Goal: Task Accomplishment & Management: Complete application form

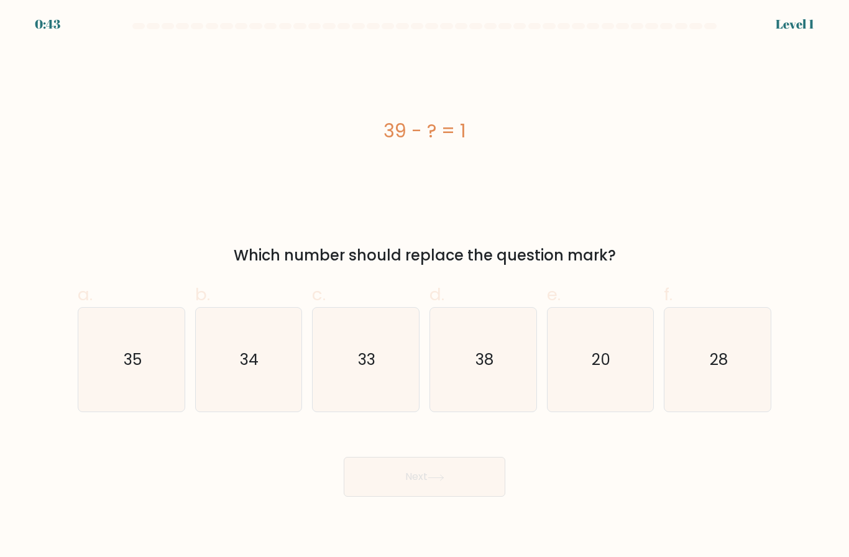
scroll to position [34, 0]
click at [502, 342] on icon "38" at bounding box center [483, 360] width 104 height 104
click at [425, 286] on input "d. 38" at bounding box center [424, 282] width 1 height 8
radio input "true"
click at [441, 457] on button "Next" at bounding box center [425, 477] width 162 height 40
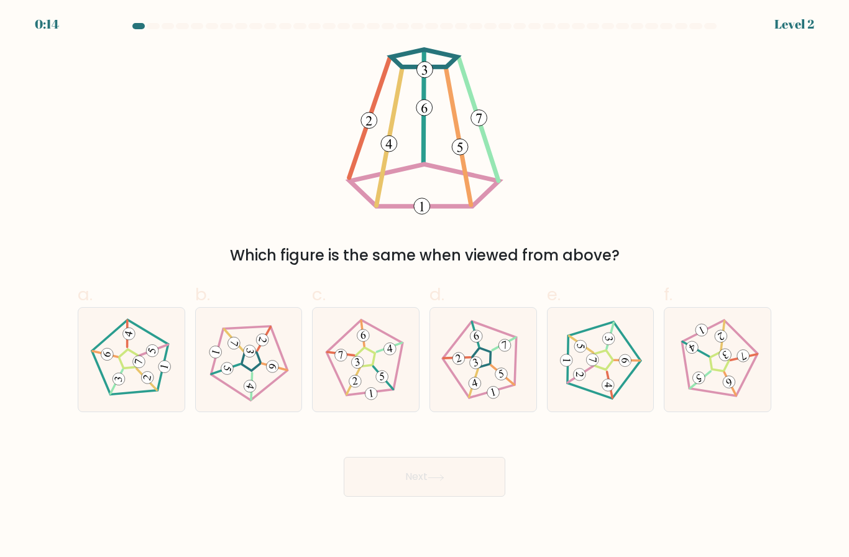
click at [512, 330] on icon at bounding box center [482, 359] width 83 height 83
click at [425, 286] on input "d." at bounding box center [424, 282] width 1 height 8
radio input "true"
click at [462, 475] on button "Next" at bounding box center [425, 477] width 162 height 40
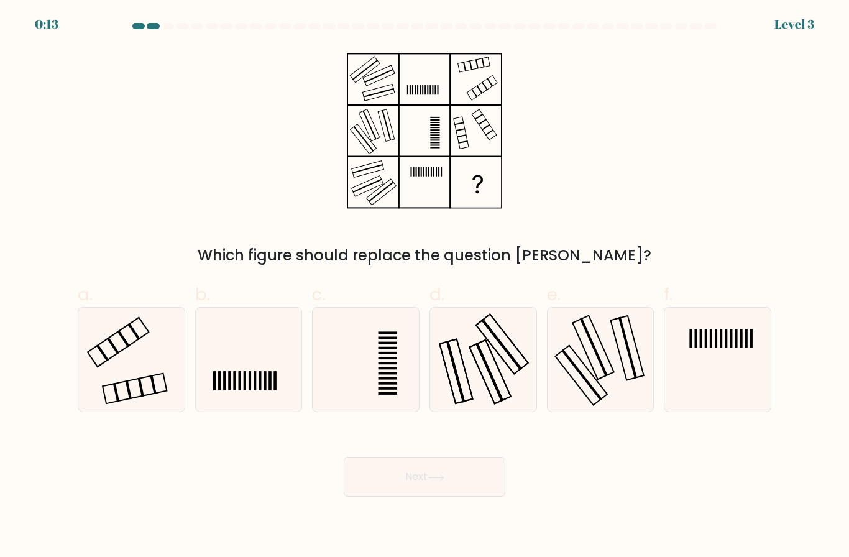
click at [456, 457] on button "Next" at bounding box center [425, 477] width 162 height 40
click at [565, 475] on div "Next" at bounding box center [424, 462] width 708 height 70
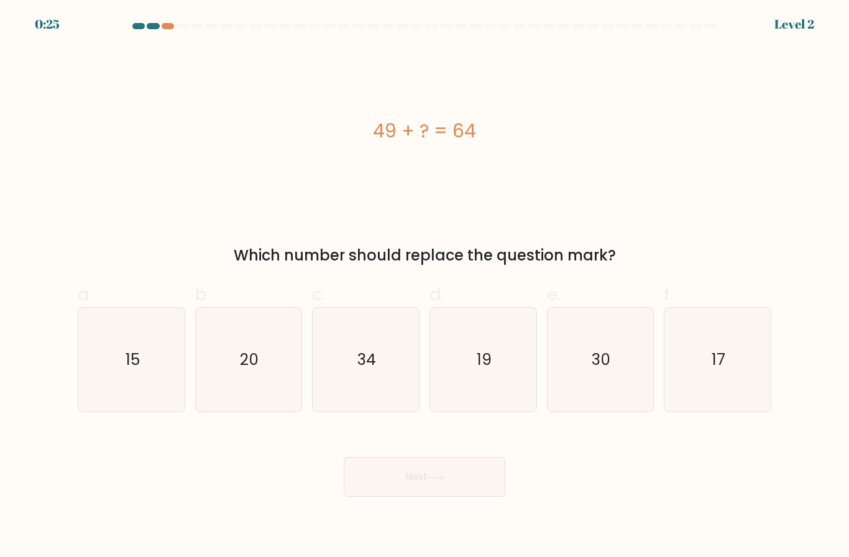
click at [153, 387] on icon "15" at bounding box center [132, 360] width 104 height 104
click at [424, 286] on input "a. 15" at bounding box center [424, 282] width 1 height 8
radio input "true"
click at [464, 470] on button "Next" at bounding box center [425, 477] width 162 height 40
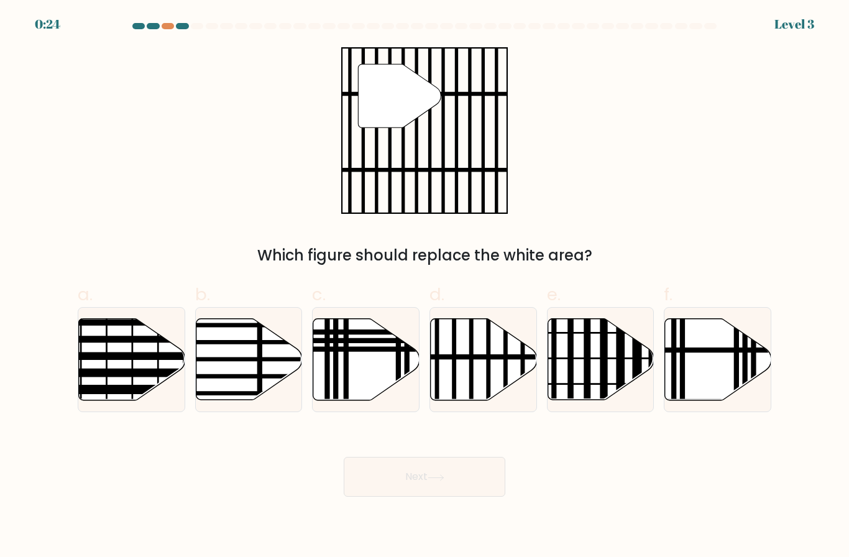
click at [454, 490] on button "Next" at bounding box center [425, 477] width 162 height 40
click at [467, 386] on icon at bounding box center [484, 359] width 106 height 81
click at [425, 286] on input "d." at bounding box center [424, 282] width 1 height 8
radio input "true"
click at [458, 484] on button "Next" at bounding box center [425, 477] width 162 height 40
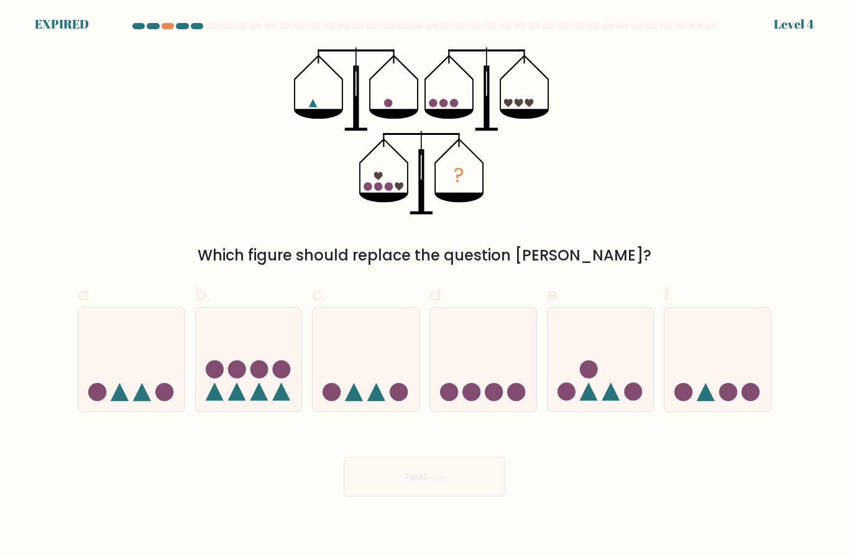
click at [492, 396] on circle at bounding box center [494, 392] width 18 height 18
click at [425, 286] on input "d." at bounding box center [424, 282] width 1 height 8
radio input "true"
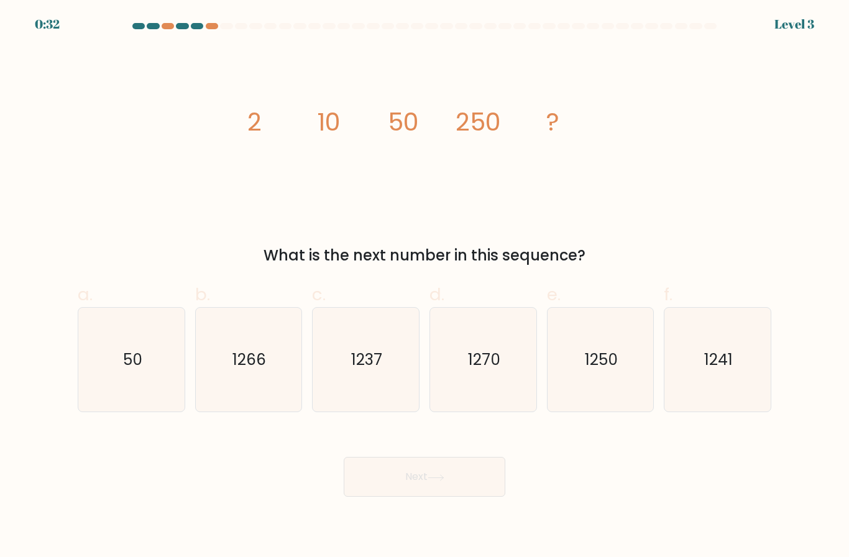
click at [587, 370] on text "1250" at bounding box center [601, 360] width 33 height 22
click at [425, 286] on input "e. 1250" at bounding box center [424, 282] width 1 height 8
radio input "true"
click at [360, 497] on button "Next" at bounding box center [425, 477] width 162 height 40
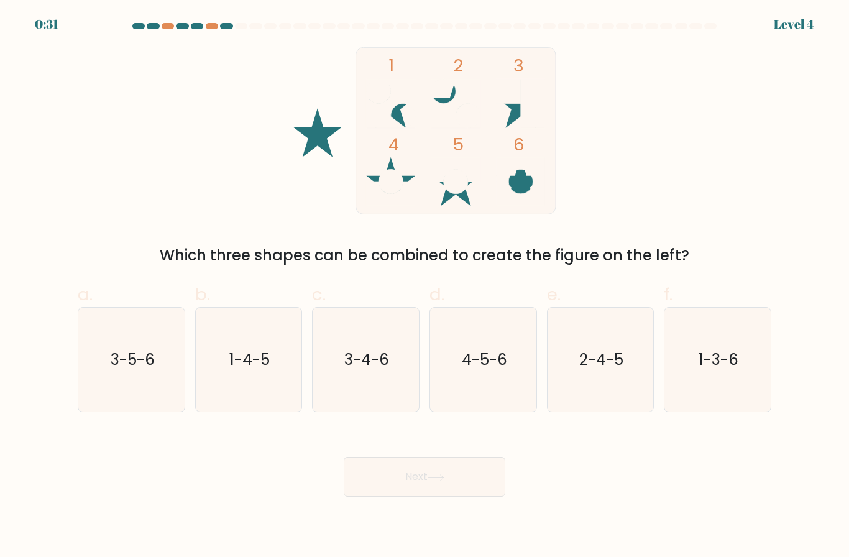
click at [497, 403] on icon "4-5-6" at bounding box center [483, 360] width 104 height 104
click at [425, 286] on input "d. 4-5-6" at bounding box center [424, 282] width 1 height 8
radio input "true"
click at [456, 487] on button "Next" at bounding box center [425, 477] width 162 height 40
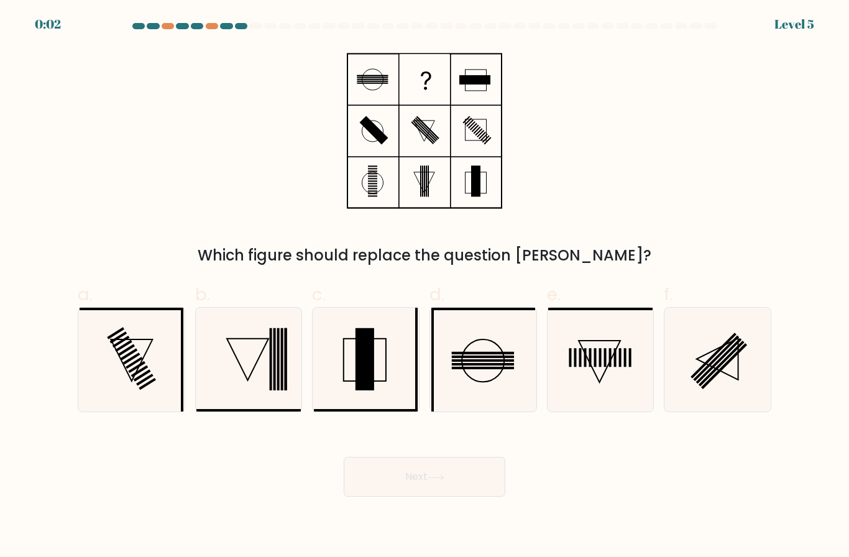
click at [610, 382] on icon at bounding box center [600, 360] width 104 height 104
click at [425, 286] on input "e." at bounding box center [424, 282] width 1 height 8
radio input "true"
click at [462, 479] on button "Next" at bounding box center [425, 477] width 162 height 40
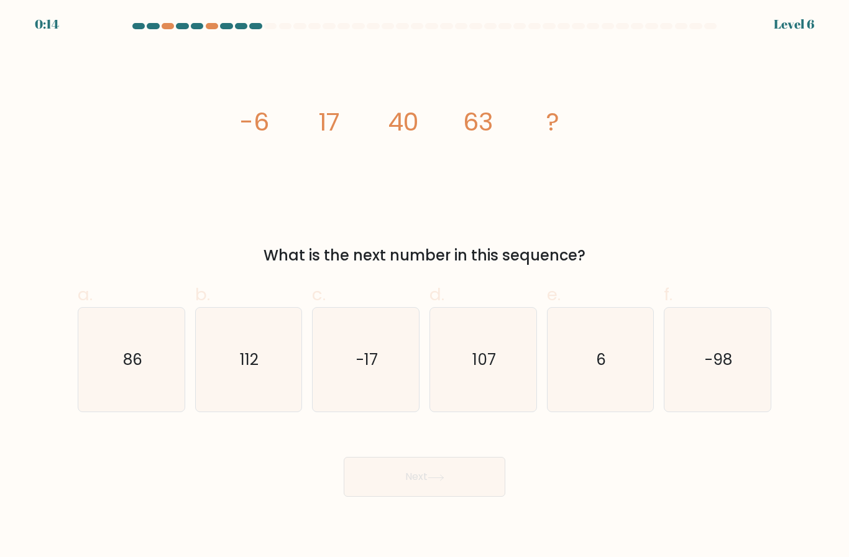
click at [134, 370] on text "86" at bounding box center [131, 360] width 19 height 22
click at [424, 286] on input "a. 86" at bounding box center [424, 282] width 1 height 8
radio input "true"
click at [459, 484] on button "Next" at bounding box center [425, 477] width 162 height 40
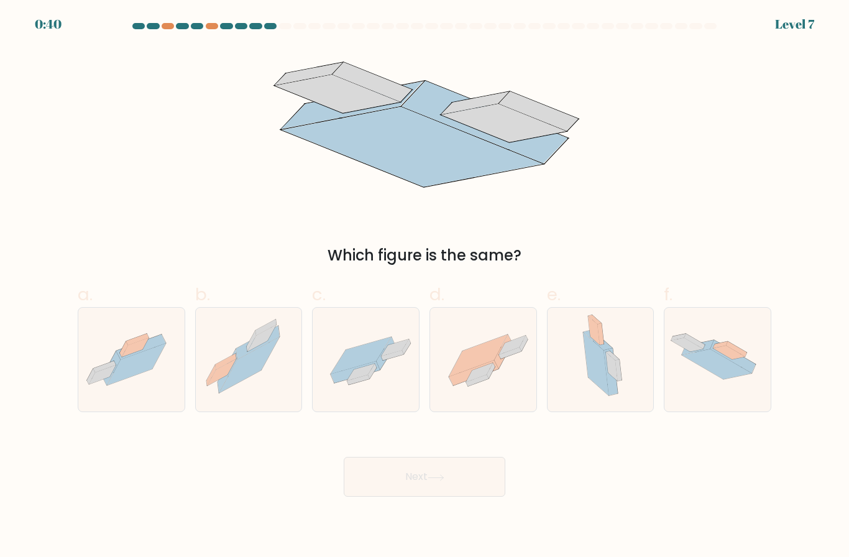
click at [372, 394] on icon at bounding box center [366, 359] width 106 height 73
click at [424, 286] on input "c." at bounding box center [424, 282] width 1 height 8
radio input "true"
click at [468, 488] on button "Next" at bounding box center [425, 477] width 162 height 40
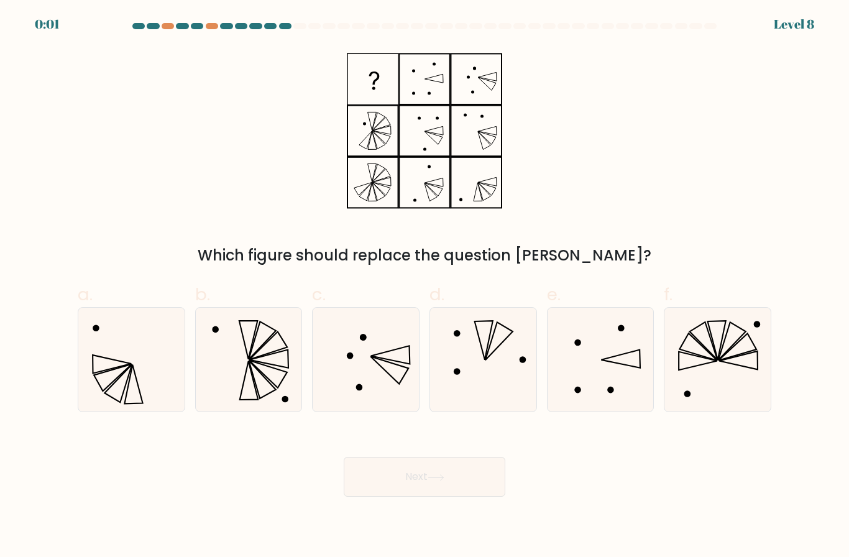
click at [732, 387] on icon at bounding box center [718, 360] width 104 height 104
click at [425, 286] on input "f." at bounding box center [424, 282] width 1 height 8
radio input "true"
click at [426, 493] on button "Next" at bounding box center [425, 477] width 162 height 40
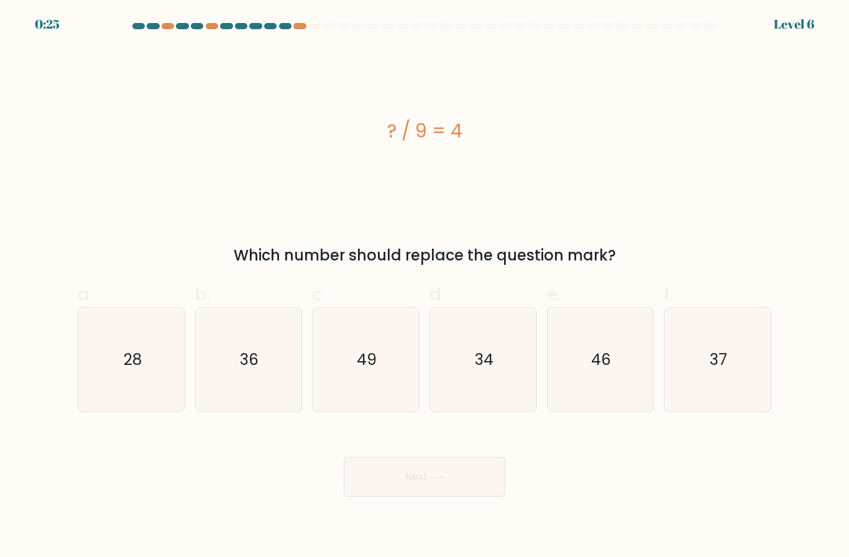
click at [236, 382] on icon "36" at bounding box center [248, 360] width 104 height 104
click at [424, 286] on input "b. 36" at bounding box center [424, 282] width 1 height 8
radio input "true"
click at [443, 470] on button "Next" at bounding box center [425, 477] width 162 height 40
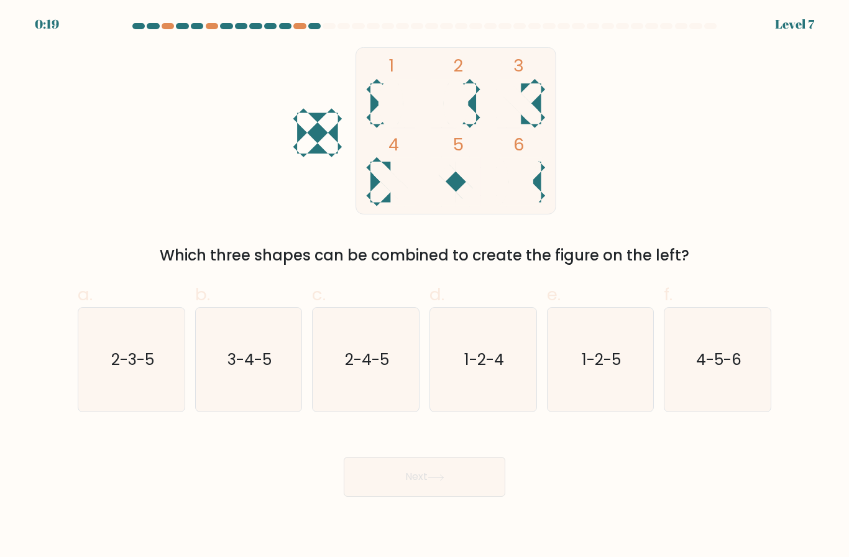
click at [282, 372] on icon "3-4-5" at bounding box center [248, 360] width 104 height 104
click at [424, 286] on input "b. 3-4-5" at bounding box center [424, 282] width 1 height 8
radio input "true"
click at [429, 497] on button "Next" at bounding box center [425, 477] width 162 height 40
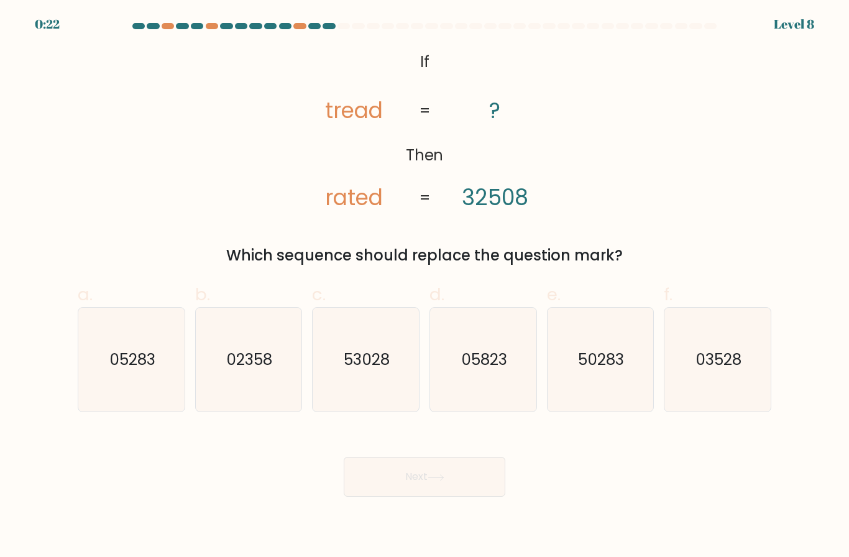
click at [370, 365] on text "53028" at bounding box center [367, 360] width 46 height 22
click at [424, 286] on input "c. 53028" at bounding box center [424, 282] width 1 height 8
radio input "true"
click at [413, 495] on button "Next" at bounding box center [425, 477] width 162 height 40
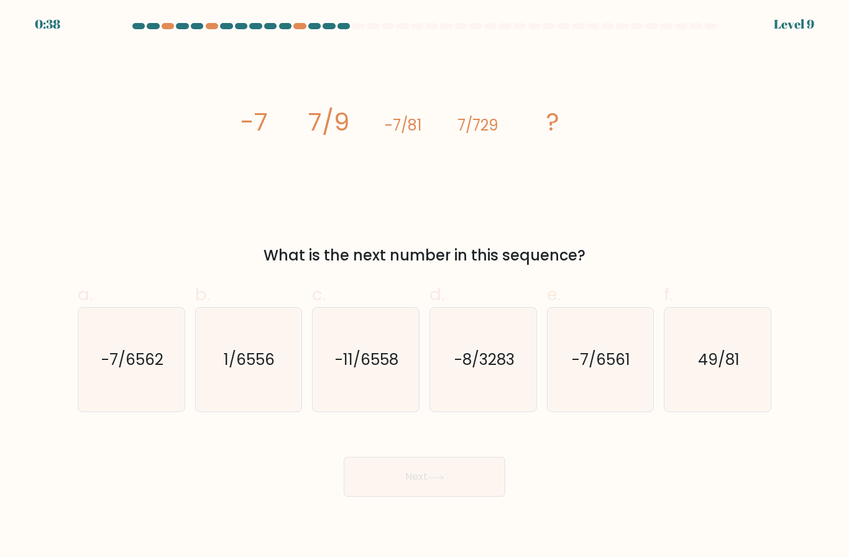
click at [622, 386] on icon "-7/6561" at bounding box center [600, 360] width 104 height 104
click at [425, 286] on input "e. -7/6561" at bounding box center [424, 282] width 1 height 8
radio input "true"
click at [454, 494] on button "Next" at bounding box center [425, 477] width 162 height 40
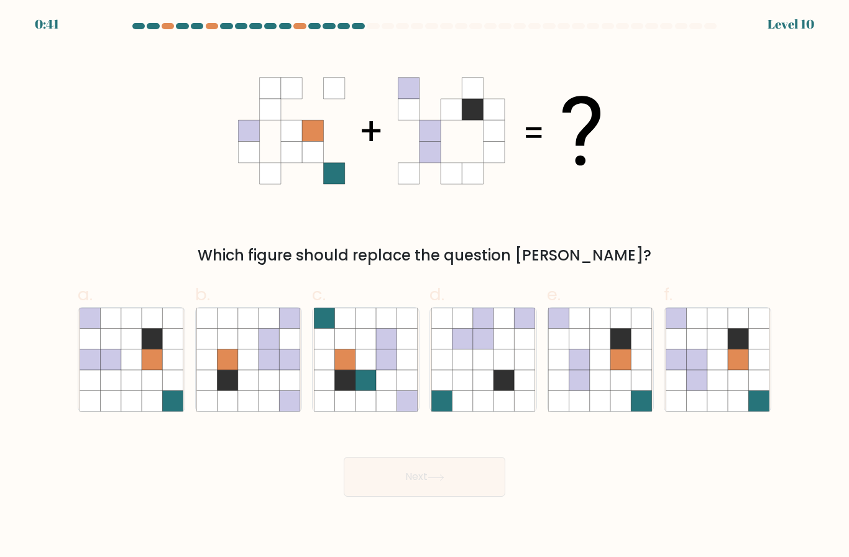
click at [759, 349] on icon at bounding box center [759, 339] width 21 height 21
click at [425, 286] on input "f." at bounding box center [424, 282] width 1 height 8
radio input "true"
click at [459, 495] on button "Next" at bounding box center [425, 477] width 162 height 40
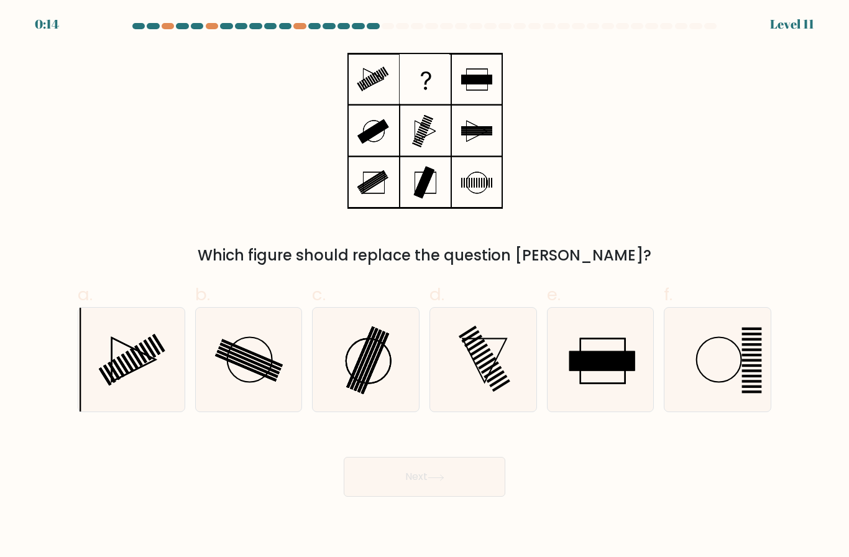
click at [355, 374] on icon at bounding box center [366, 360] width 104 height 104
click at [424, 286] on input "c." at bounding box center [424, 282] width 1 height 8
radio input "true"
click at [465, 497] on button "Next" at bounding box center [425, 477] width 162 height 40
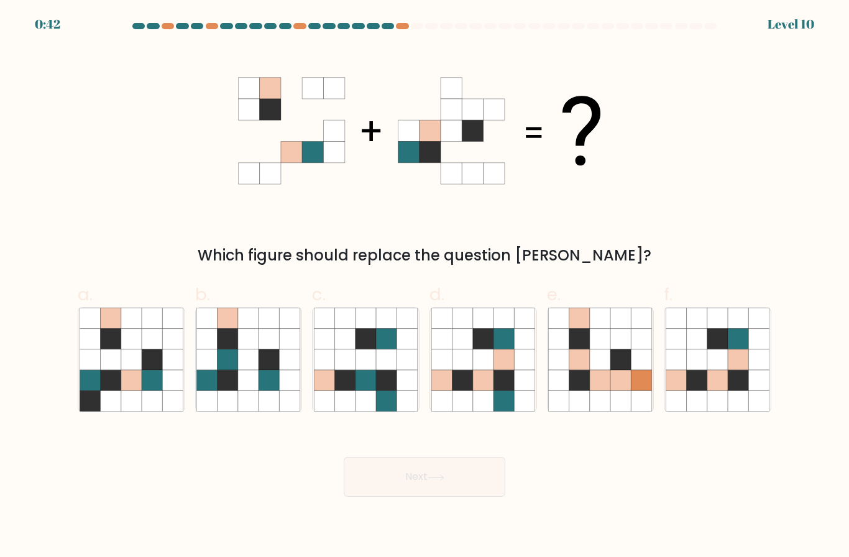
click at [613, 497] on div "Next" at bounding box center [424, 462] width 708 height 70
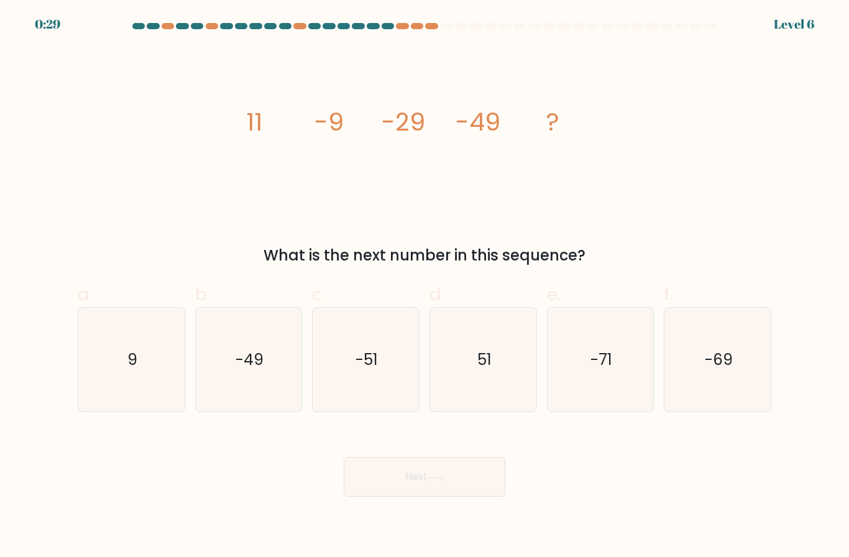
click at [680, 376] on icon "-69" at bounding box center [718, 360] width 104 height 104
click at [425, 286] on input "f. -69" at bounding box center [424, 282] width 1 height 8
radio input "true"
click at [449, 497] on button "Next" at bounding box center [425, 477] width 162 height 40
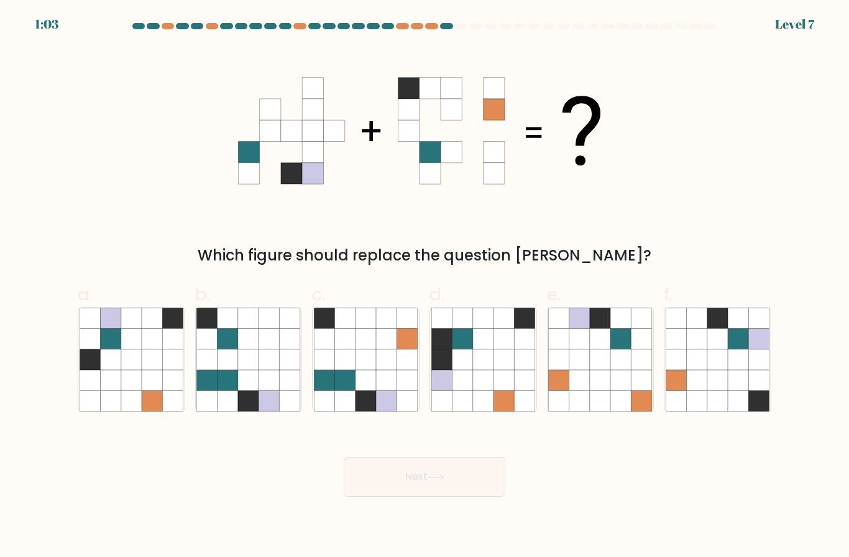
click at [224, 349] on icon at bounding box center [228, 339] width 21 height 21
click at [424, 286] on input "b." at bounding box center [424, 282] width 1 height 8
radio input "true"
click at [357, 349] on icon at bounding box center [365, 339] width 21 height 21
click at [424, 286] on input "c." at bounding box center [424, 282] width 1 height 8
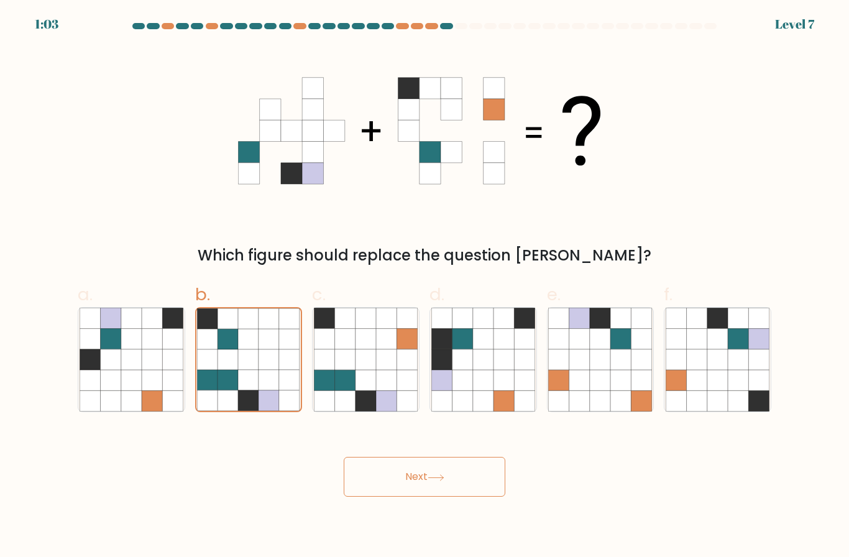
radio input "true"
click at [249, 369] on icon at bounding box center [248, 359] width 21 height 21
click at [424, 286] on input "b." at bounding box center [424, 282] width 1 height 8
radio input "true"
click at [377, 349] on icon at bounding box center [386, 339] width 21 height 21
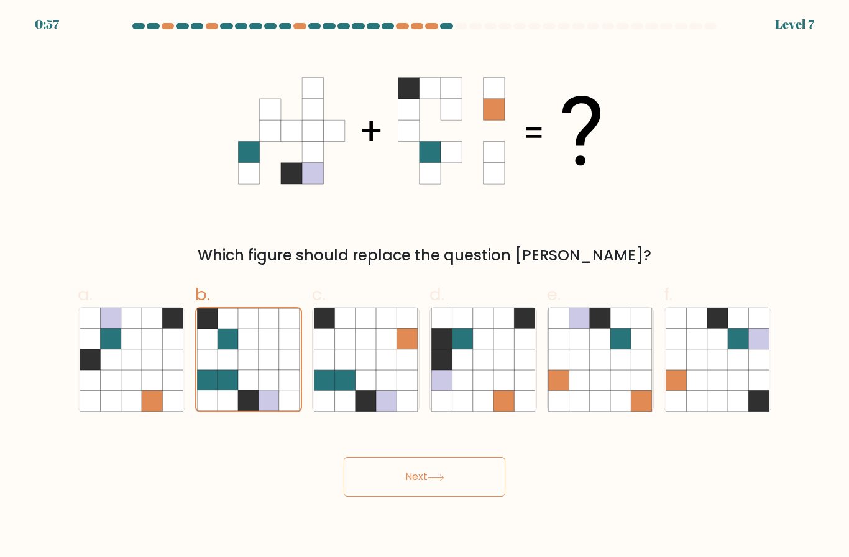
click at [424, 286] on input "c." at bounding box center [424, 282] width 1 height 8
radio input "true"
click at [398, 490] on button "Next" at bounding box center [425, 477] width 162 height 40
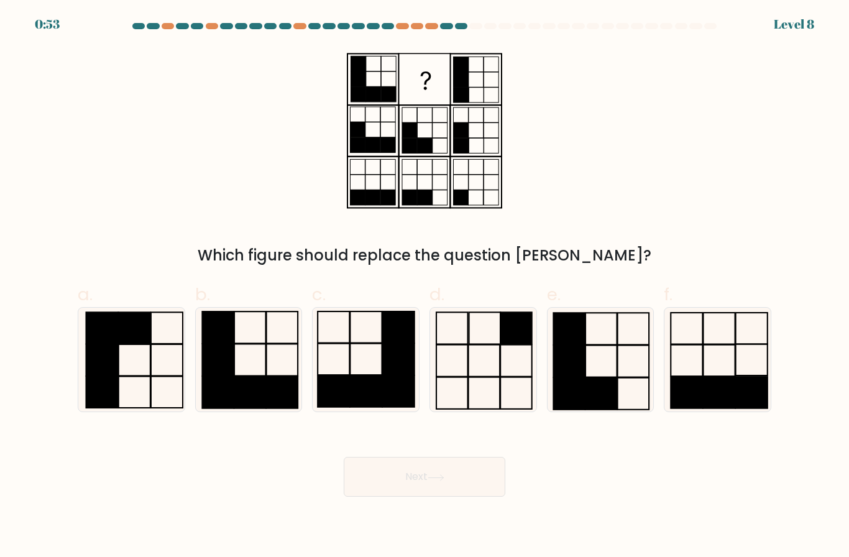
click at [621, 374] on icon at bounding box center [600, 360] width 104 height 104
click at [425, 286] on input "e." at bounding box center [424, 282] width 1 height 8
radio input "true"
click at [456, 488] on button "Next" at bounding box center [425, 477] width 162 height 40
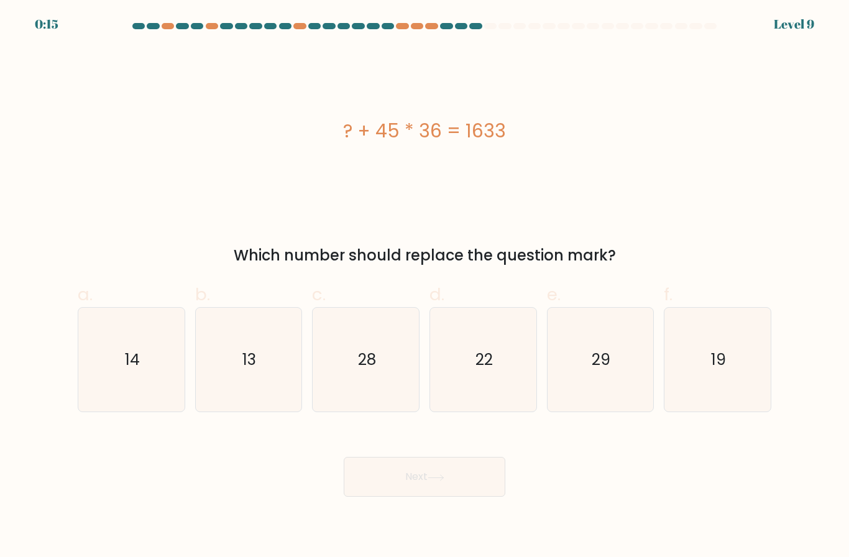
click at [263, 362] on icon "13" at bounding box center [248, 360] width 104 height 104
click at [424, 286] on input "b. 13" at bounding box center [424, 282] width 1 height 8
radio input "true"
click at [425, 497] on button "Next" at bounding box center [425, 477] width 162 height 40
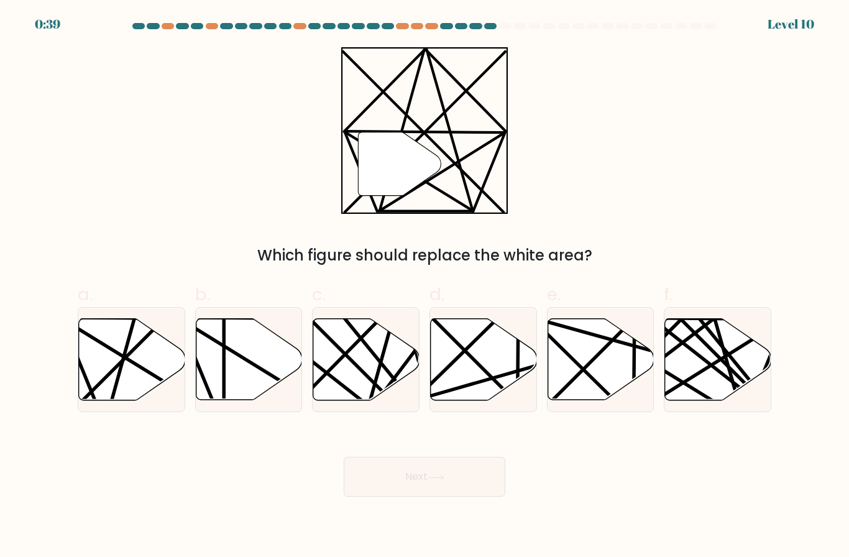
click at [139, 390] on icon at bounding box center [132, 359] width 106 height 81
click at [424, 286] on input "a." at bounding box center [424, 282] width 1 height 8
radio input "true"
click at [460, 482] on button "Next" at bounding box center [425, 477] width 162 height 40
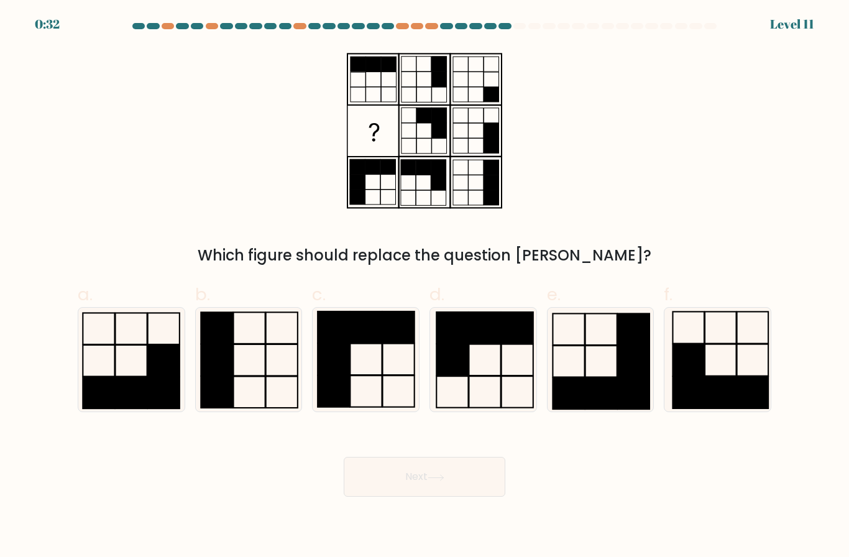
click at [411, 375] on rect at bounding box center [399, 360] width 32 height 32
click at [424, 286] on input "c." at bounding box center [424, 282] width 1 height 8
radio input "true"
click at [444, 481] on icon at bounding box center [436, 477] width 17 height 7
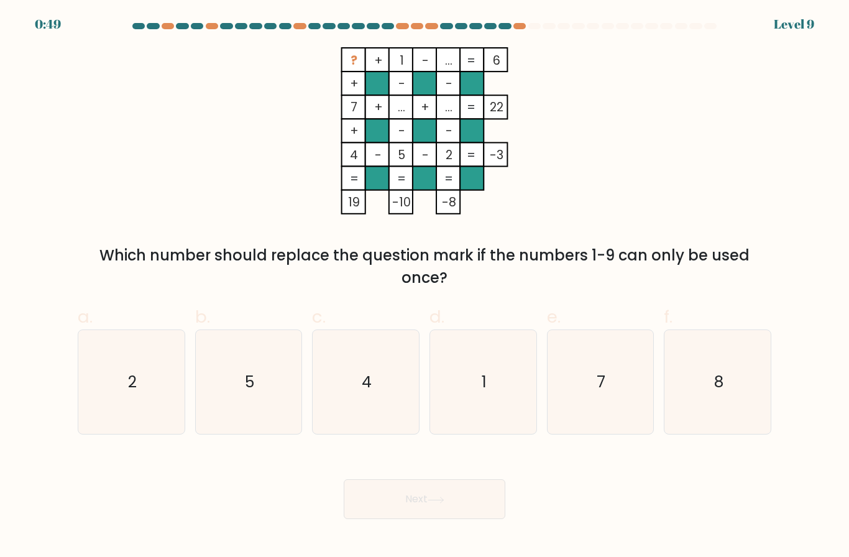
click at [735, 393] on icon "8" at bounding box center [718, 382] width 104 height 104
click at [425, 286] on input "f. 8" at bounding box center [424, 282] width 1 height 8
radio input "true"
click at [475, 519] on button "Next" at bounding box center [425, 499] width 162 height 40
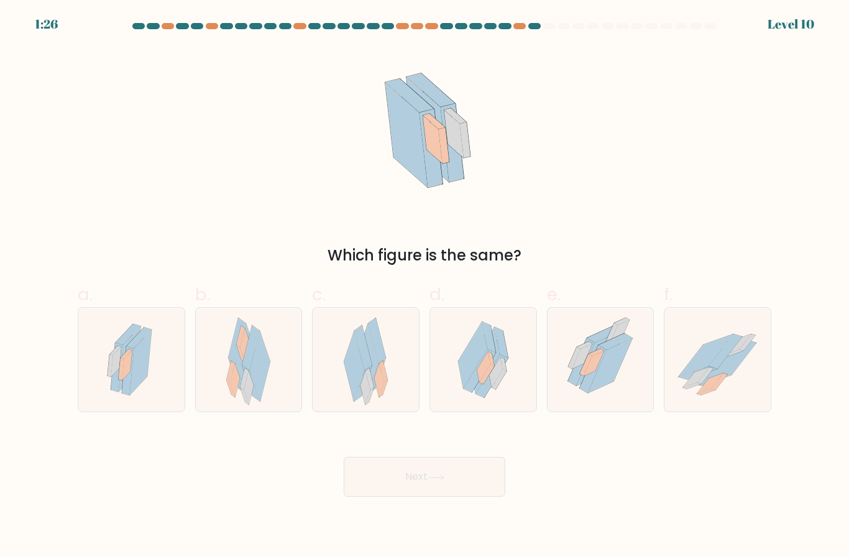
click at [383, 393] on icon at bounding box center [379, 381] width 10 height 34
click at [424, 286] on input "c." at bounding box center [424, 282] width 1 height 8
radio input "true"
click at [452, 493] on button "Next" at bounding box center [425, 477] width 162 height 40
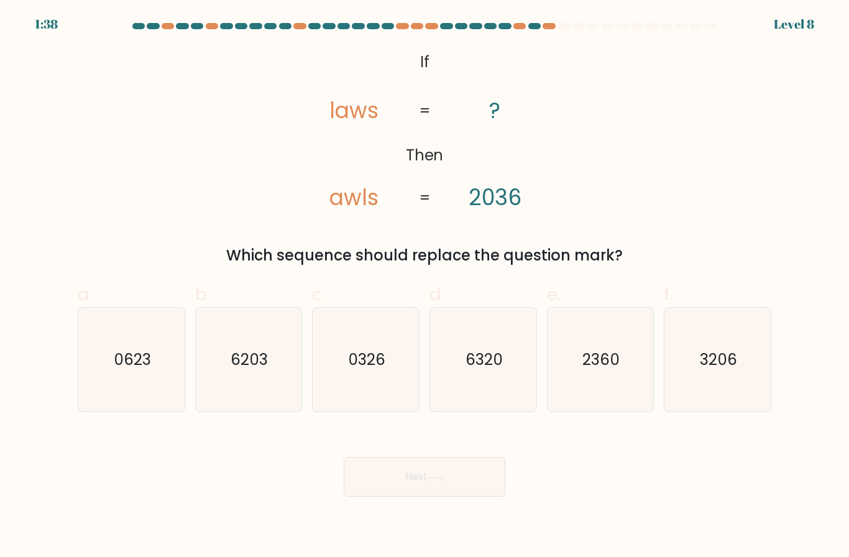
click at [712, 401] on icon "3206" at bounding box center [718, 360] width 104 height 104
click at [425, 286] on input "f. 3206" at bounding box center [424, 282] width 1 height 8
radio input "true"
click at [472, 490] on button "Next" at bounding box center [425, 477] width 162 height 40
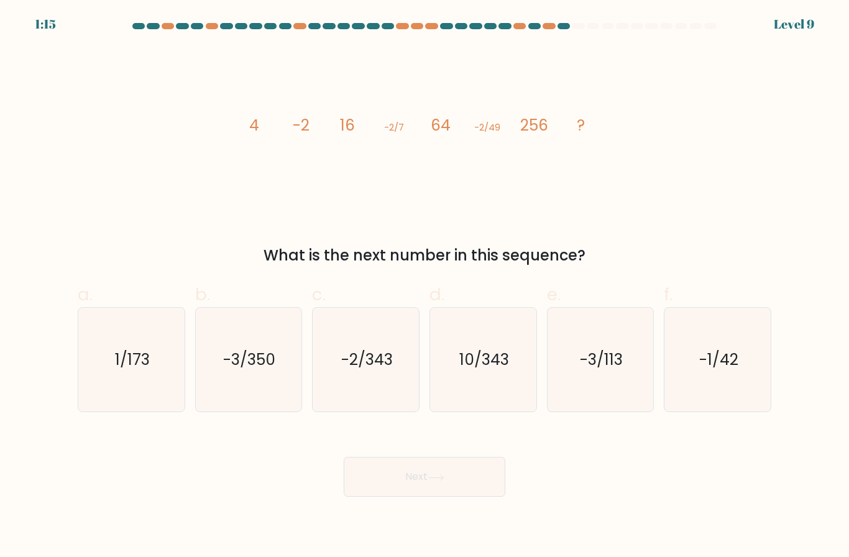
click at [365, 411] on icon "-2/343" at bounding box center [366, 360] width 104 height 104
click at [424, 286] on input "c. -2/343" at bounding box center [424, 282] width 1 height 8
radio input "true"
click at [438, 463] on div "Next" at bounding box center [424, 462] width 708 height 70
click at [442, 479] on button "Next" at bounding box center [425, 477] width 162 height 40
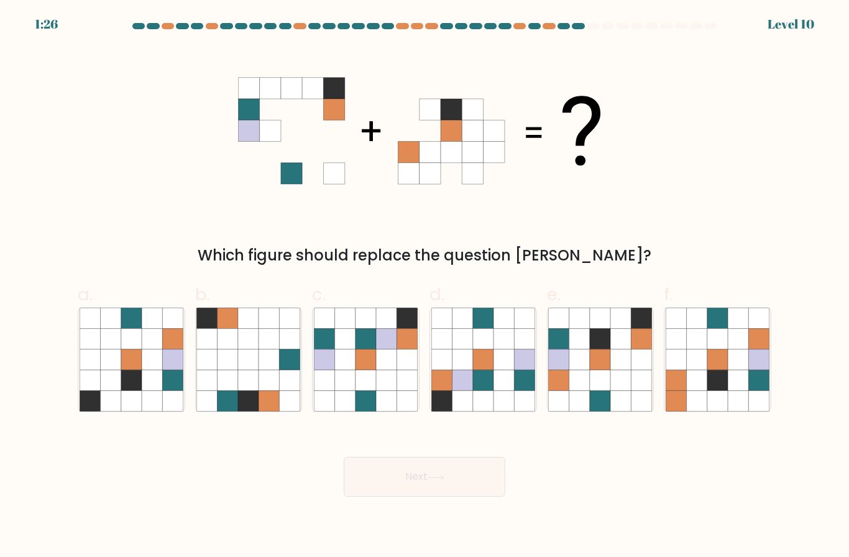
click at [592, 370] on icon at bounding box center [600, 359] width 21 height 21
click at [425, 286] on input "e." at bounding box center [424, 282] width 1 height 8
radio input "true"
click at [431, 497] on button "Next" at bounding box center [425, 477] width 162 height 40
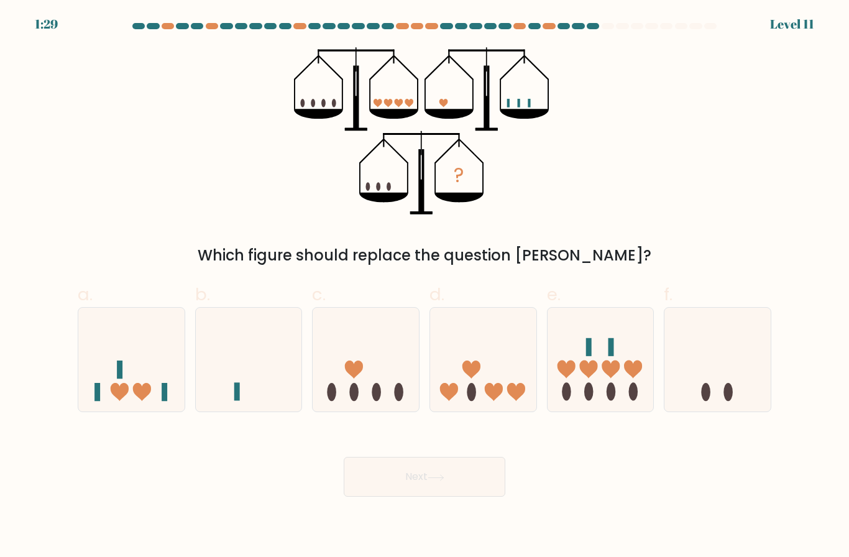
click at [145, 401] on icon at bounding box center [142, 392] width 18 height 18
click at [424, 286] on input "a." at bounding box center [424, 282] width 1 height 8
radio input "true"
click at [444, 481] on icon at bounding box center [436, 477] width 17 height 7
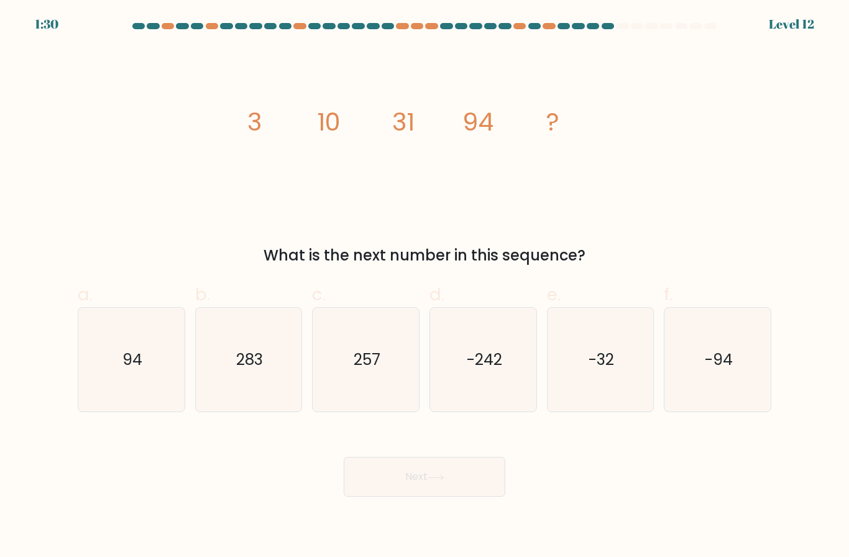
click at [227, 371] on icon "283" at bounding box center [248, 360] width 104 height 104
click at [424, 286] on input "b. 283" at bounding box center [424, 282] width 1 height 8
radio input "true"
click at [440, 481] on icon at bounding box center [436, 477] width 17 height 7
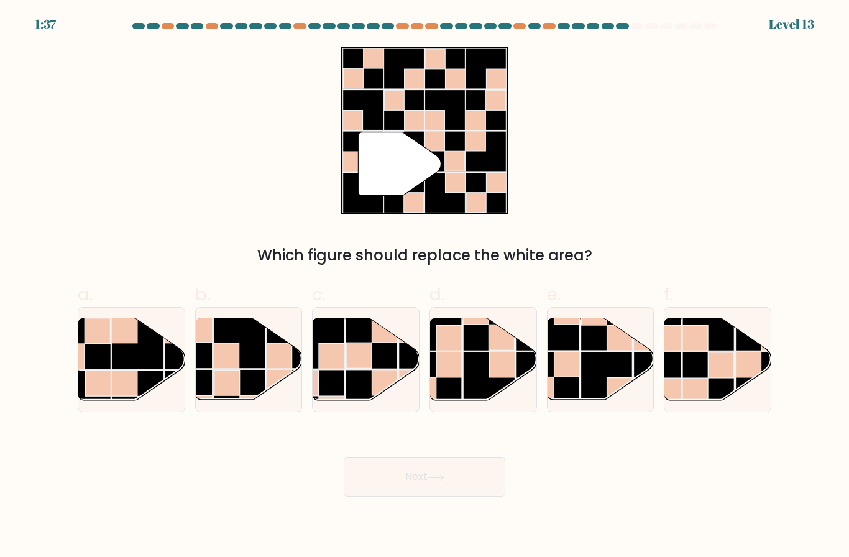
click at [589, 396] on rect at bounding box center [606, 378] width 52 height 52
click at [425, 286] on input "e." at bounding box center [424, 282] width 1 height 8
radio input "true"
click at [459, 492] on button "Next" at bounding box center [425, 477] width 162 height 40
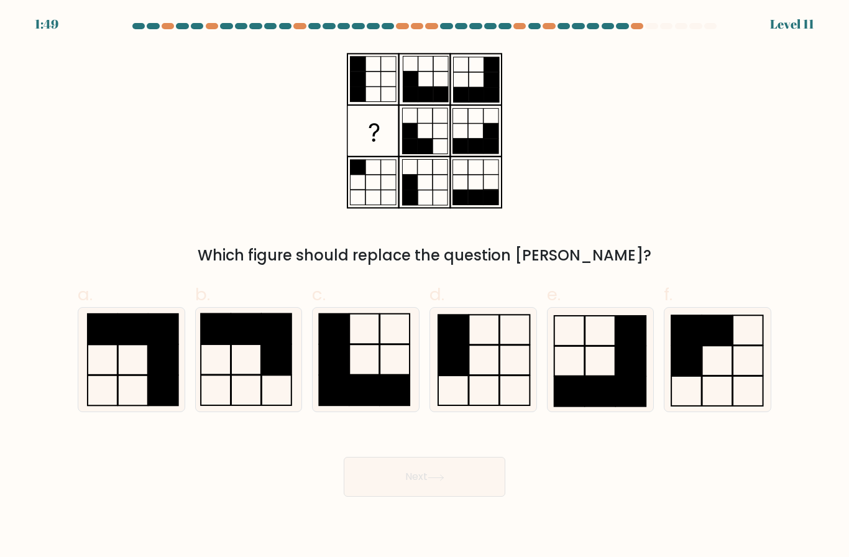
click at [459, 372] on rect at bounding box center [453, 360] width 30 height 30
click at [425, 286] on input "d." at bounding box center [424, 282] width 1 height 8
radio input "true"
click at [467, 484] on button "Next" at bounding box center [425, 477] width 162 height 40
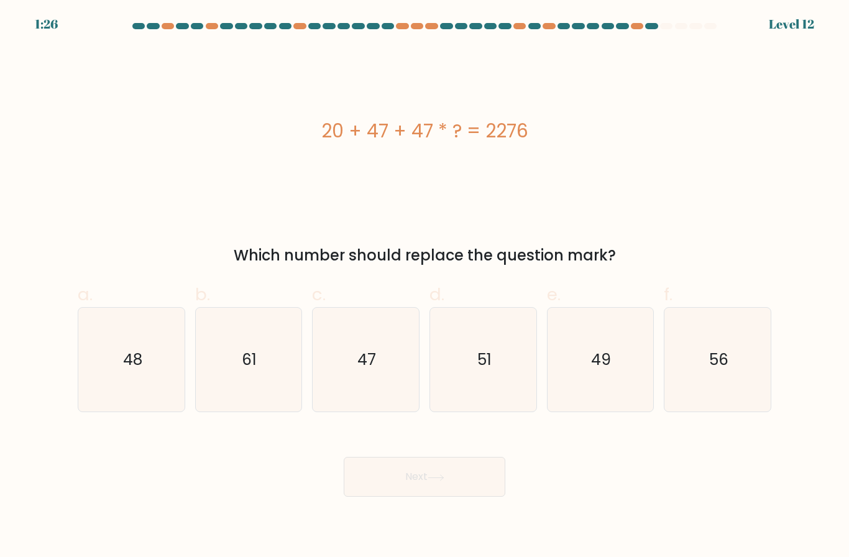
click at [497, 373] on icon "51" at bounding box center [483, 360] width 104 height 104
click at [425, 286] on input "d. 51" at bounding box center [424, 282] width 1 height 8
radio input "true"
click at [451, 488] on button "Next" at bounding box center [425, 477] width 162 height 40
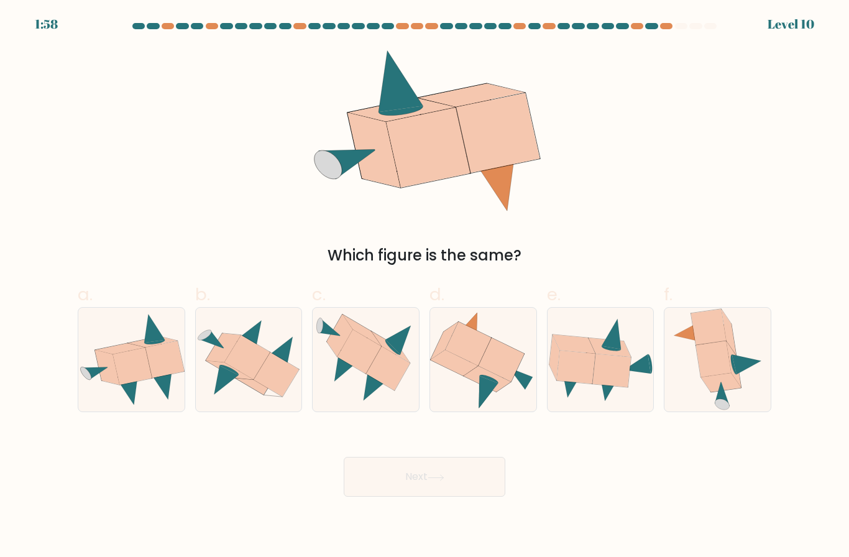
click at [709, 377] on icon at bounding box center [713, 359] width 35 height 36
click at [425, 286] on input "f." at bounding box center [424, 282] width 1 height 8
radio input "true"
click at [451, 497] on button "Next" at bounding box center [425, 477] width 162 height 40
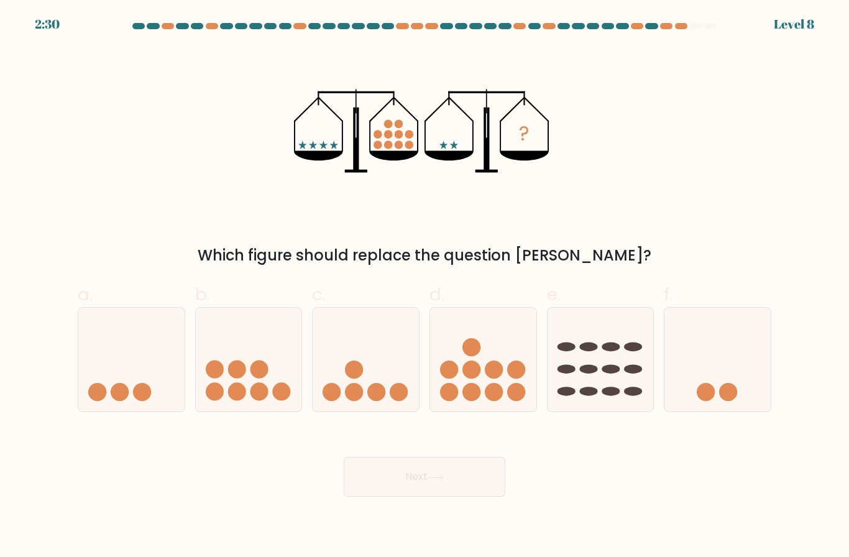
click at [401, 369] on icon at bounding box center [366, 360] width 106 height 88
click at [424, 286] on input "c." at bounding box center [424, 282] width 1 height 8
radio input "true"
click at [421, 493] on button "Next" at bounding box center [425, 477] width 162 height 40
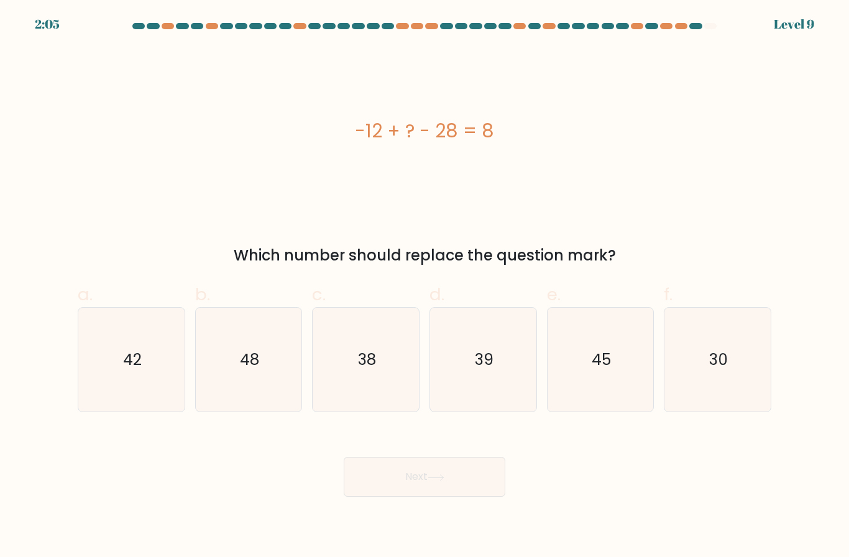
click at [223, 363] on icon "48" at bounding box center [248, 360] width 104 height 104
click at [424, 286] on input "b. 48" at bounding box center [424, 282] width 1 height 8
radio input "true"
click at [442, 481] on icon at bounding box center [436, 477] width 17 height 7
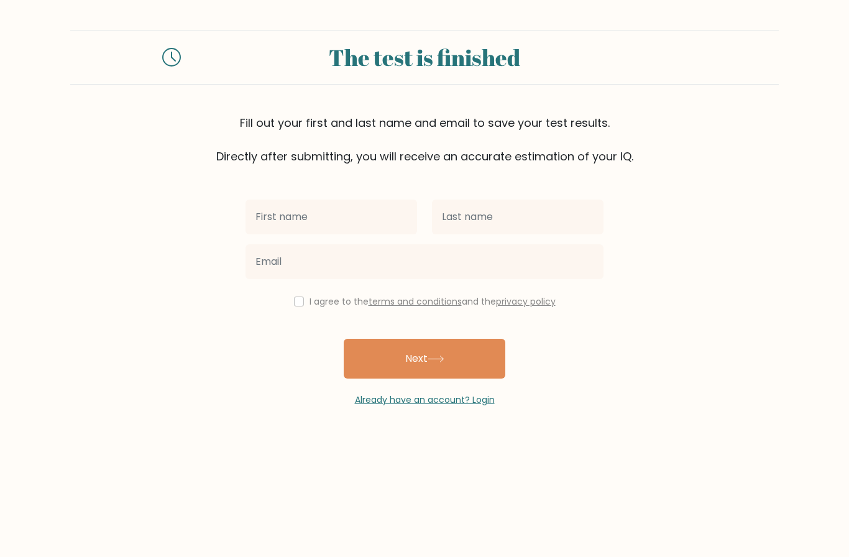
click at [335, 210] on input "text" at bounding box center [331, 216] width 172 height 35
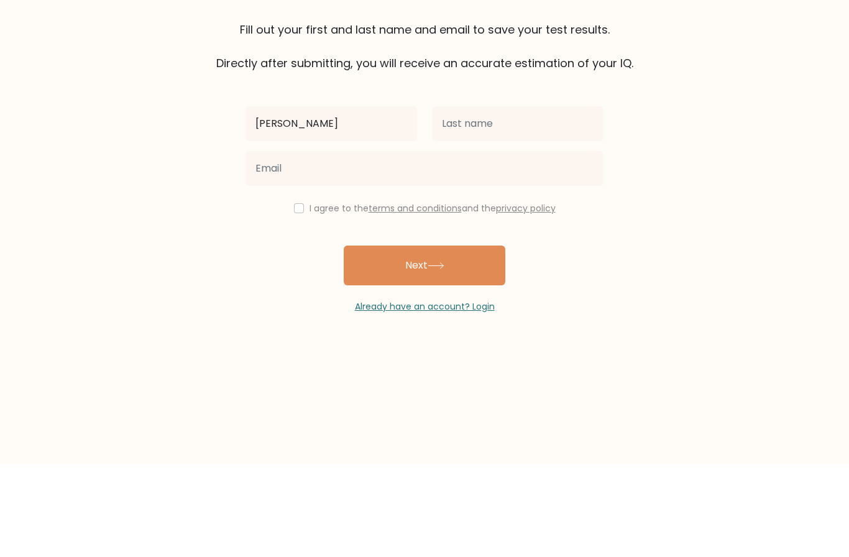
type input "[PERSON_NAME]"
click at [505, 195] on div at bounding box center [517, 217] width 186 height 45
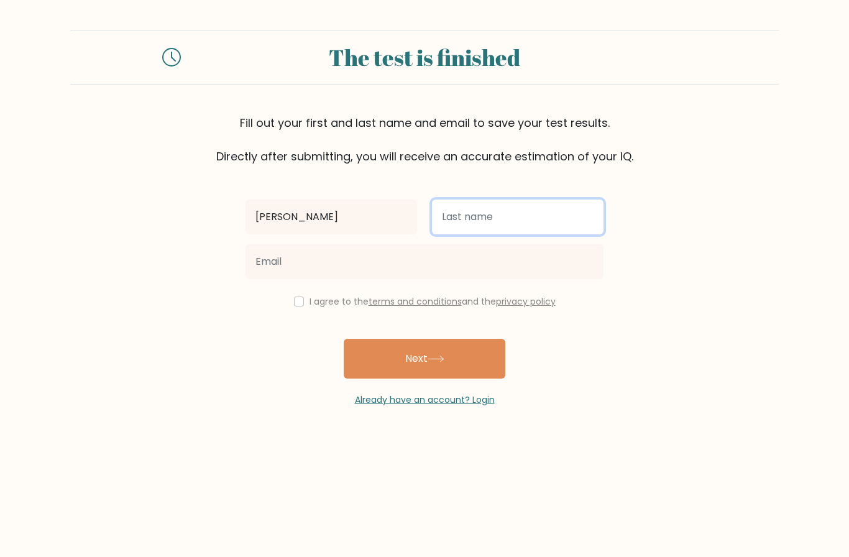
click at [485, 199] on input "text" at bounding box center [518, 216] width 172 height 35
type input "Utopia"
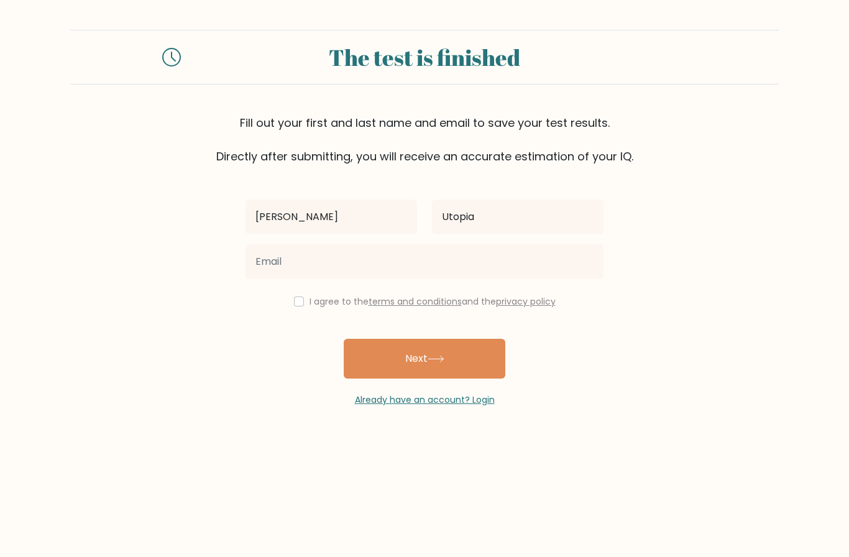
click at [666, 199] on form "The test is finished Fill out your first and last name and email to save your t…" at bounding box center [424, 218] width 849 height 377
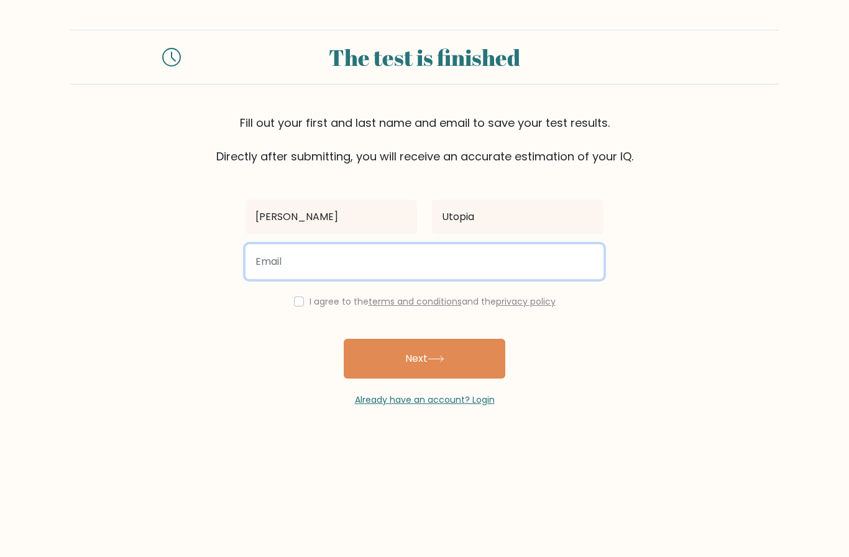
click at [480, 244] on input "email" at bounding box center [424, 261] width 358 height 35
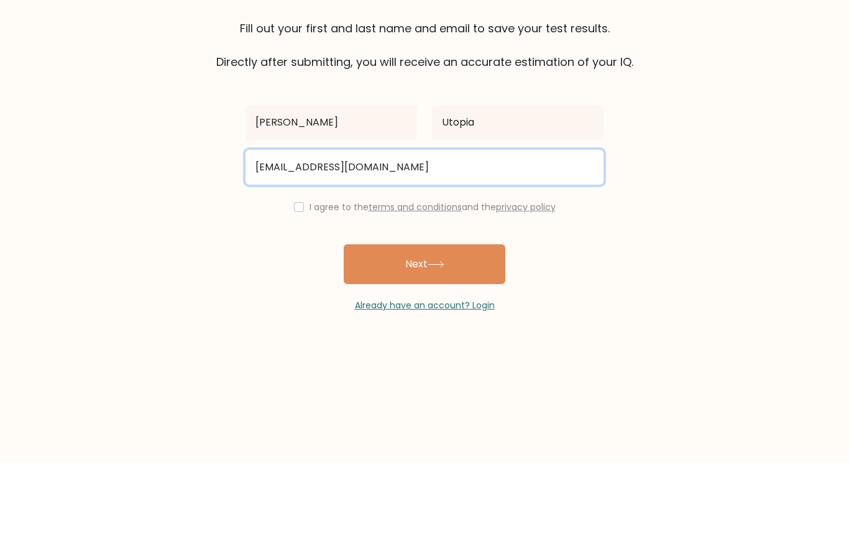
type input "[EMAIL_ADDRESS][DOMAIN_NAME]"
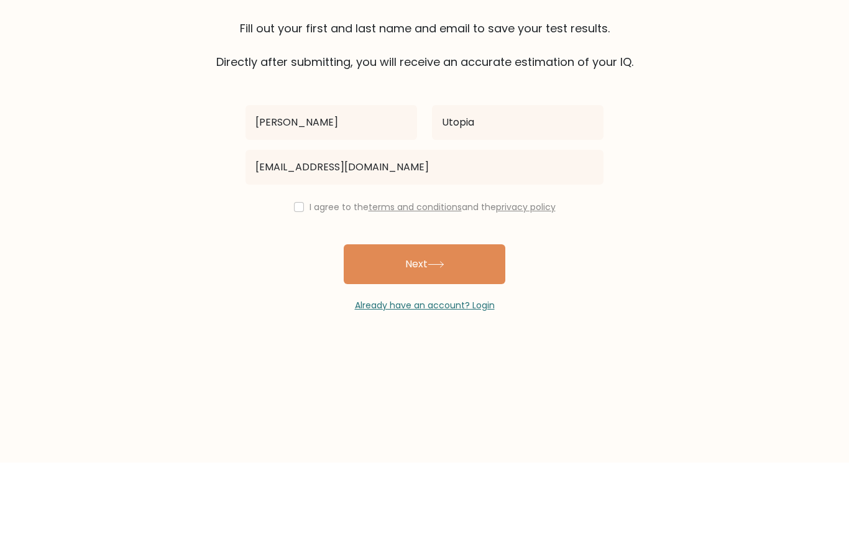
click at [471, 339] on button "Next" at bounding box center [425, 359] width 162 height 40
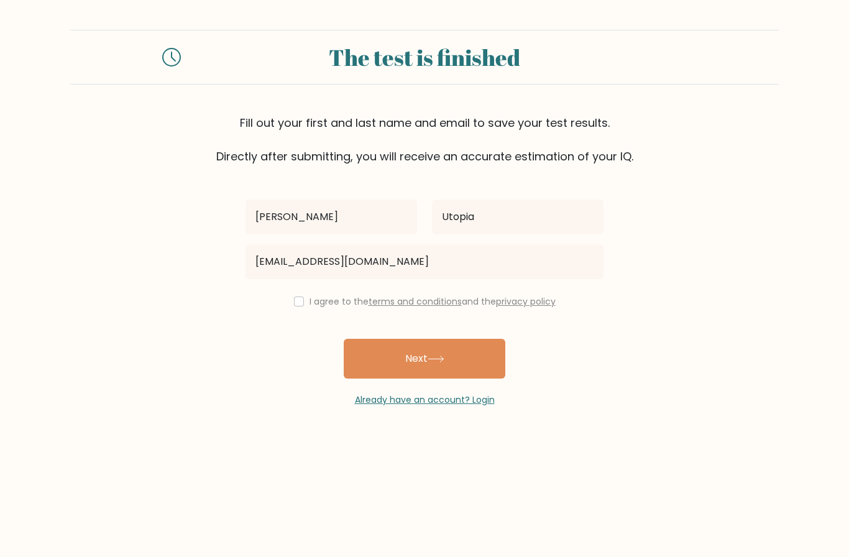
click at [297, 296] on input "checkbox" at bounding box center [299, 301] width 10 height 10
checkbox input "true"
click at [397, 339] on button "Next" at bounding box center [425, 359] width 162 height 40
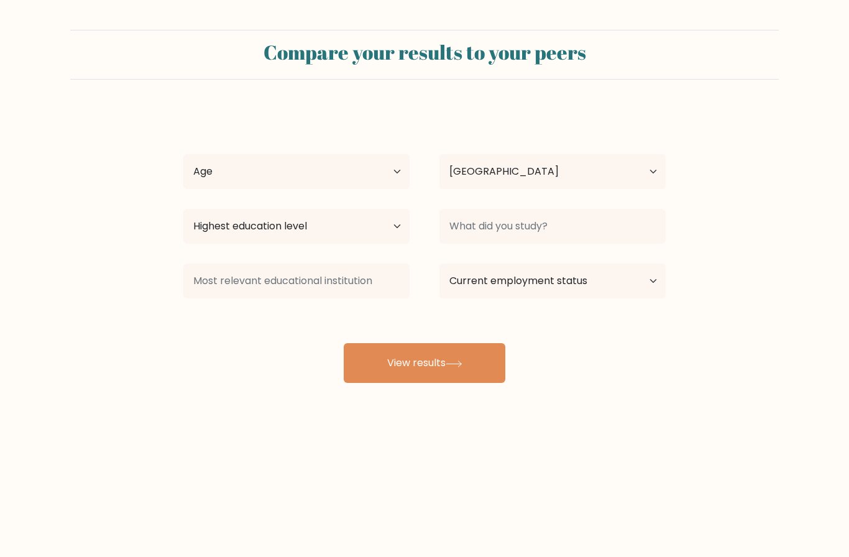
select select "MA"
click at [362, 155] on select "Age Under 18 years old 18-24 years old 25-34 years old 35-44 years old 45-54 ye…" at bounding box center [296, 171] width 226 height 35
select select "min_18"
click at [363, 232] on select "Highest education level No schooling Primary Lower Secondary Upper Secondary Oc…" at bounding box center [296, 226] width 226 height 35
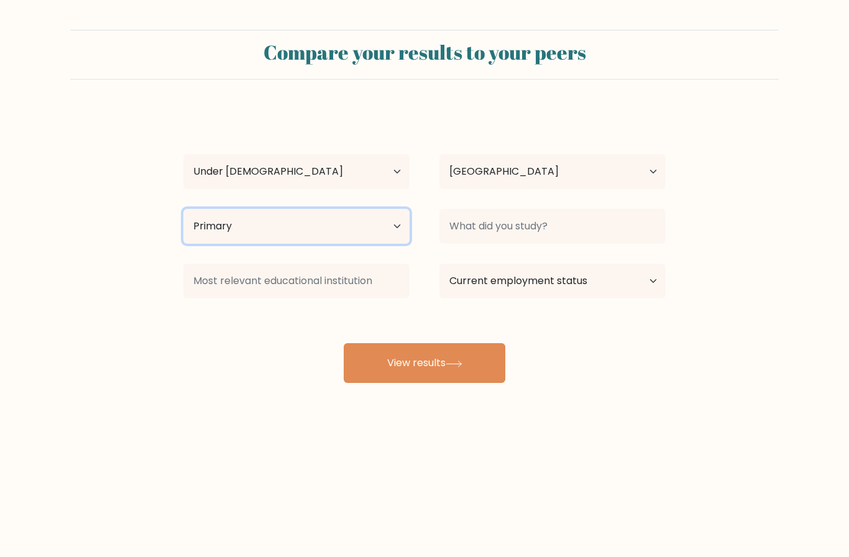
click at [313, 227] on select "Highest education level No schooling Primary Lower Secondary Upper Secondary Oc…" at bounding box center [296, 226] width 226 height 35
select select "lower_secondary"
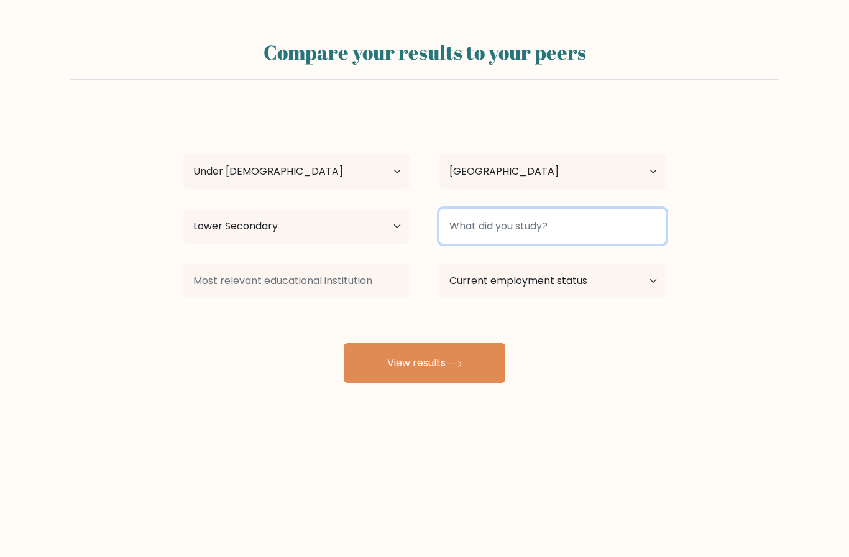
click at [576, 229] on input at bounding box center [552, 226] width 226 height 35
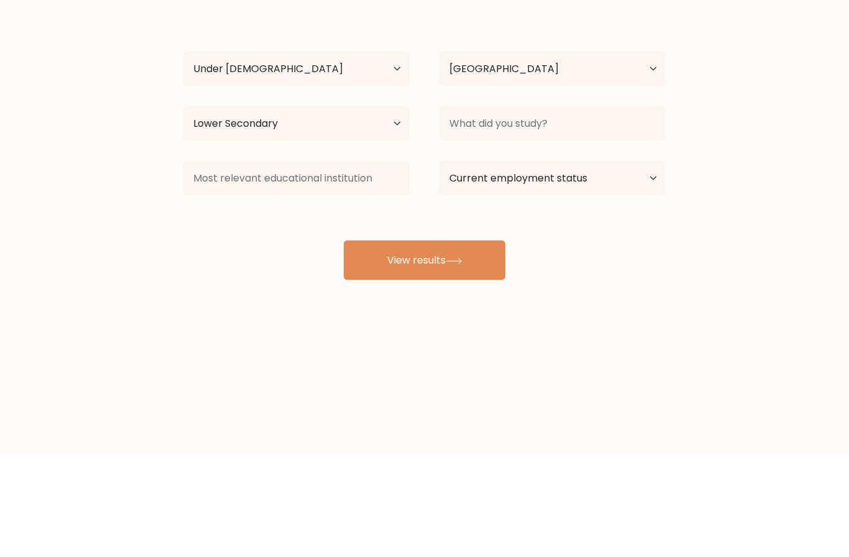
click at [731, 147] on form "Compare your results to your peers Bert Utopia Age Under 18 years old 18-24 yea…" at bounding box center [424, 206] width 849 height 353
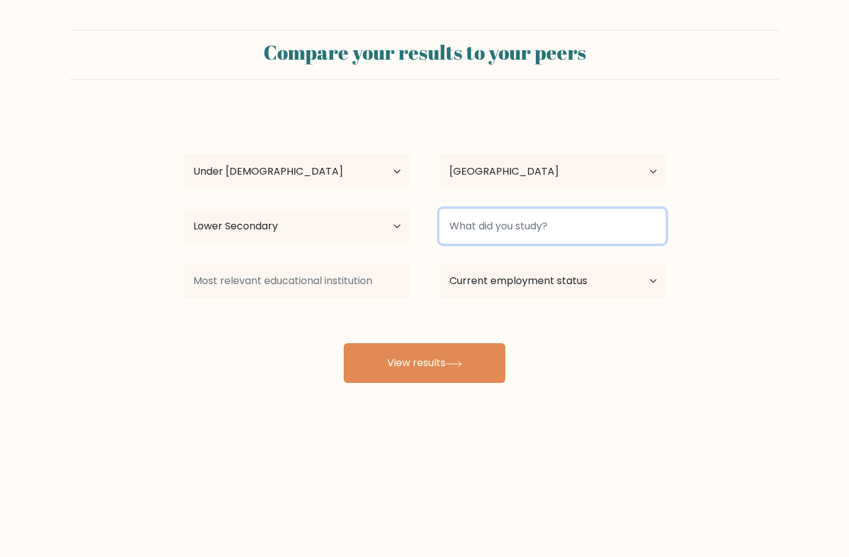
click at [583, 209] on input at bounding box center [552, 226] width 226 height 35
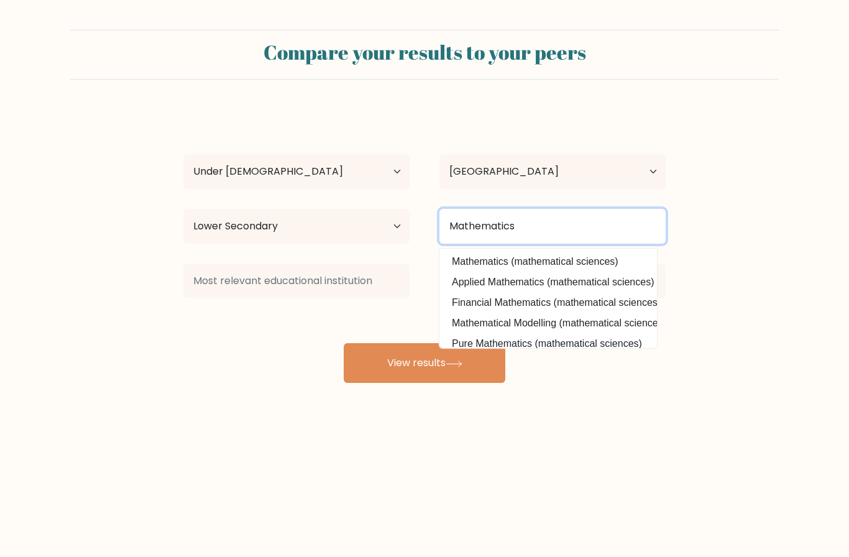
type input "Mathematics"
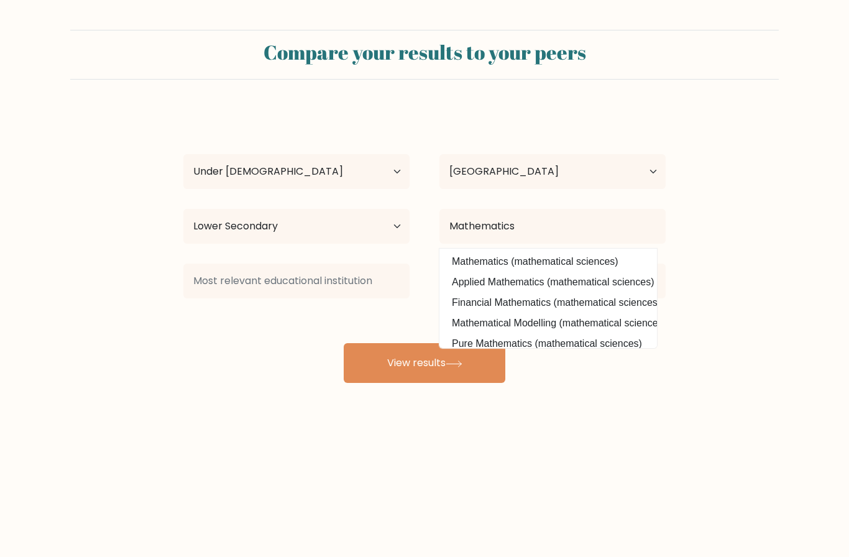
click at [743, 183] on form "Compare your results to your peers Bert Utopia Age Under 18 years old 18-24 yea…" at bounding box center [424, 206] width 849 height 353
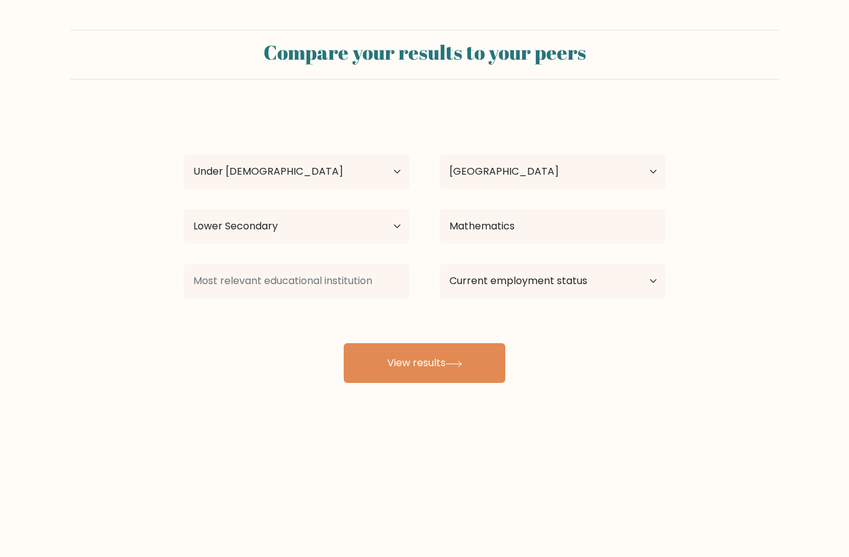
click at [462, 360] on icon at bounding box center [454, 363] width 17 height 7
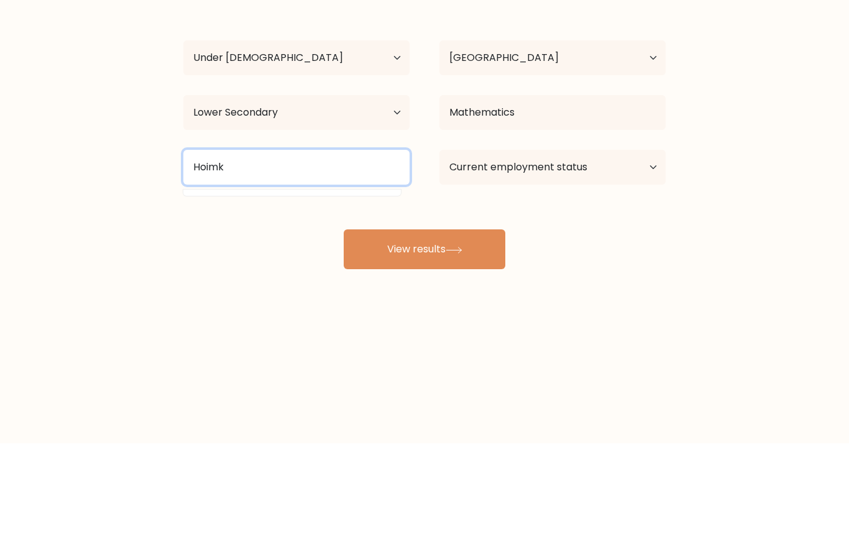
type input "Hoimk"
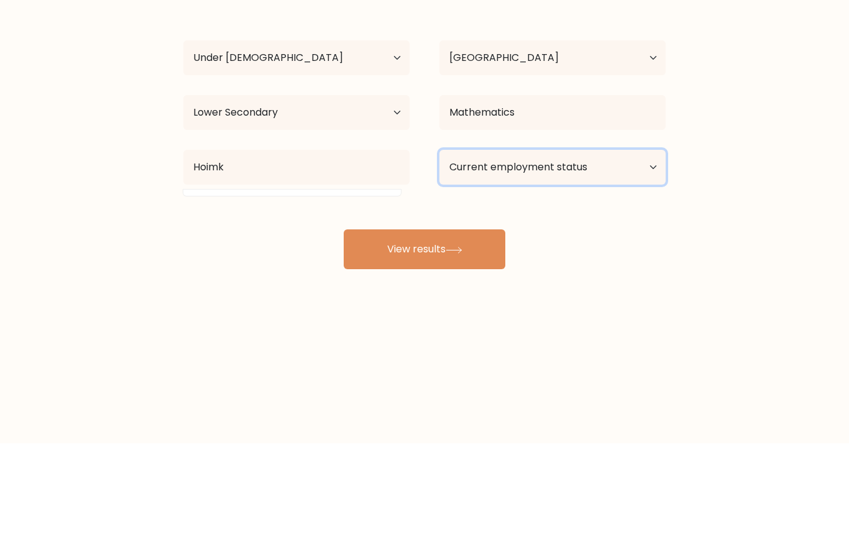
click at [566, 264] on select "Current employment status Employed Student Retired Other / prefer not to answer" at bounding box center [552, 281] width 226 height 35
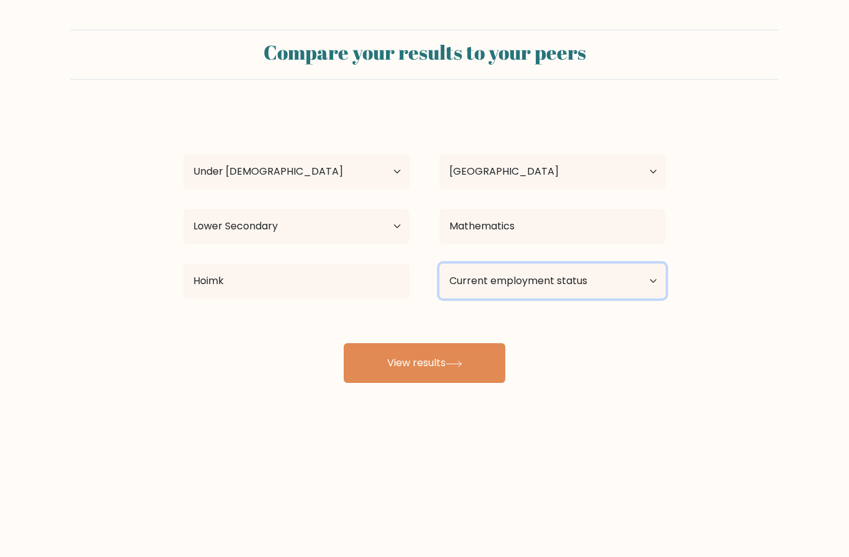
select select "student"
click at [468, 343] on button "View results" at bounding box center [425, 363] width 162 height 40
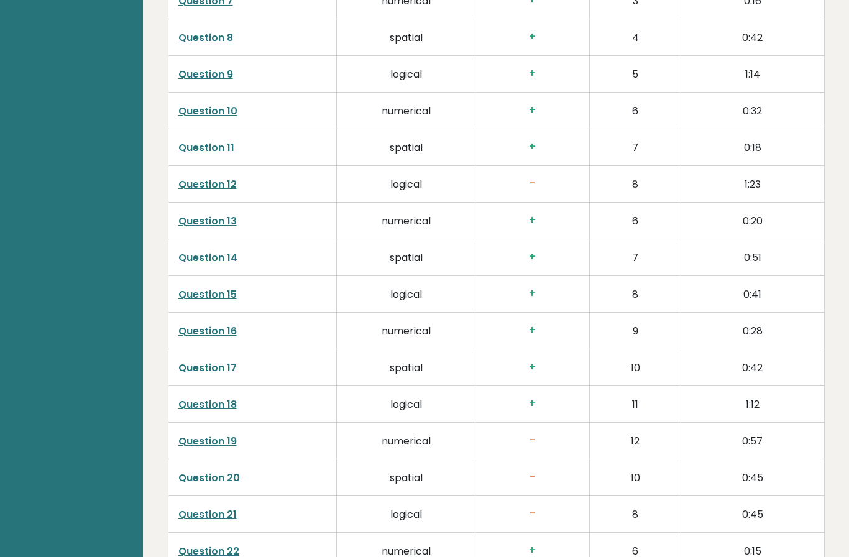
scroll to position [2186, 0]
click at [562, 265] on td "+" at bounding box center [532, 256] width 115 height 37
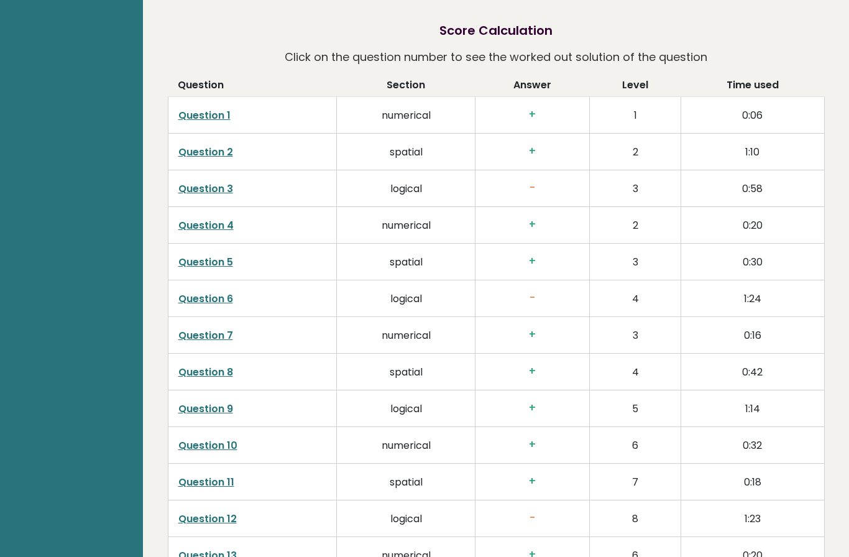
scroll to position [1854, 0]
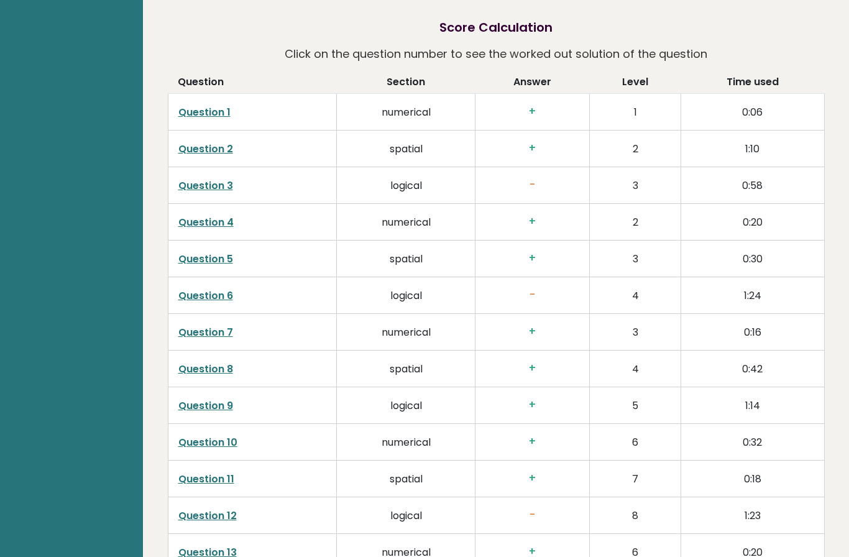
click at [203, 108] on link "Question 1" at bounding box center [204, 112] width 52 height 14
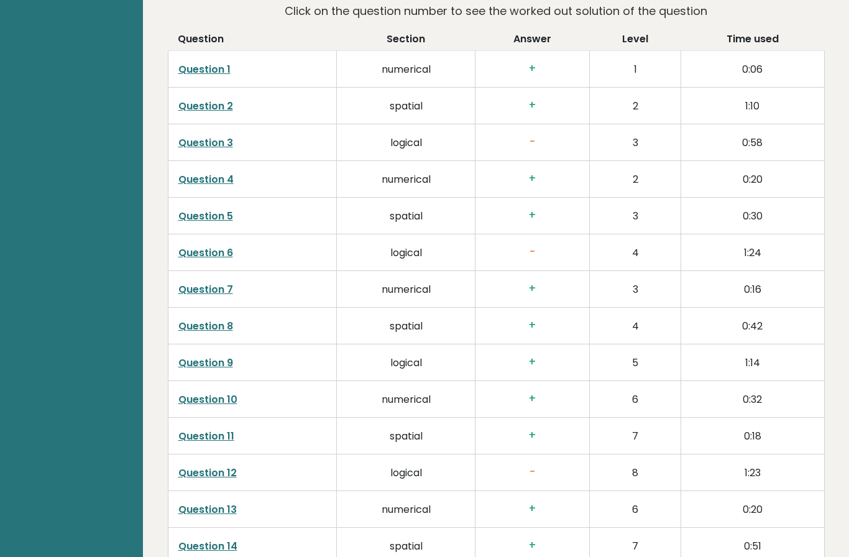
scroll to position [1899, 0]
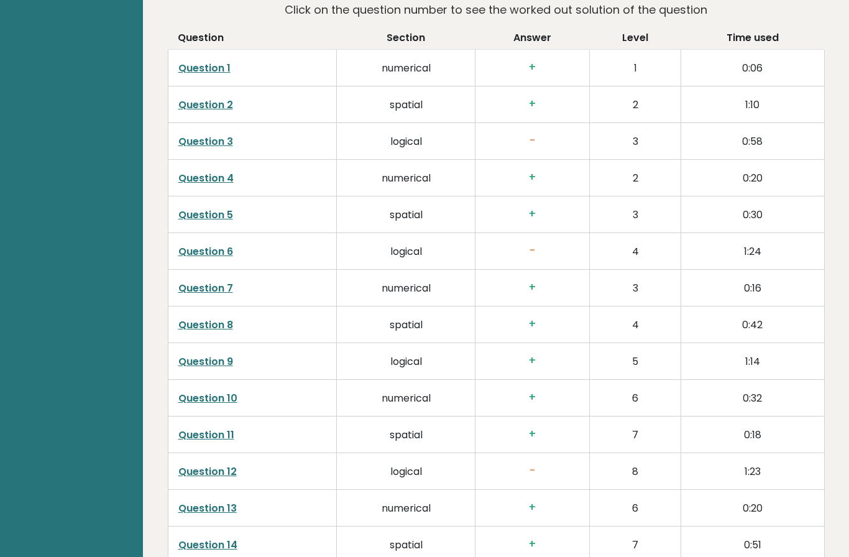
click at [208, 108] on link "Question 2" at bounding box center [205, 105] width 55 height 14
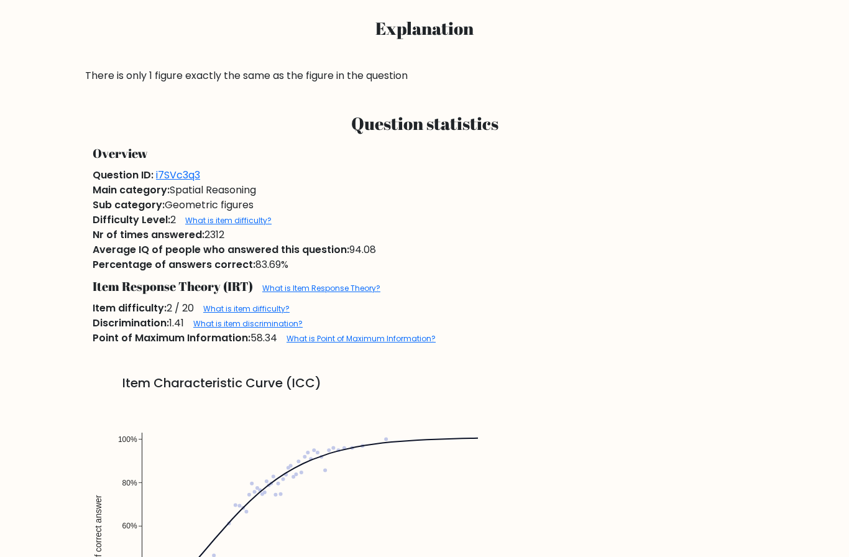
scroll to position [606, 0]
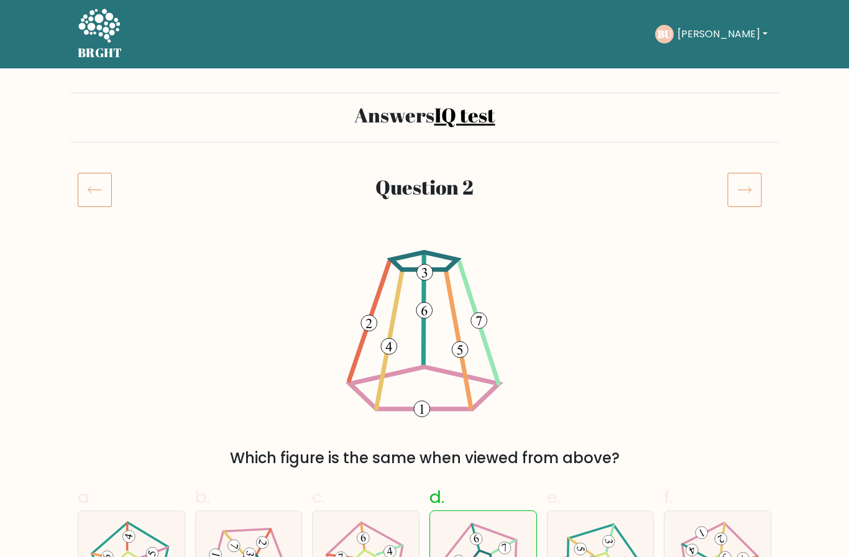
click at [95, 188] on icon at bounding box center [95, 189] width 34 height 35
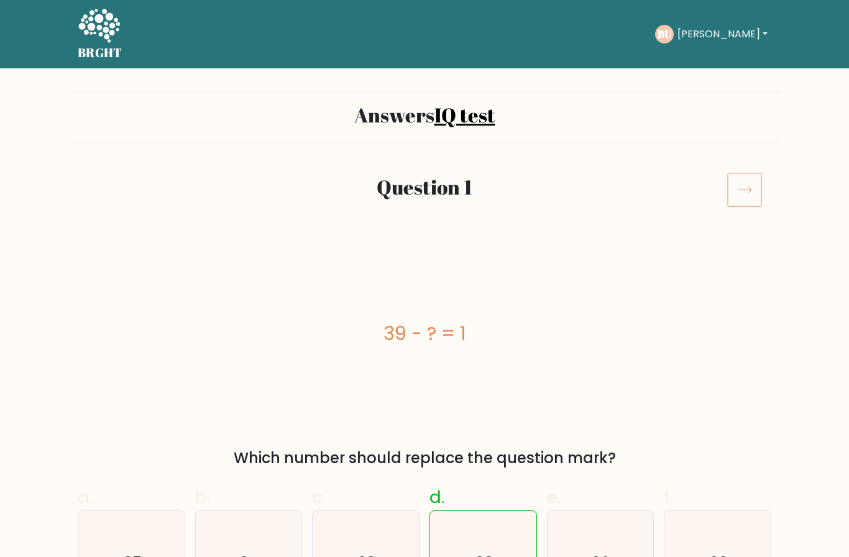
click at [741, 184] on icon at bounding box center [744, 189] width 35 height 35
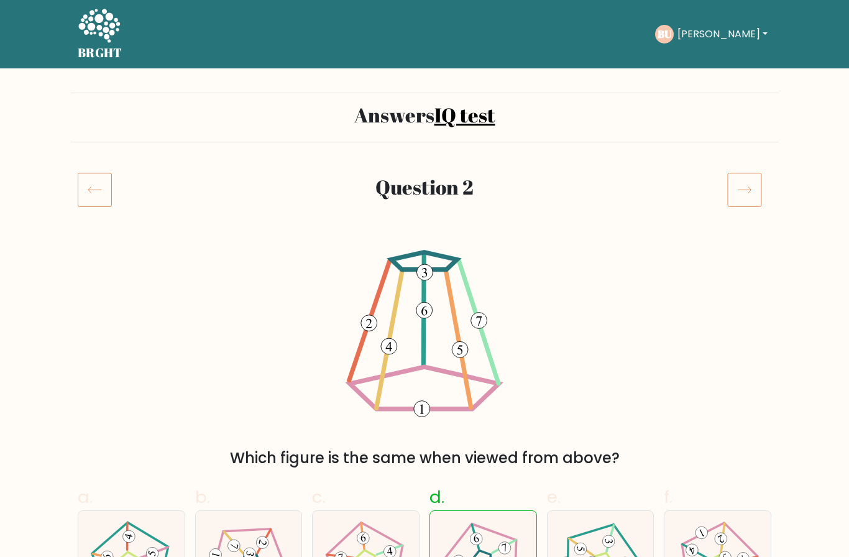
click at [745, 184] on icon at bounding box center [744, 189] width 35 height 35
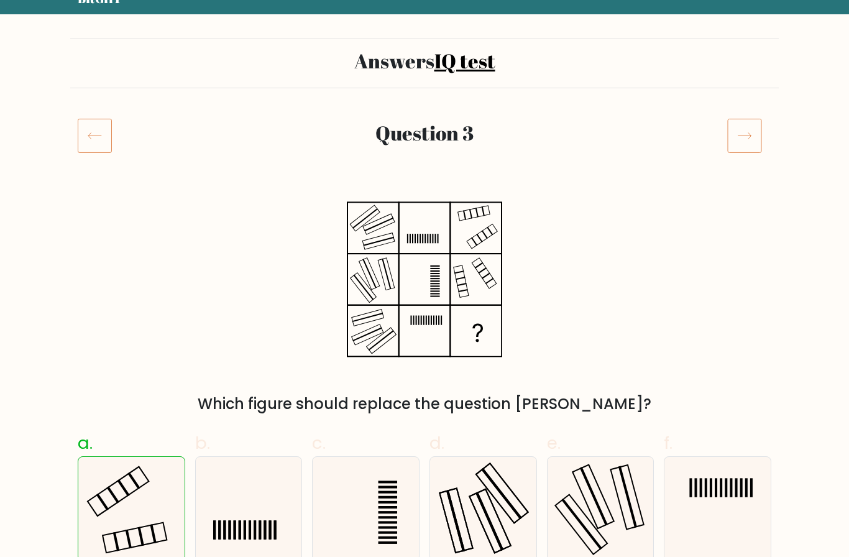
scroll to position [46, 0]
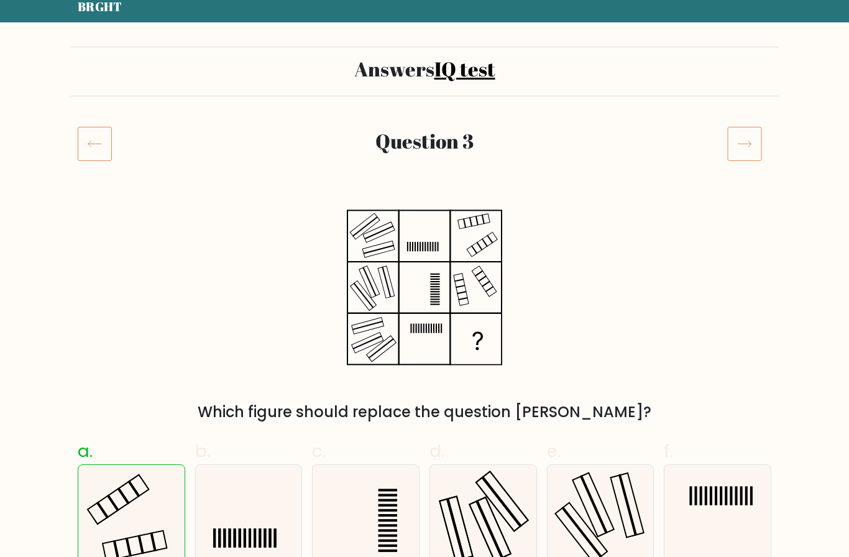
click at [743, 142] on icon at bounding box center [744, 143] width 35 height 35
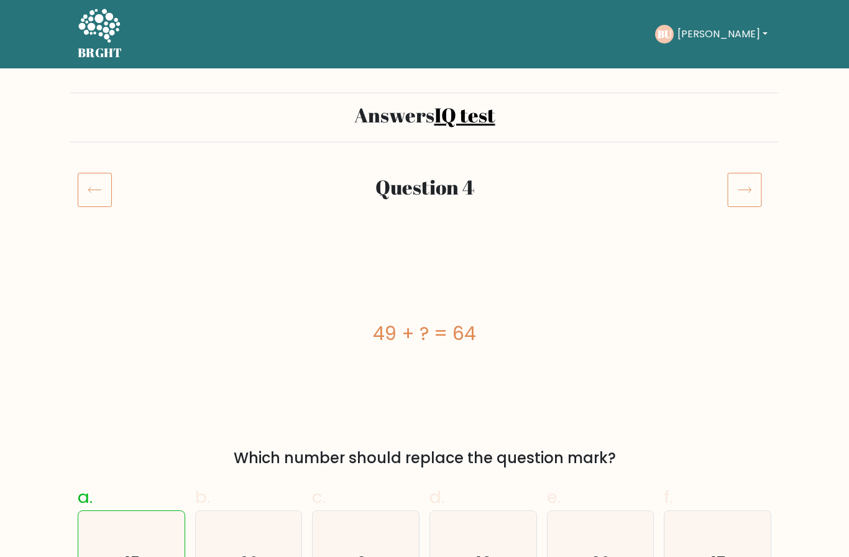
click at [749, 188] on icon at bounding box center [744, 190] width 13 height 6
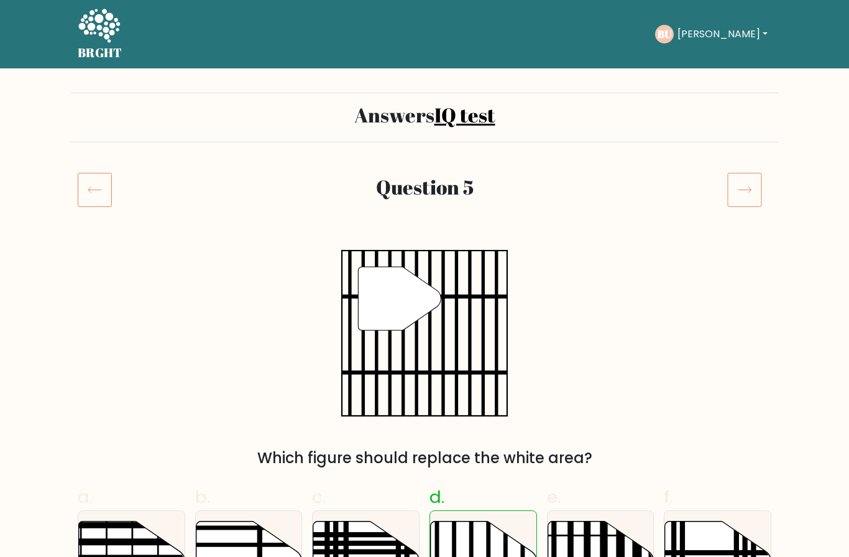
click at [740, 191] on icon at bounding box center [744, 189] width 35 height 35
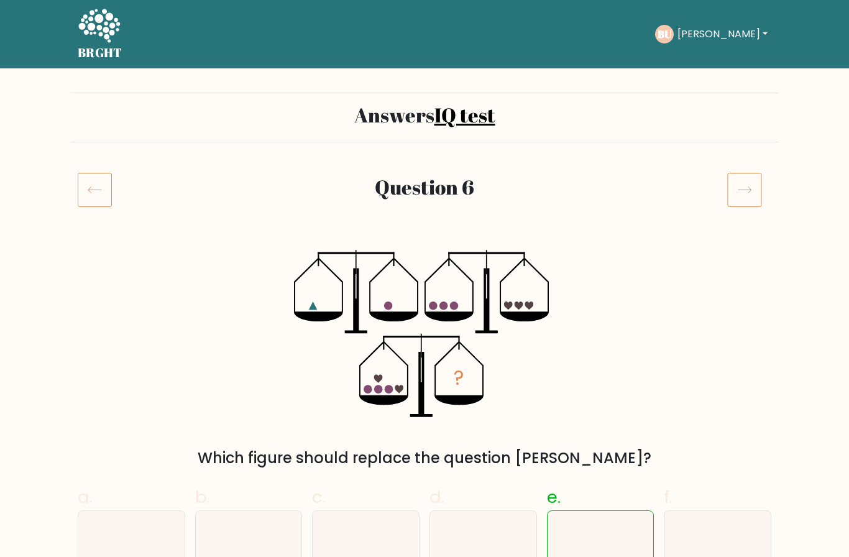
click at [758, 189] on icon at bounding box center [744, 189] width 35 height 35
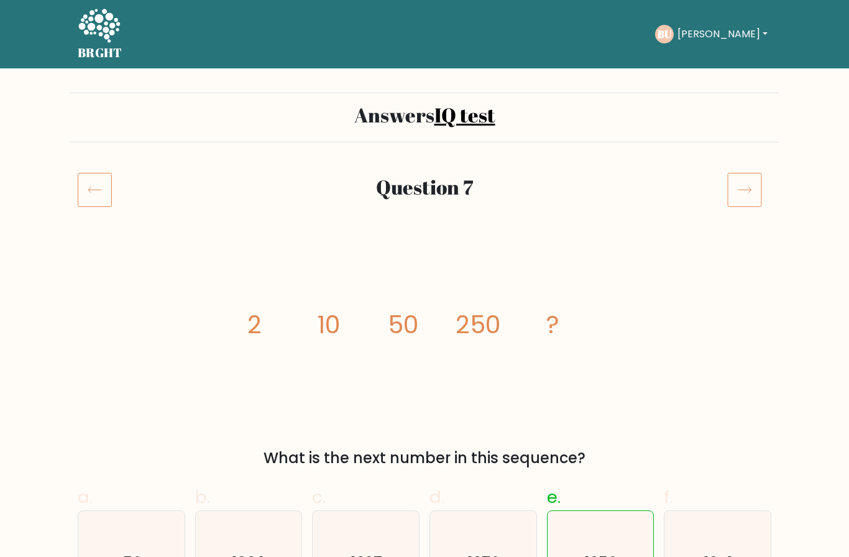
click at [741, 189] on icon at bounding box center [744, 189] width 35 height 35
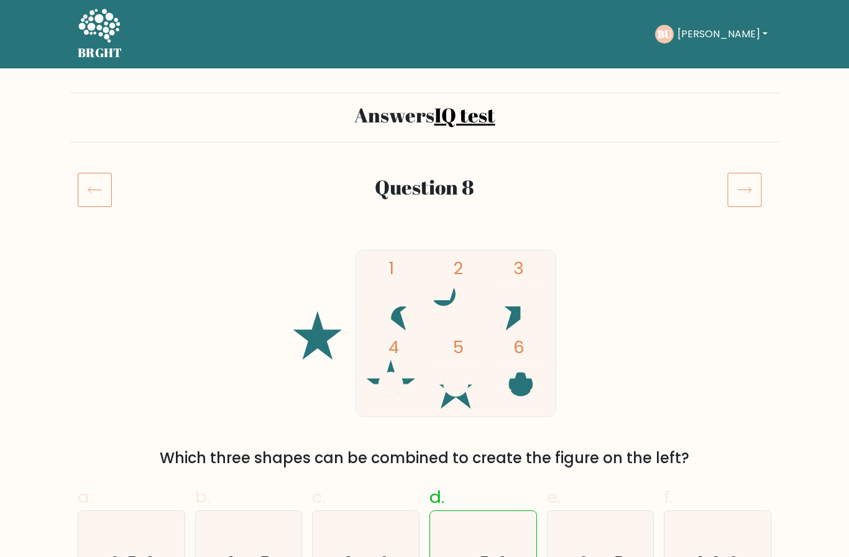
click at [749, 189] on icon at bounding box center [744, 189] width 35 height 35
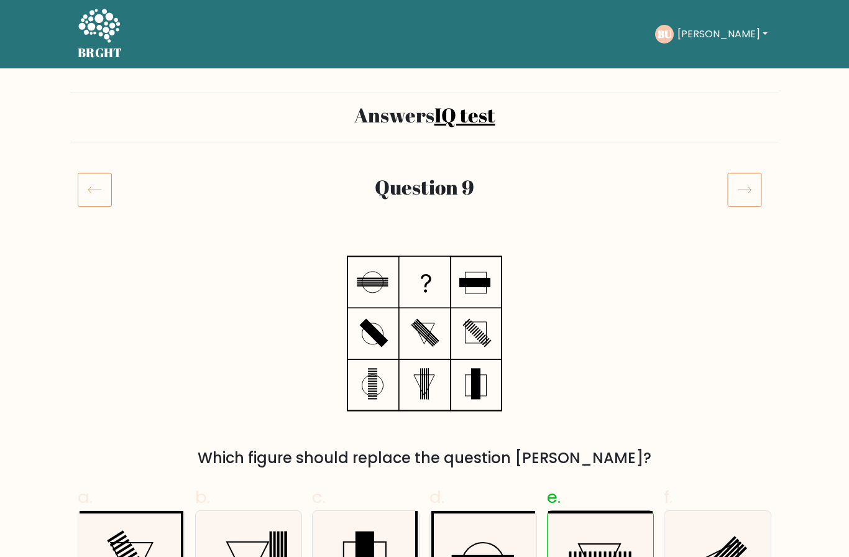
click at [749, 190] on icon at bounding box center [744, 189] width 35 height 35
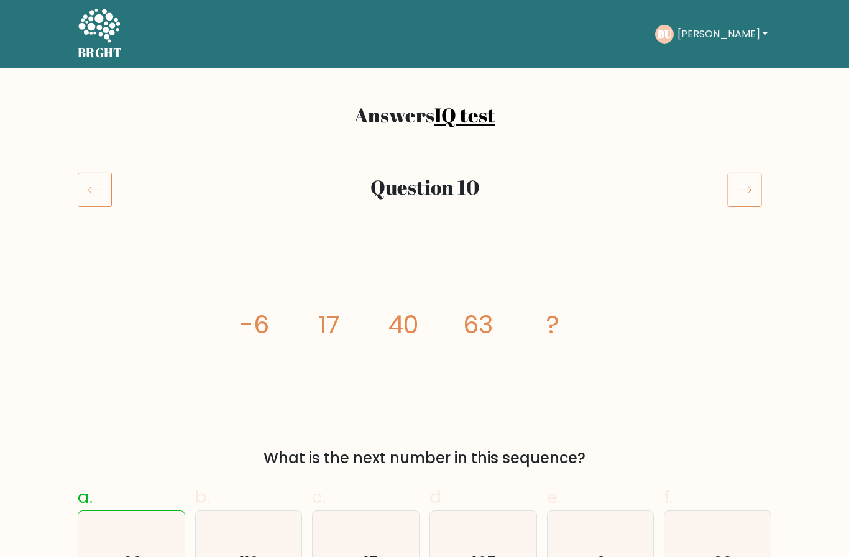
scroll to position [4, 0]
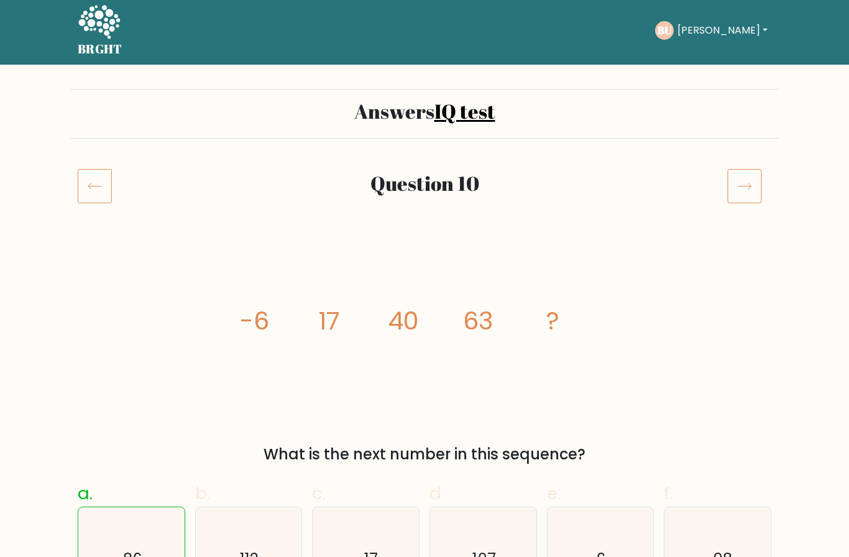
click at [761, 172] on icon at bounding box center [744, 185] width 35 height 35
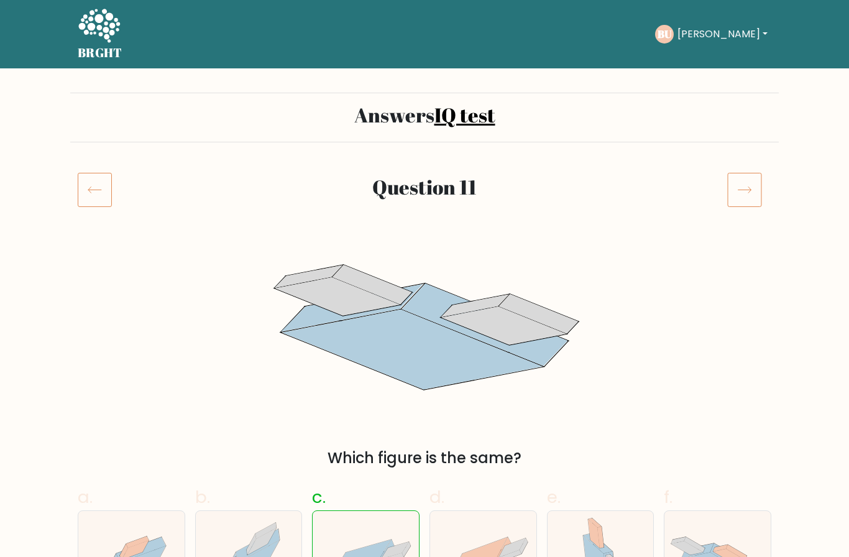
scroll to position [4, 0]
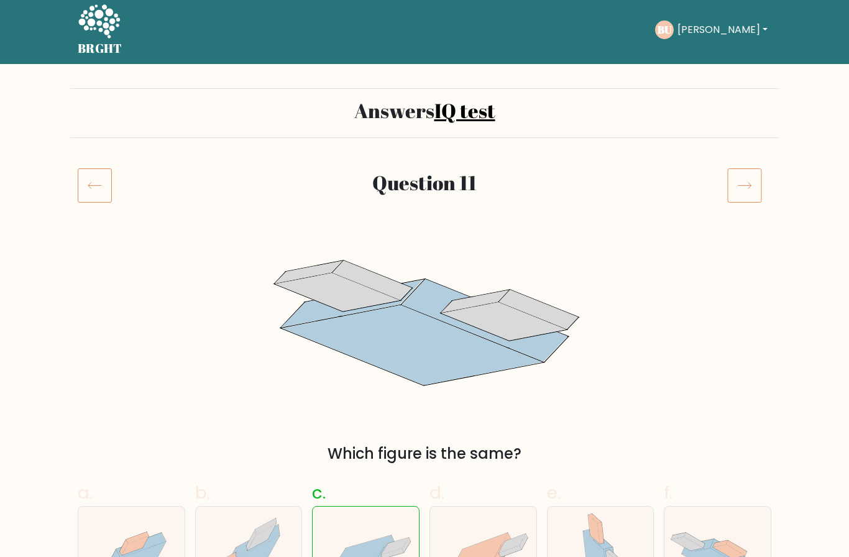
click at [747, 181] on icon at bounding box center [744, 185] width 35 height 35
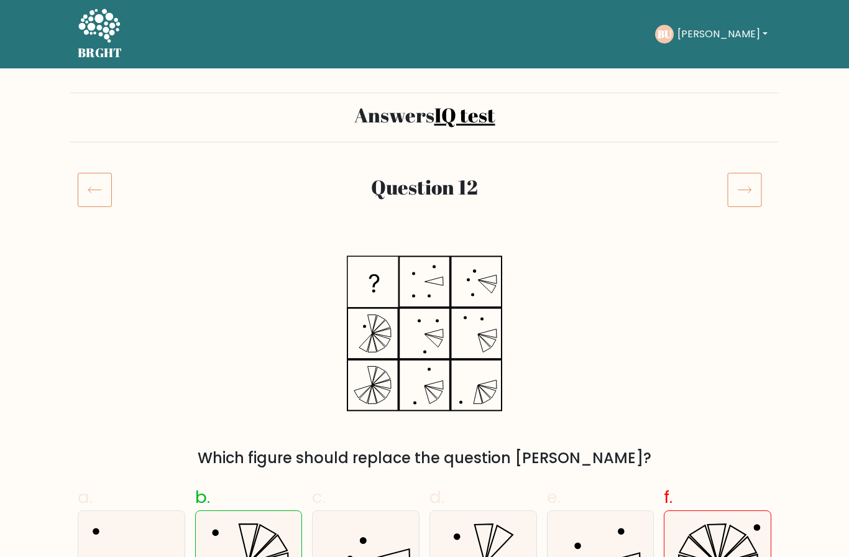
click at [746, 187] on icon at bounding box center [744, 189] width 35 height 35
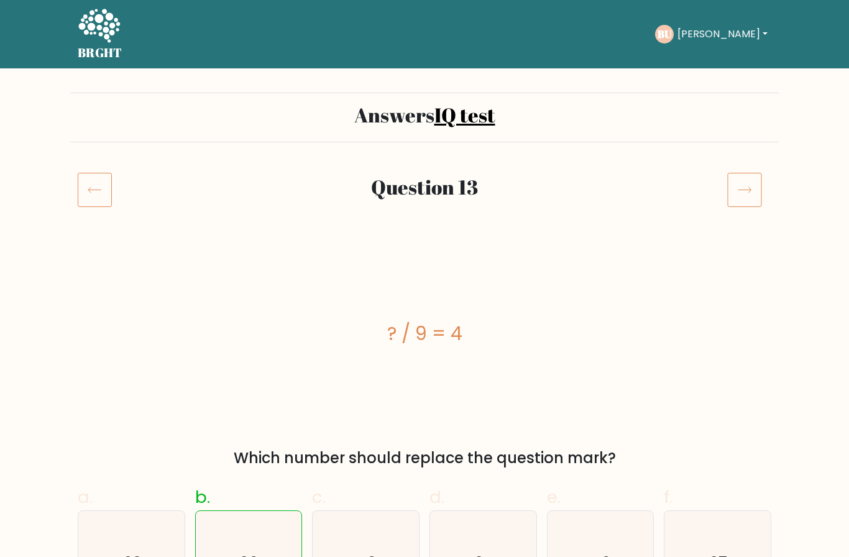
click at [743, 182] on icon at bounding box center [744, 189] width 35 height 35
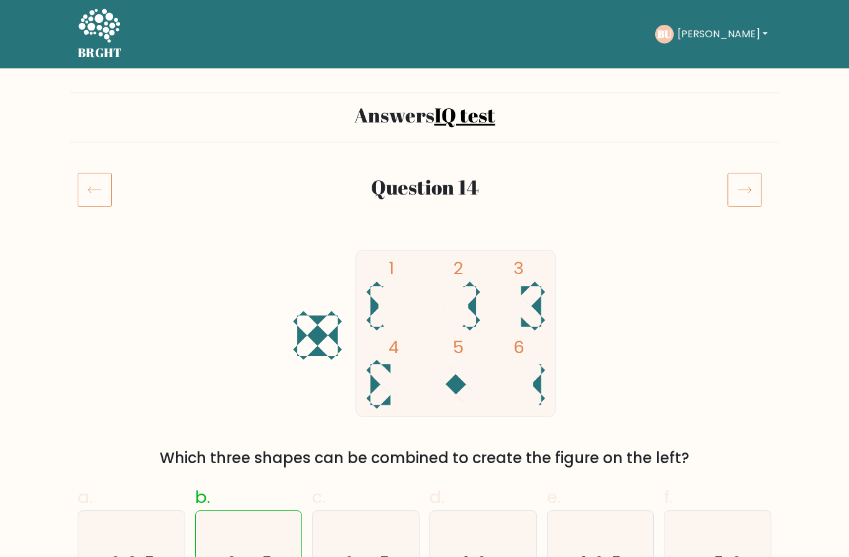
click at [747, 182] on icon at bounding box center [744, 189] width 35 height 35
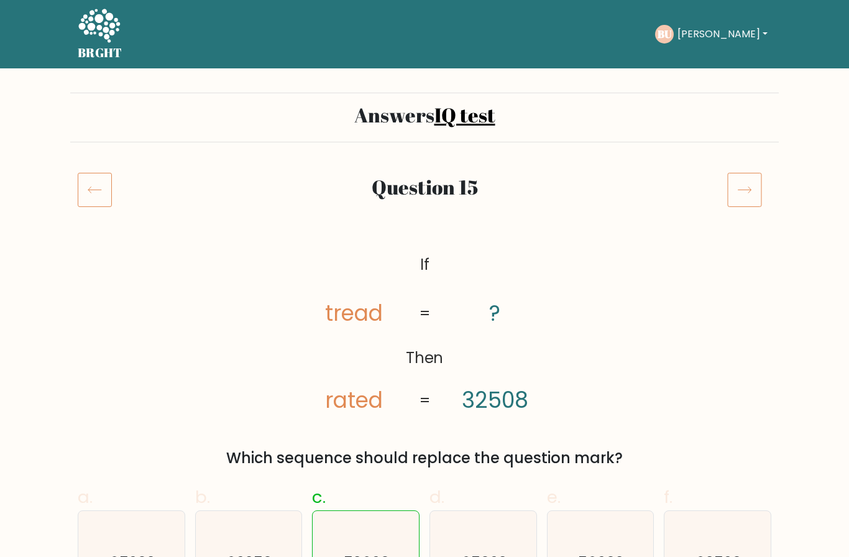
click at [738, 191] on icon at bounding box center [744, 189] width 35 height 35
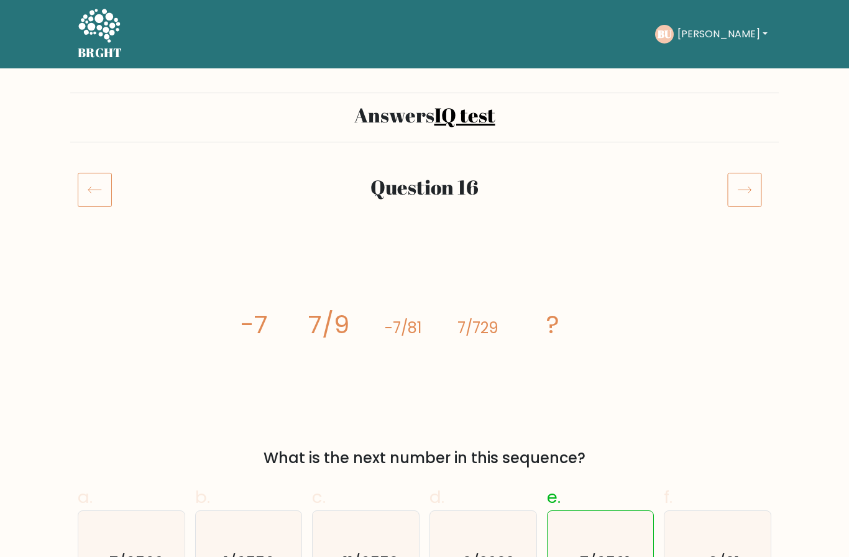
click at [745, 193] on icon at bounding box center [744, 189] width 35 height 35
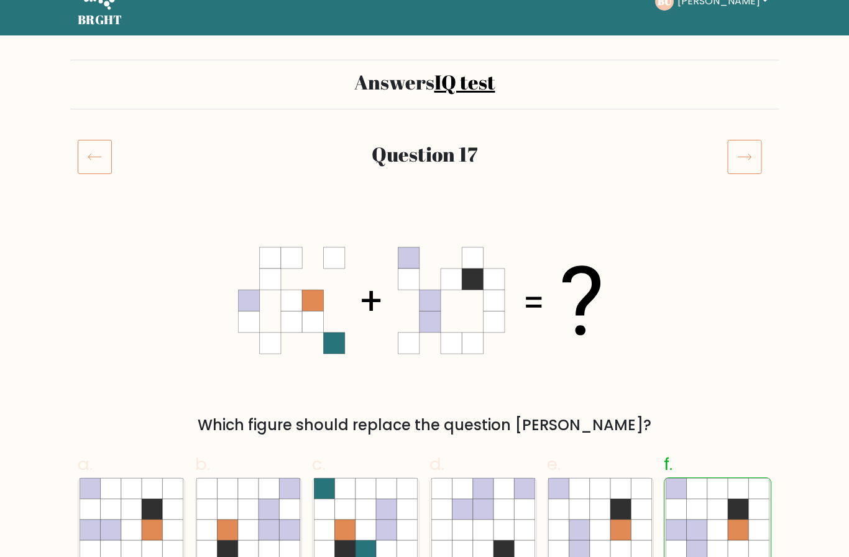
scroll to position [12, 0]
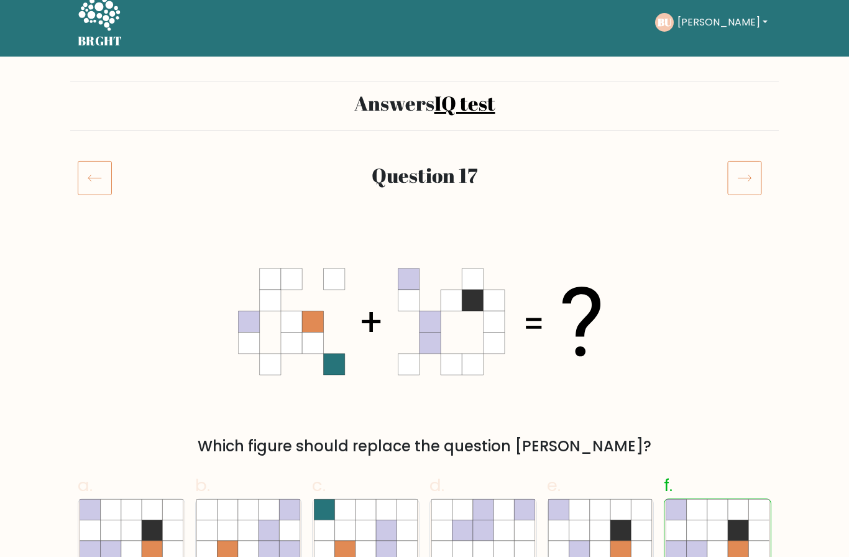
click at [745, 178] on icon at bounding box center [744, 177] width 35 height 35
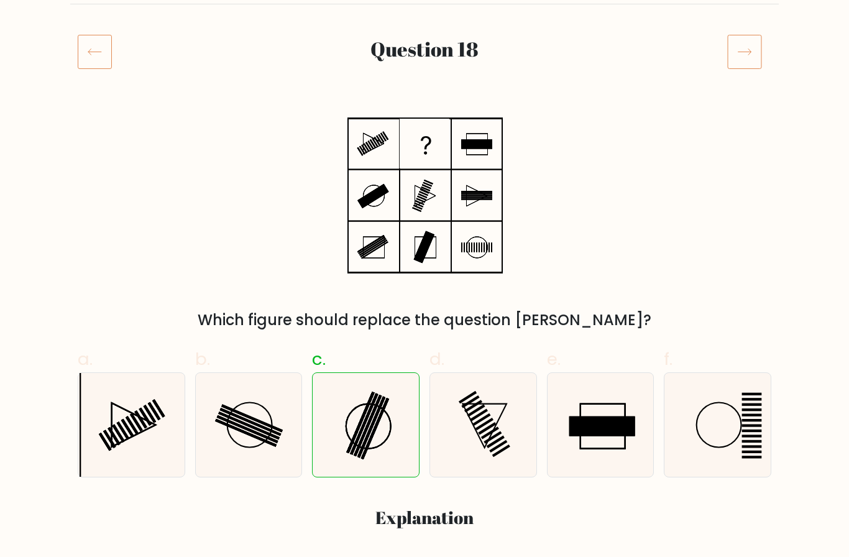
scroll to position [137, 0]
click at [756, 55] on icon at bounding box center [744, 52] width 35 height 35
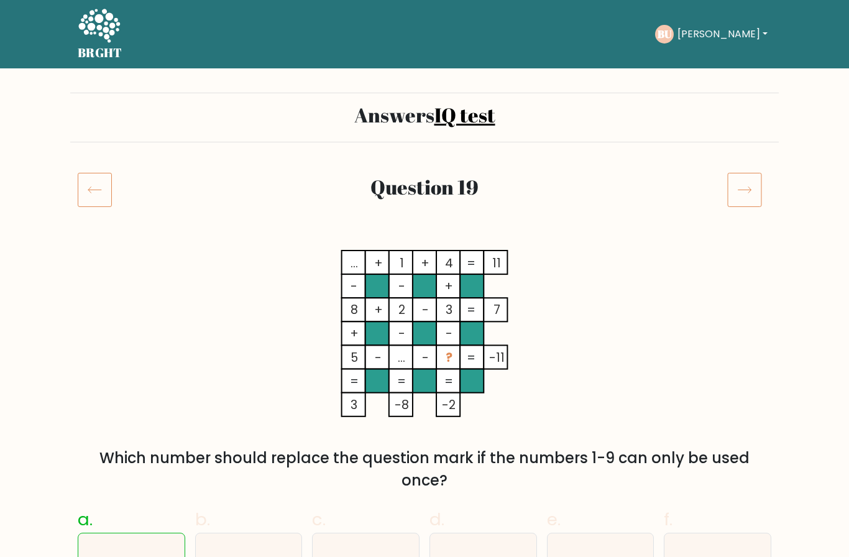
click at [753, 205] on icon at bounding box center [744, 189] width 35 height 35
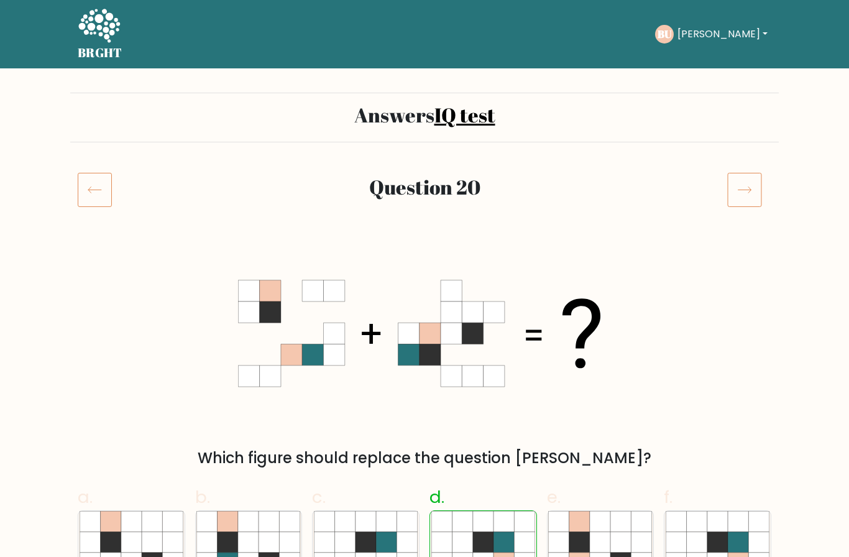
click at [743, 185] on icon at bounding box center [744, 189] width 35 height 35
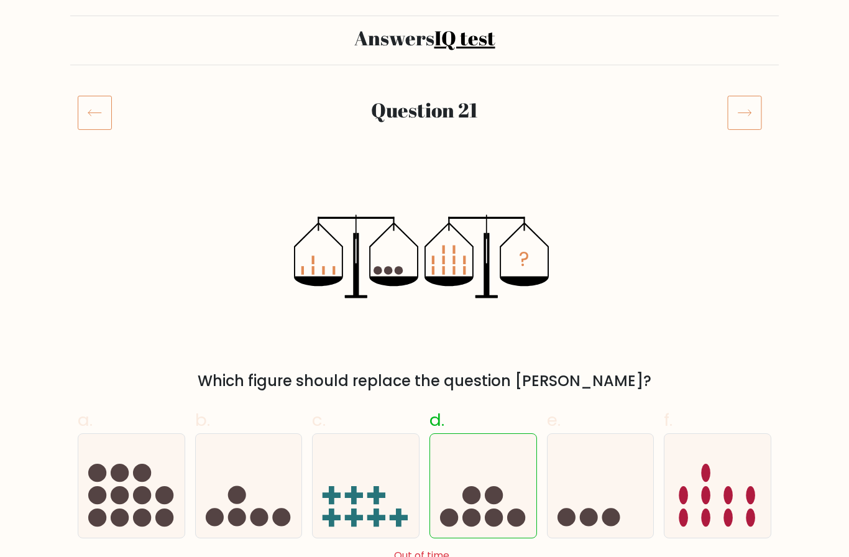
scroll to position [58, 0]
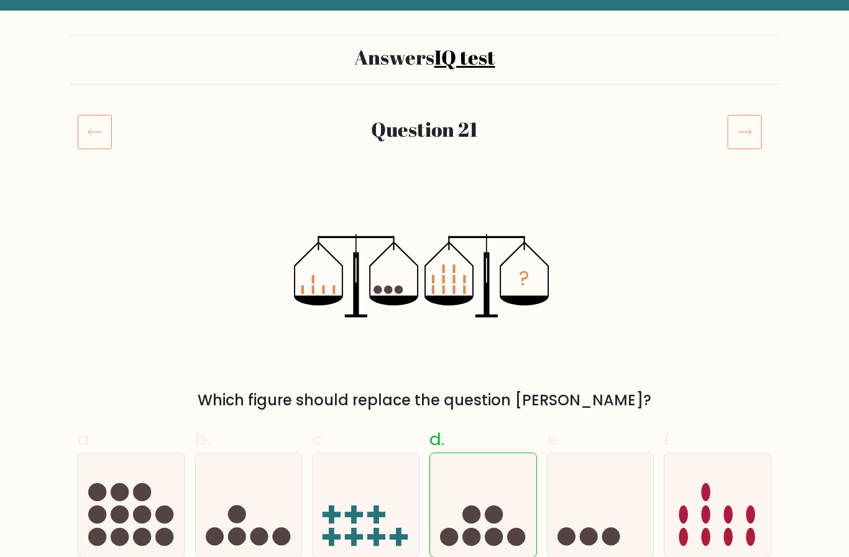
click at [752, 128] on icon at bounding box center [744, 131] width 35 height 35
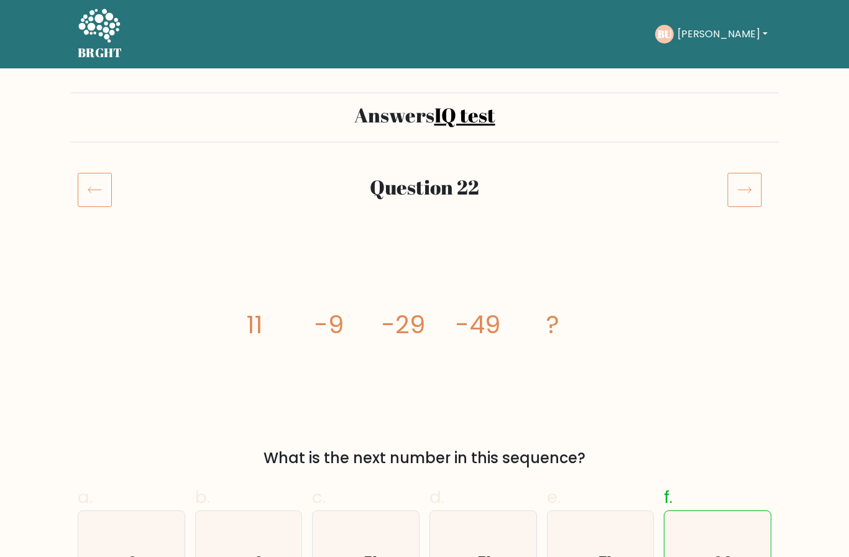
click at [745, 187] on icon at bounding box center [744, 189] width 35 height 35
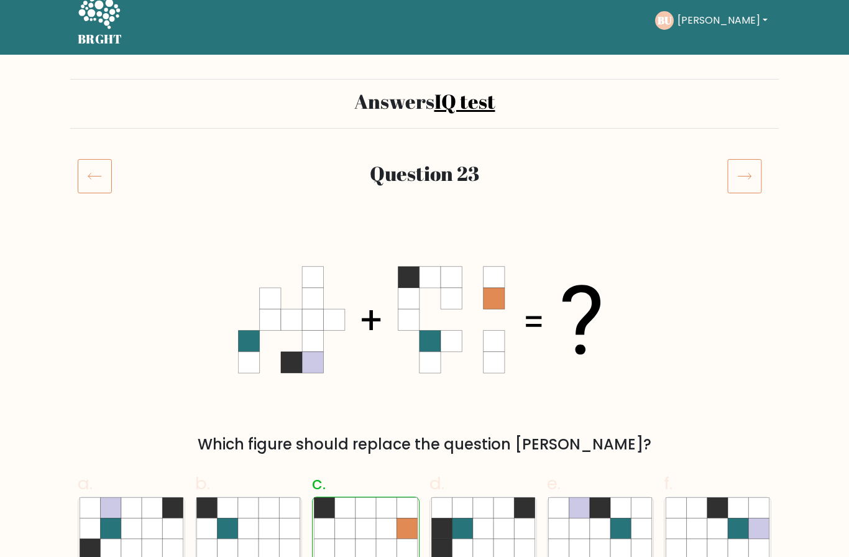
scroll to position [7, 0]
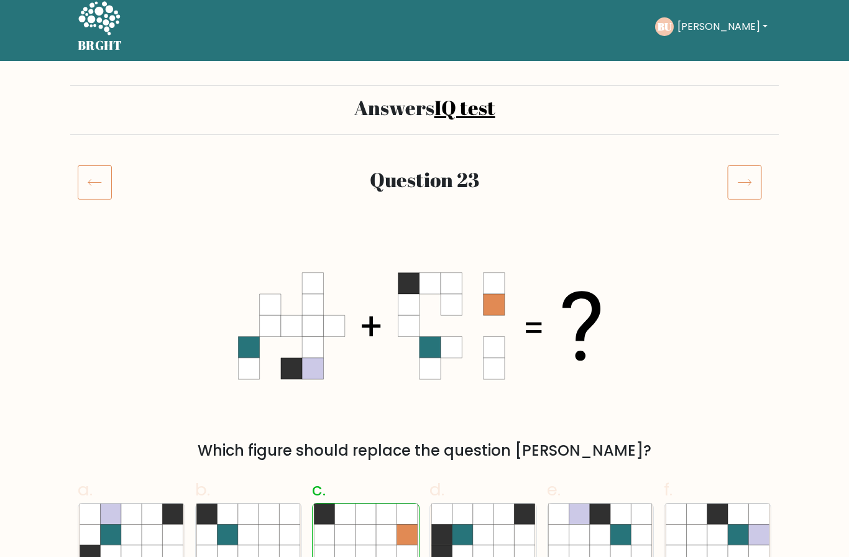
click at [740, 177] on icon at bounding box center [744, 182] width 35 height 35
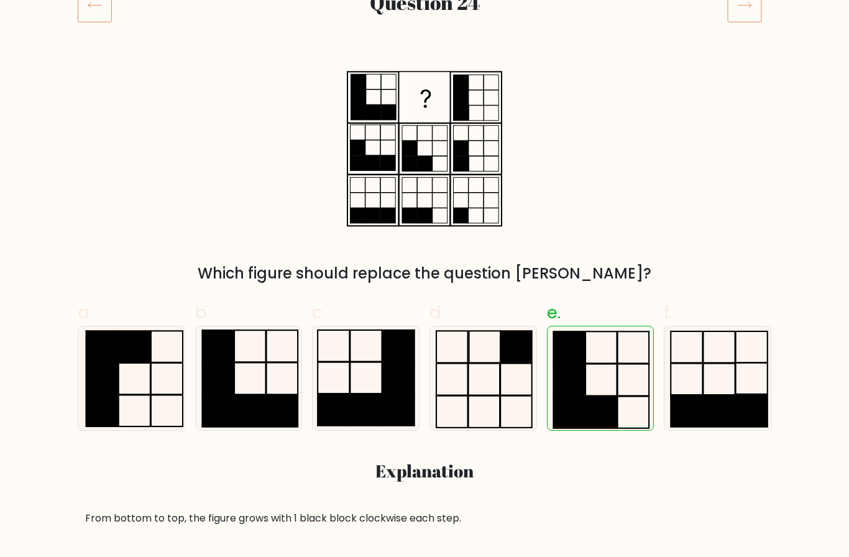
scroll to position [106, 0]
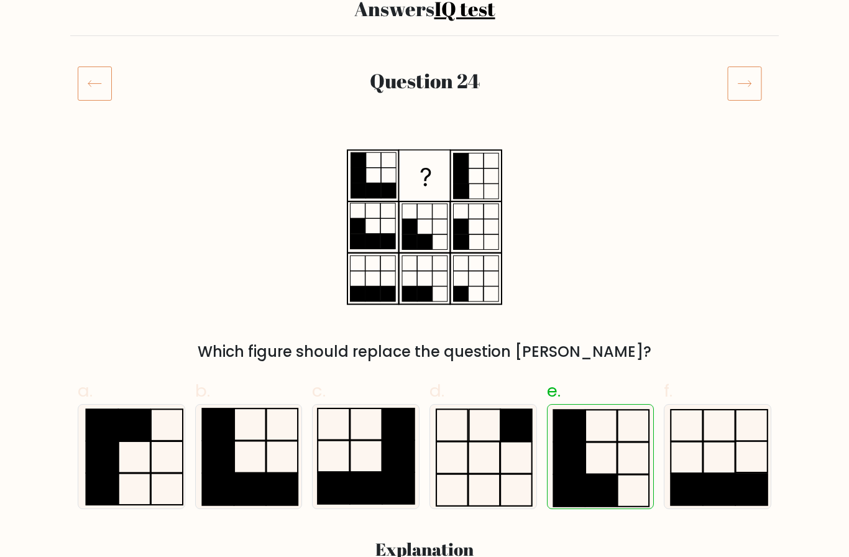
click at [753, 81] on icon at bounding box center [744, 83] width 35 height 35
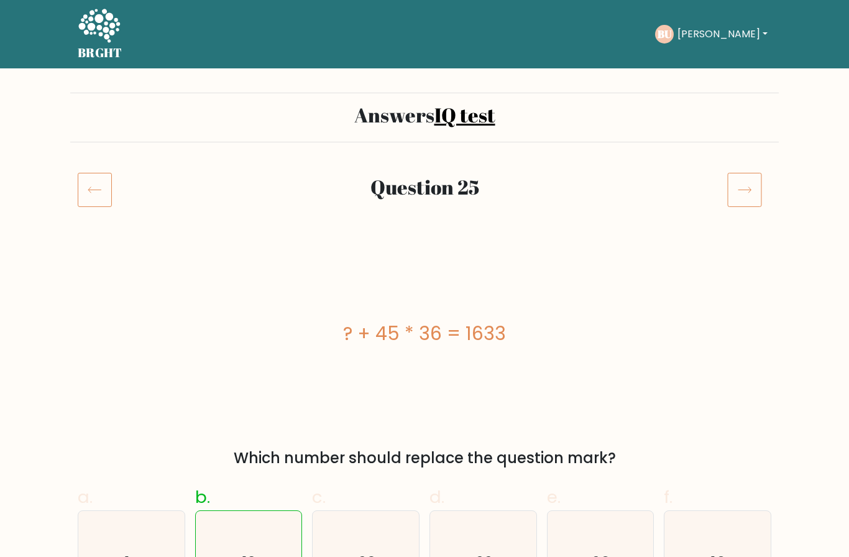
click at [754, 195] on icon at bounding box center [744, 189] width 35 height 35
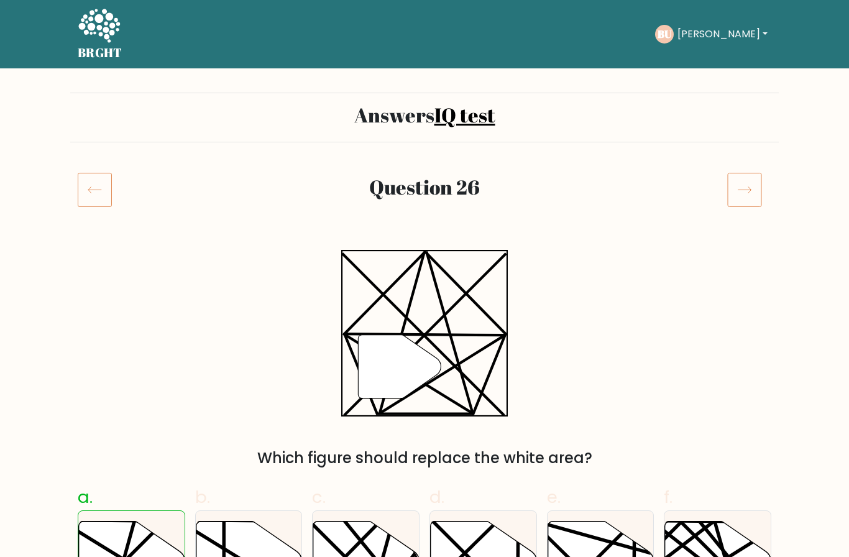
click at [746, 190] on icon at bounding box center [744, 189] width 35 height 35
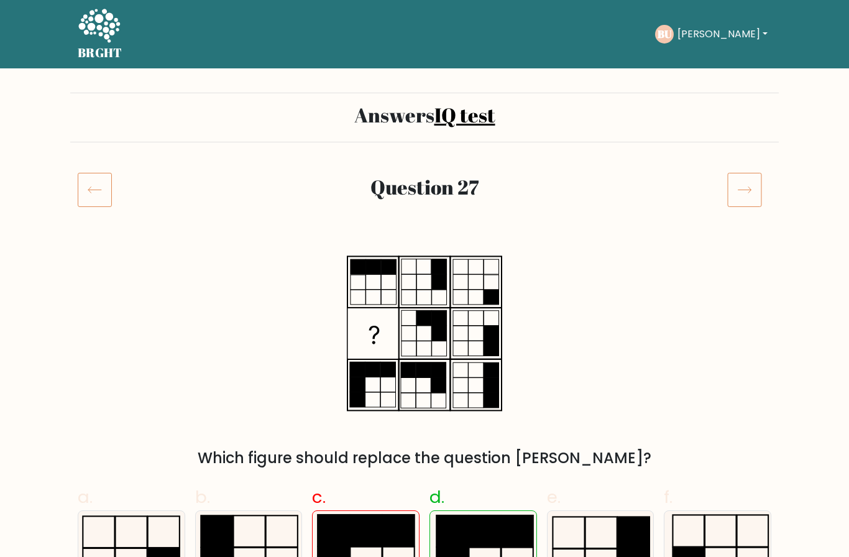
click at [743, 183] on icon at bounding box center [744, 189] width 35 height 35
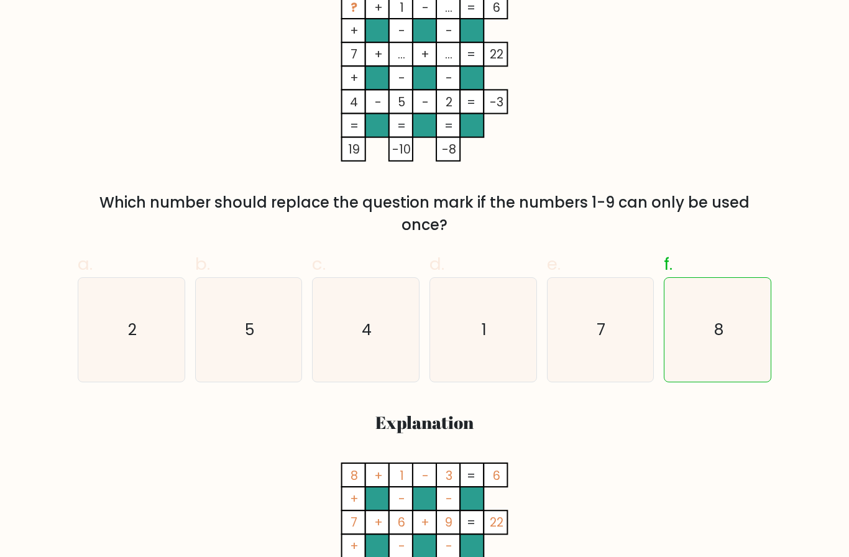
scroll to position [165, 0]
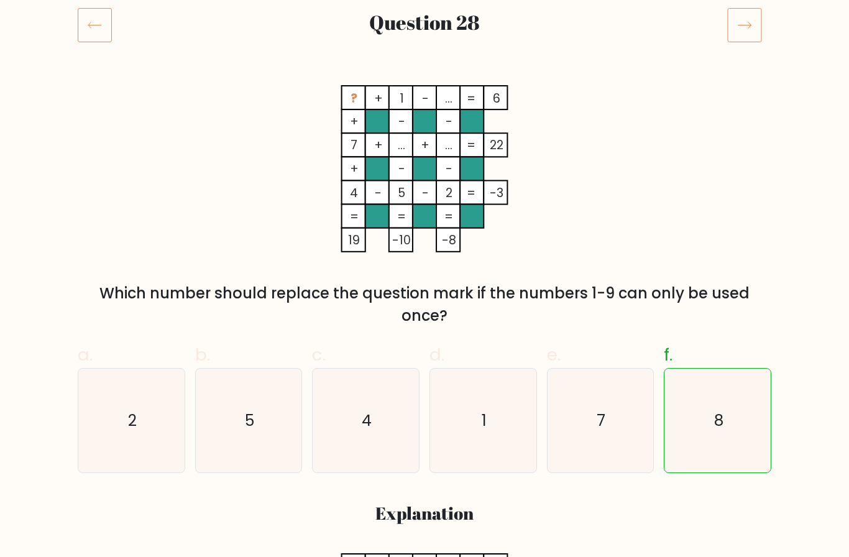
click at [759, 22] on icon at bounding box center [744, 24] width 35 height 35
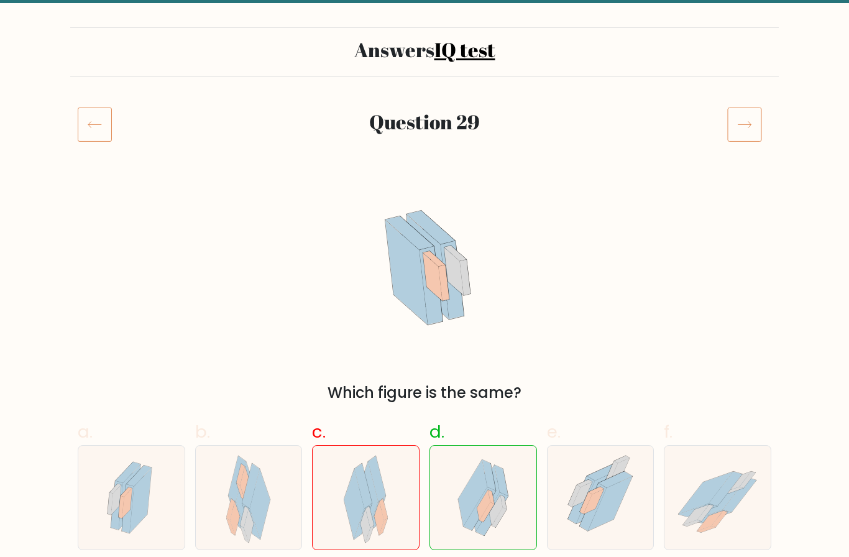
scroll to position [44, 0]
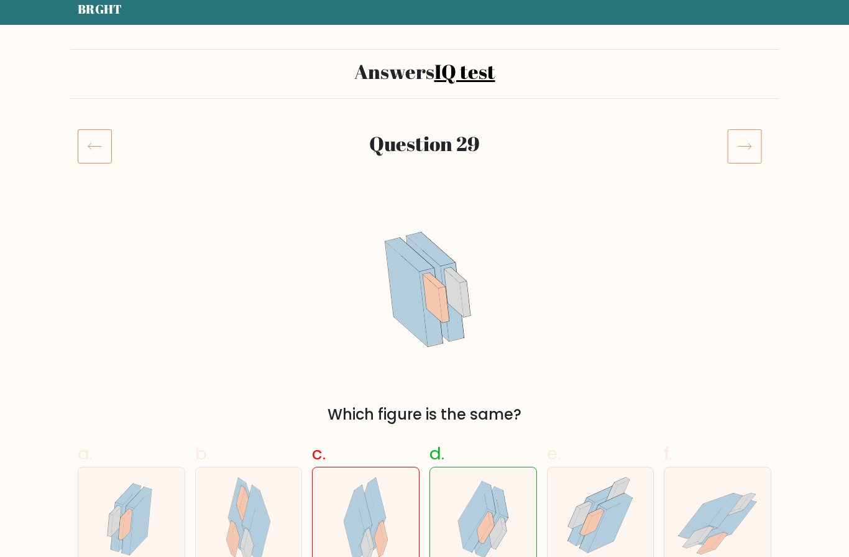
click at [747, 155] on icon at bounding box center [744, 146] width 35 height 35
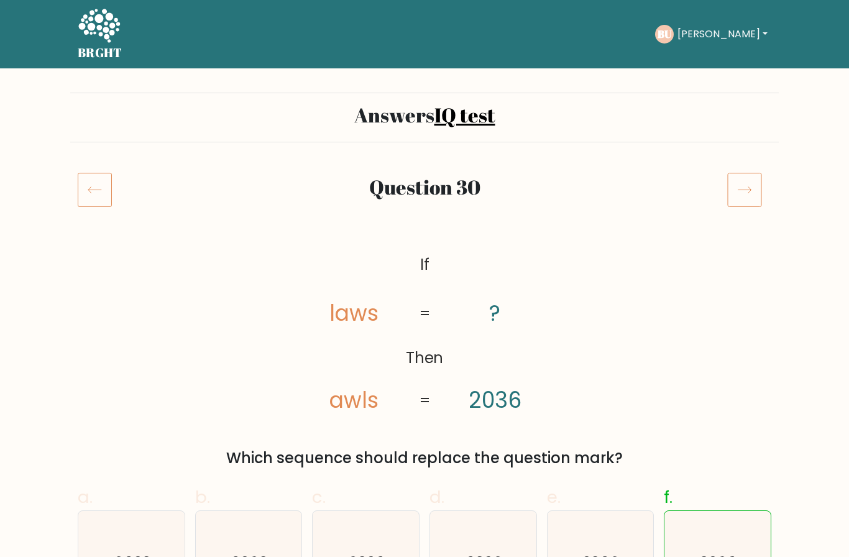
click at [746, 185] on icon at bounding box center [744, 189] width 35 height 35
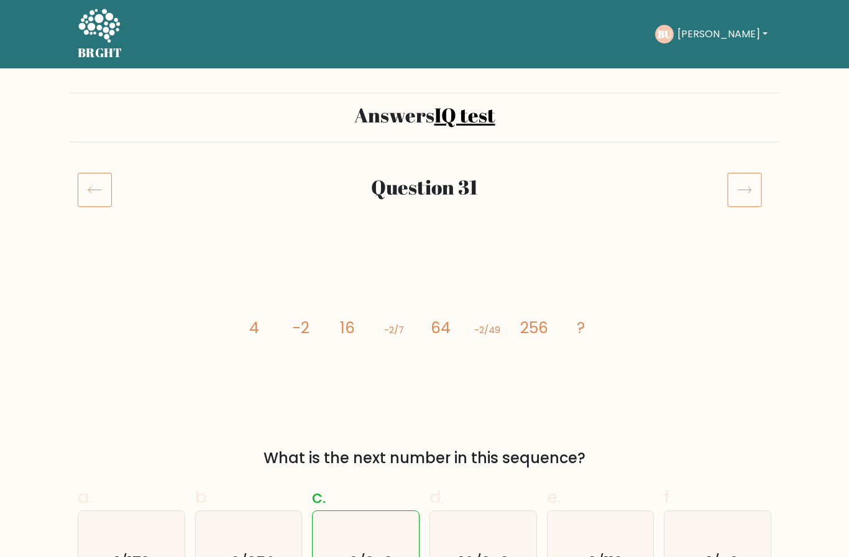
click at [744, 190] on icon at bounding box center [744, 190] width 13 height 6
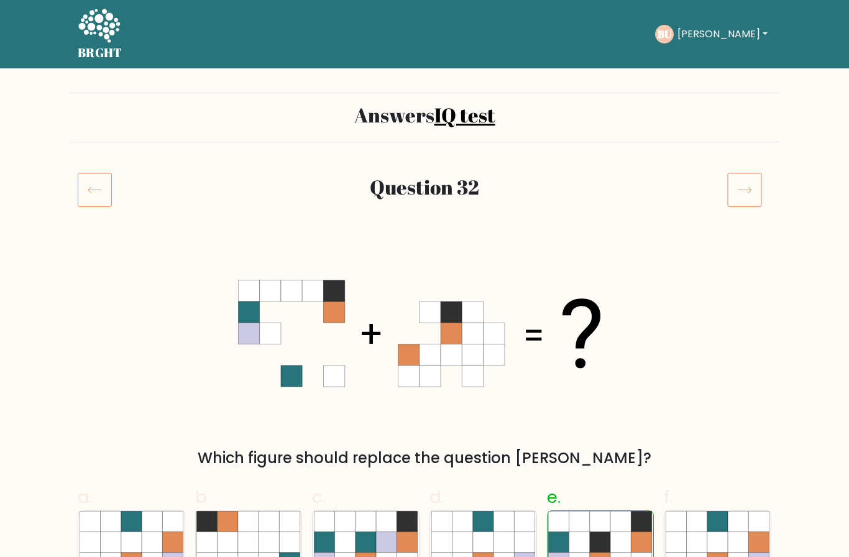
click at [748, 187] on icon at bounding box center [744, 190] width 13 height 6
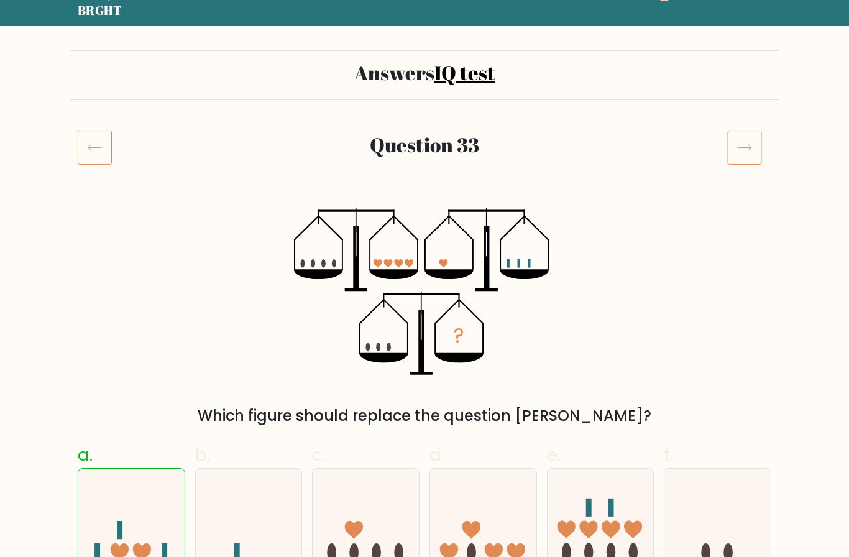
scroll to position [43, 0]
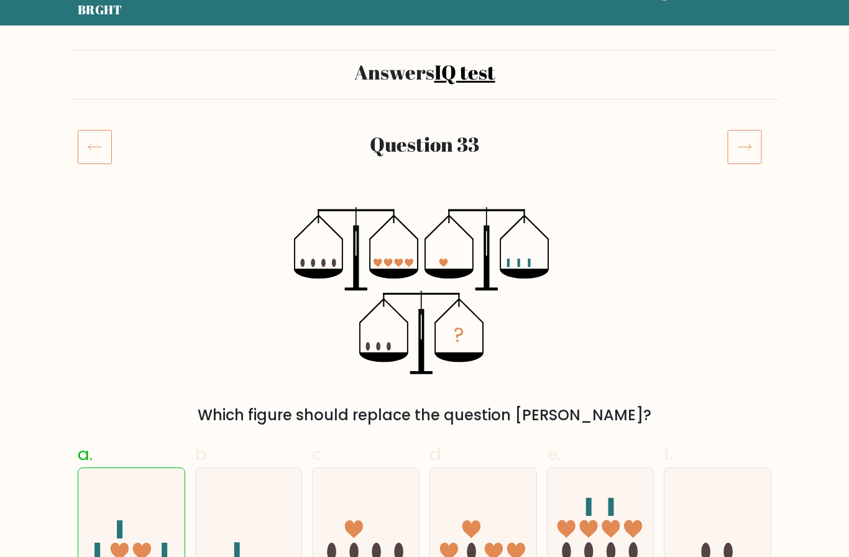
click at [735, 135] on icon at bounding box center [744, 146] width 35 height 35
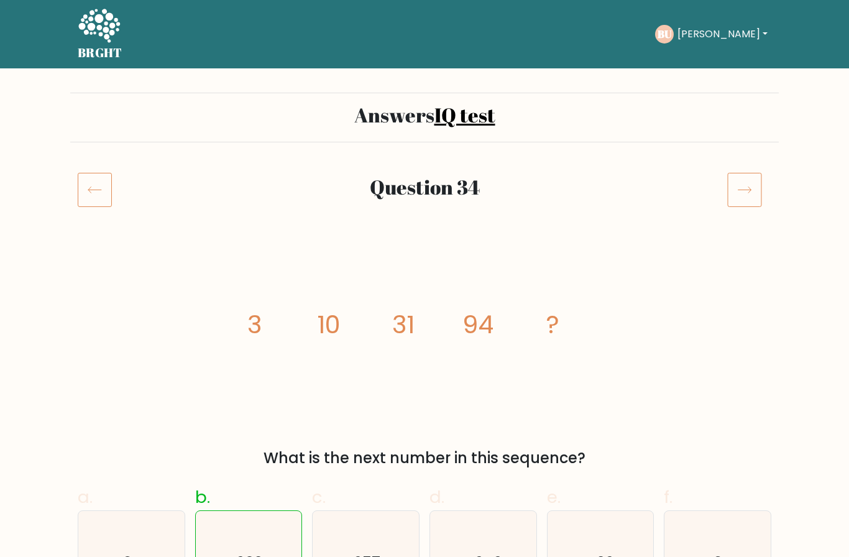
click at [752, 191] on icon at bounding box center [744, 189] width 35 height 35
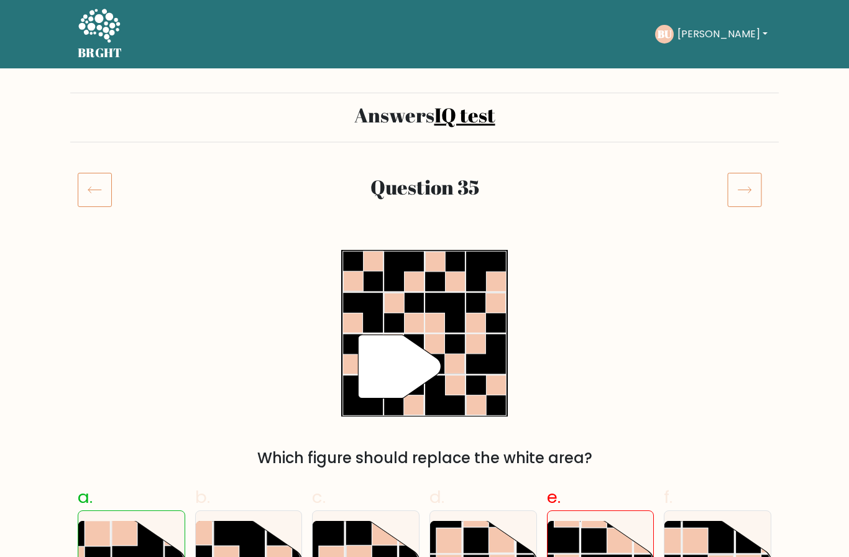
click at [703, 40] on button "[PERSON_NAME]" at bounding box center [723, 34] width 98 height 16
click at [620, 216] on div "Question 35" at bounding box center [424, 204] width 708 height 65
click at [552, 263] on div "" Which figure should replace the white area?" at bounding box center [424, 359] width 708 height 219
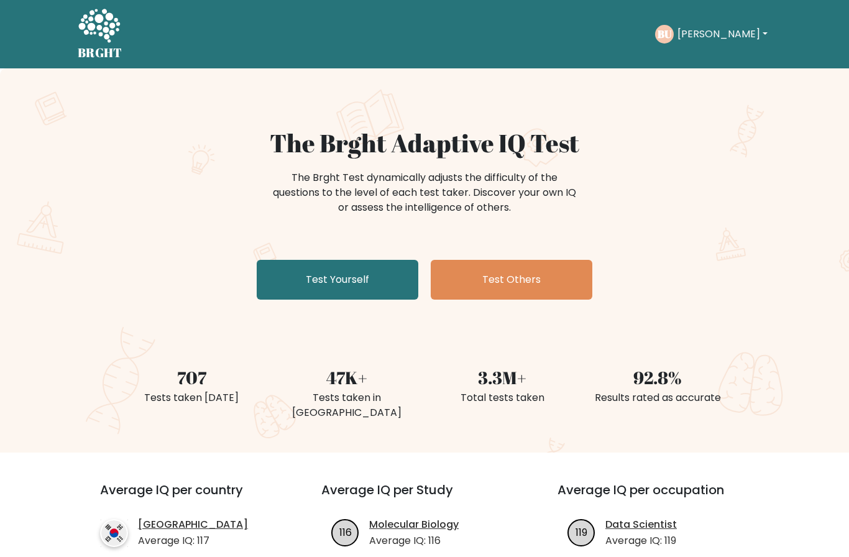
click at [328, 307] on div "The Brght Adaptive IQ Test The Brght Test dynamically adjusts the difficulty of…" at bounding box center [424, 260] width 849 height 384
click at [352, 286] on link "Test Yourself" at bounding box center [338, 280] width 162 height 40
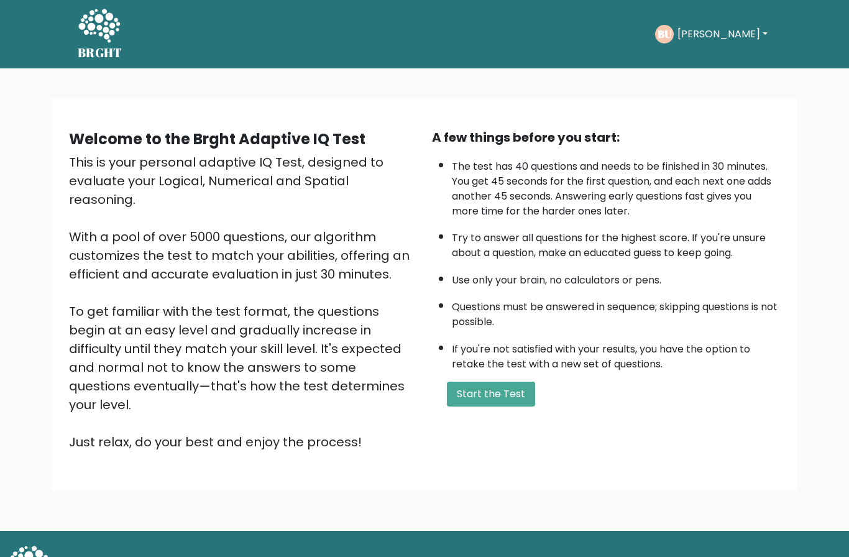
click at [500, 406] on button "Start the Test" at bounding box center [491, 394] width 88 height 25
click at [512, 406] on button "Start the Test" at bounding box center [491, 394] width 88 height 25
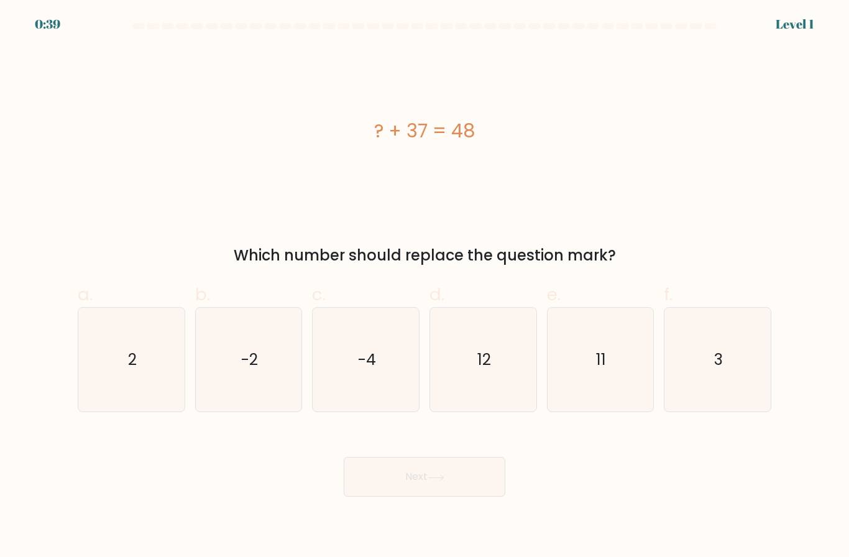
click at [615, 376] on icon "11" at bounding box center [600, 360] width 104 height 104
click at [425, 286] on input "e. 11" at bounding box center [424, 282] width 1 height 8
radio input "true"
click at [467, 489] on button "Next" at bounding box center [425, 477] width 162 height 40
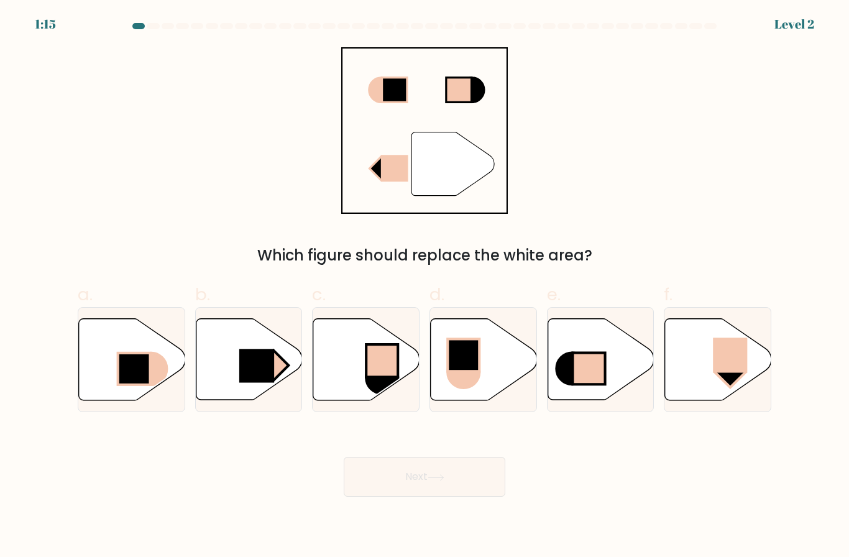
click at [247, 383] on rect at bounding box center [256, 366] width 35 height 34
click at [424, 286] on input "b." at bounding box center [424, 282] width 1 height 8
radio input "true"
click at [417, 484] on button "Next" at bounding box center [425, 477] width 162 height 40
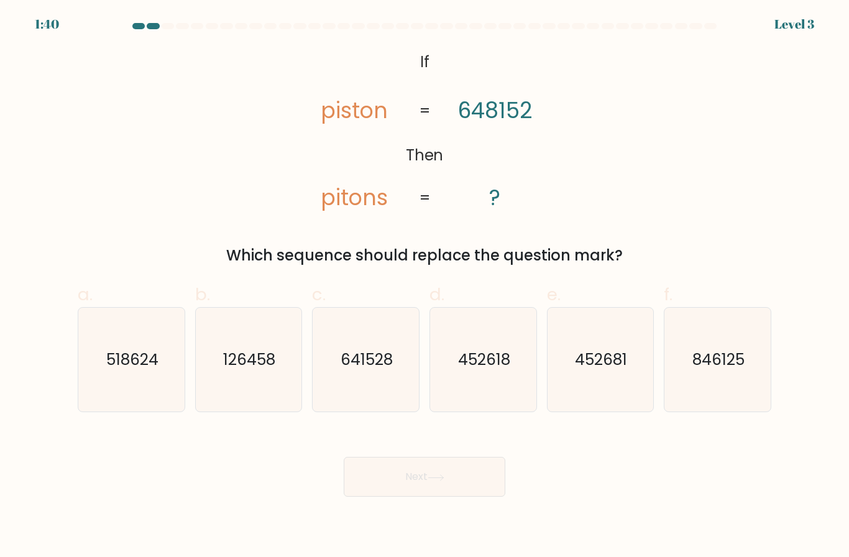
click at [401, 373] on icon "641528" at bounding box center [366, 360] width 104 height 104
click at [424, 286] on input "c. 641528" at bounding box center [424, 282] width 1 height 8
radio input "true"
click at [457, 493] on button "Next" at bounding box center [425, 477] width 162 height 40
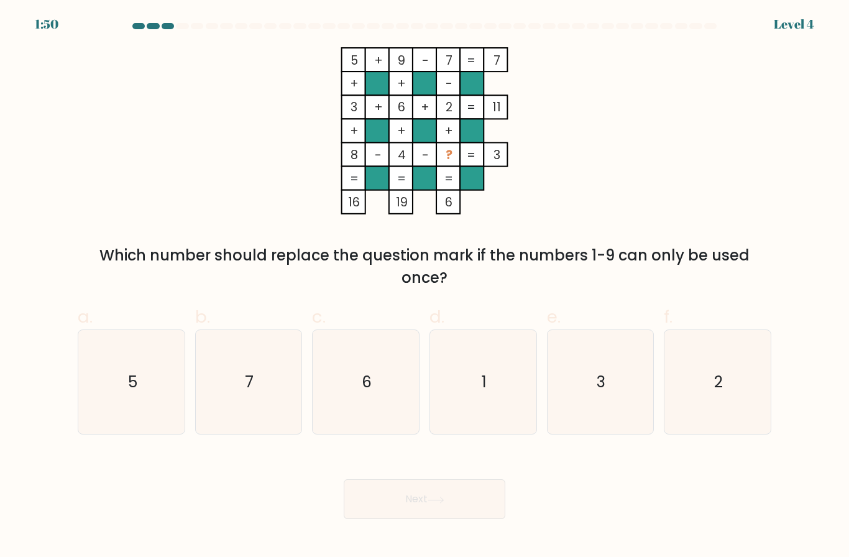
click at [505, 391] on icon "1" at bounding box center [483, 382] width 104 height 104
click at [425, 286] on input "d. 1" at bounding box center [424, 282] width 1 height 8
radio input "true"
click at [458, 507] on button "Next" at bounding box center [425, 499] width 162 height 40
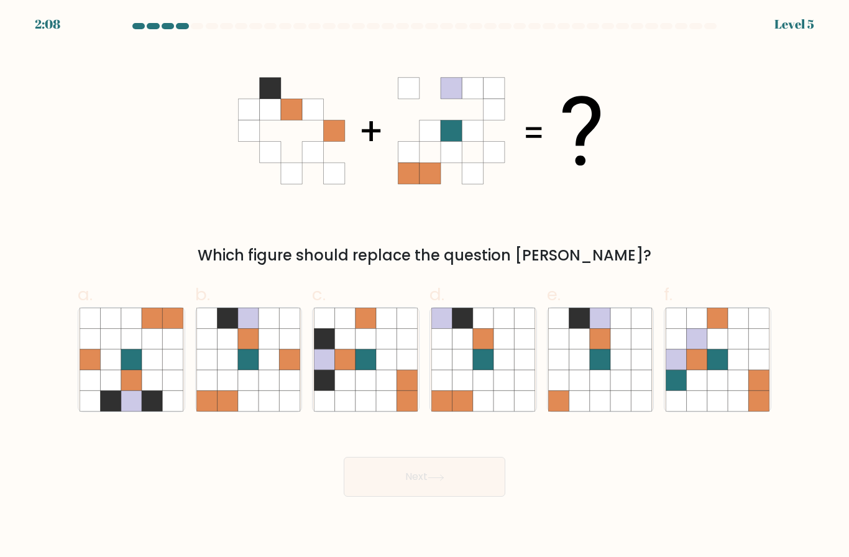
click at [247, 367] on icon at bounding box center [248, 359] width 21 height 21
click at [424, 286] on input "b." at bounding box center [424, 282] width 1 height 8
radio input "true"
click at [452, 486] on button "Next" at bounding box center [425, 477] width 162 height 40
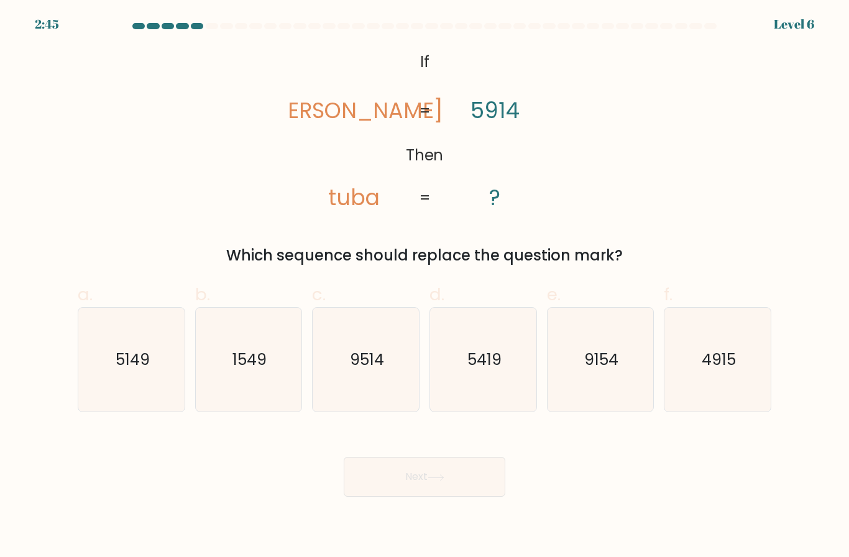
click at [506, 338] on icon "5419" at bounding box center [483, 360] width 104 height 104
click at [425, 286] on input "d. 5419" at bounding box center [424, 282] width 1 height 8
radio input "true"
click at [454, 487] on button "Next" at bounding box center [425, 477] width 162 height 40
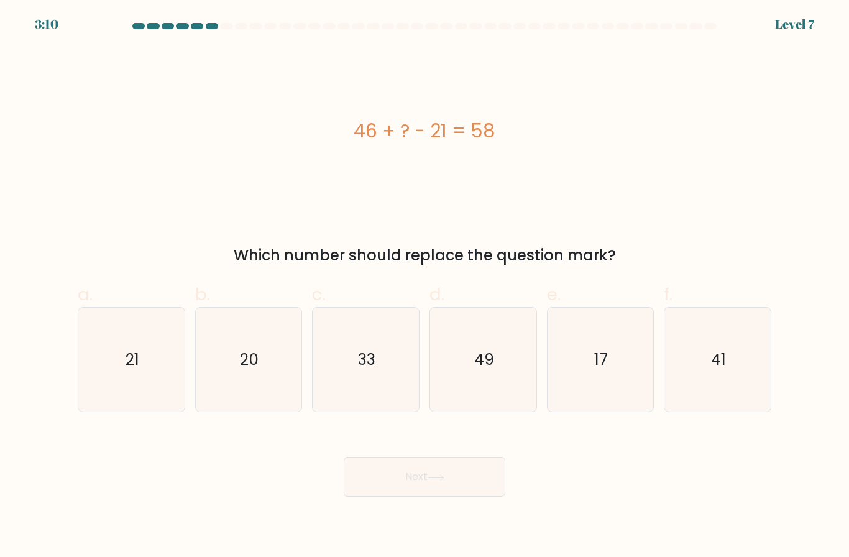
click at [398, 389] on icon "33" at bounding box center [366, 360] width 104 height 104
click at [424, 286] on input "c. 33" at bounding box center [424, 282] width 1 height 8
radio input "true"
click at [461, 475] on button "Next" at bounding box center [425, 477] width 162 height 40
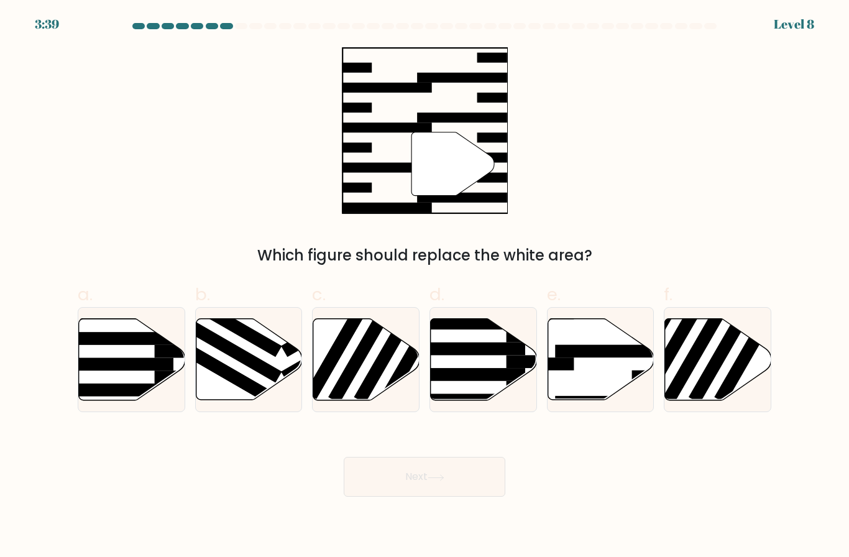
click at [623, 376] on icon at bounding box center [601, 359] width 106 height 81
click at [425, 286] on input "e." at bounding box center [424, 282] width 1 height 8
radio input "true"
click at [455, 495] on button "Next" at bounding box center [425, 477] width 162 height 40
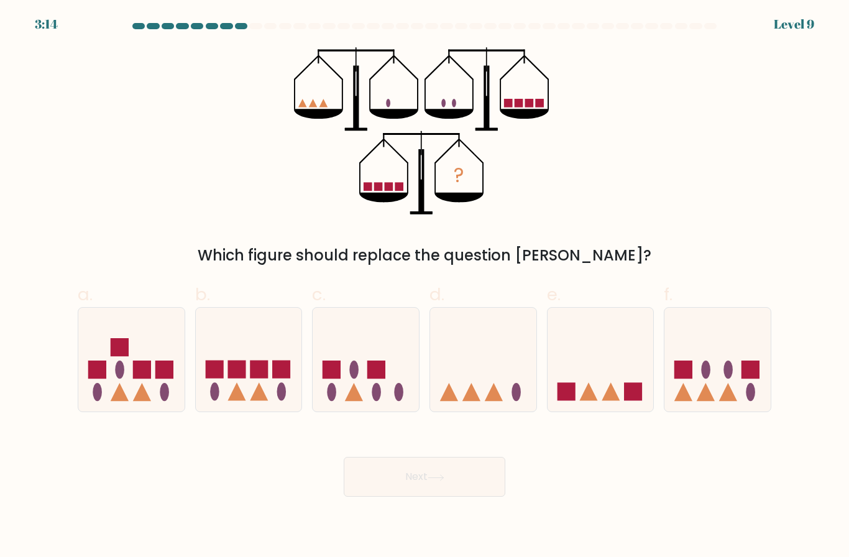
click at [496, 391] on icon at bounding box center [483, 360] width 106 height 88
click at [425, 286] on input "d." at bounding box center [424, 282] width 1 height 8
radio input "true"
click at [521, 378] on icon at bounding box center [483, 359] width 105 height 87
click at [425, 286] on input "d." at bounding box center [424, 282] width 1 height 8
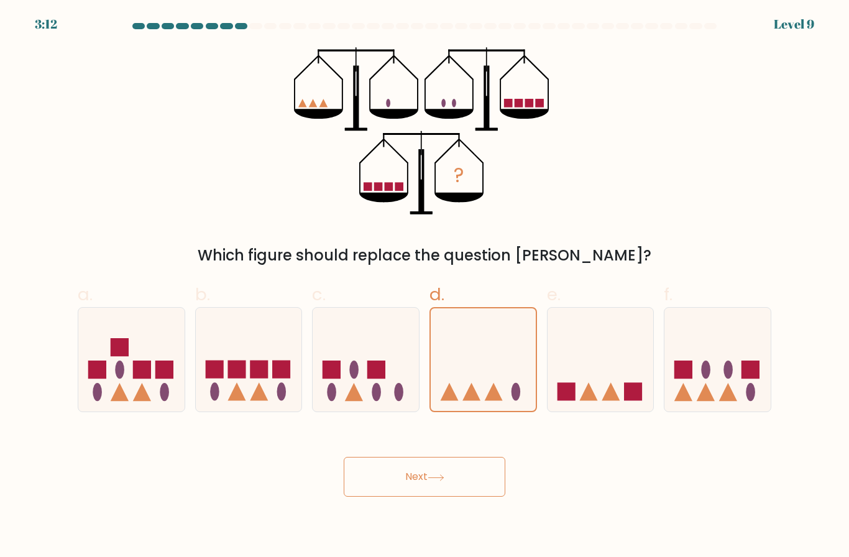
click at [487, 487] on button "Next" at bounding box center [425, 477] width 162 height 40
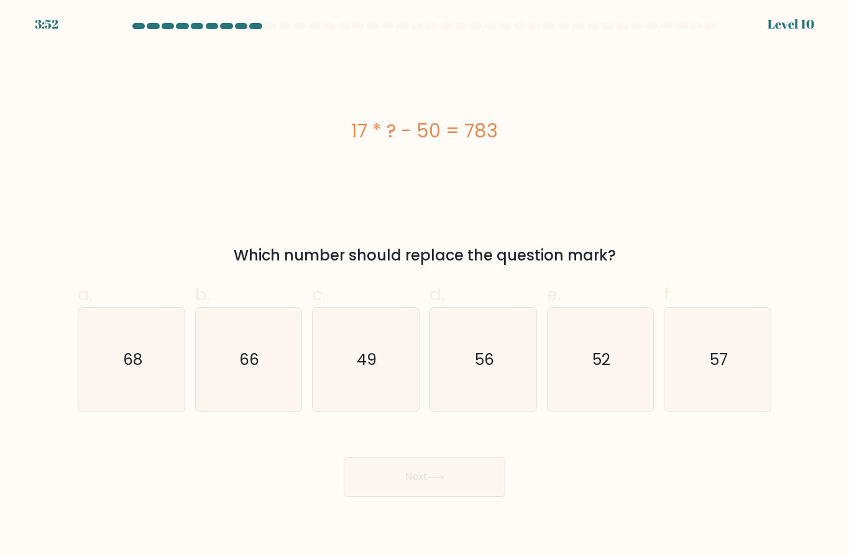
click at [42, 4] on div "3:52 Level 10" at bounding box center [424, 7] width 849 height 15
click at [842, 157] on form "a." at bounding box center [424, 260] width 849 height 474
click at [374, 392] on icon "49" at bounding box center [366, 360] width 104 height 104
click at [424, 286] on input "c. 49" at bounding box center [424, 282] width 1 height 8
radio input "true"
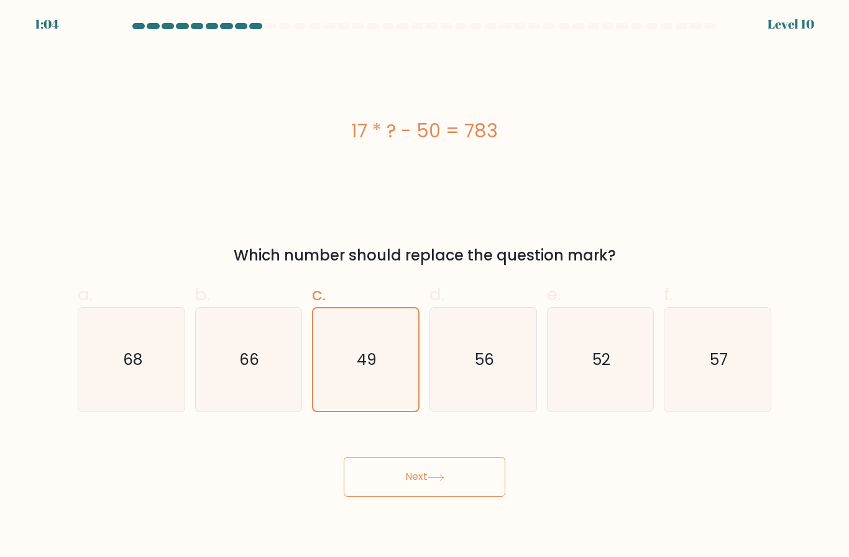
click at [419, 480] on button "Next" at bounding box center [425, 477] width 162 height 40
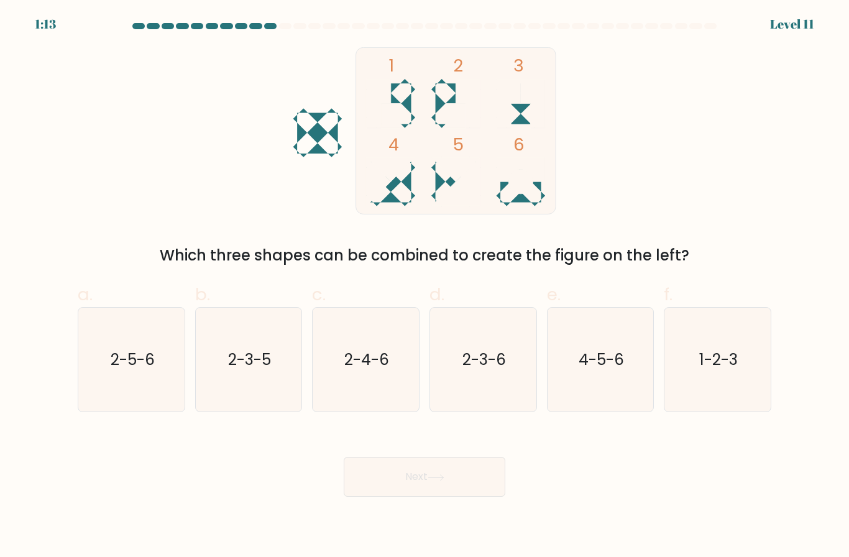
click at [738, 362] on text "1-2-3" at bounding box center [718, 360] width 39 height 22
click at [425, 286] on input "f. 1-2-3" at bounding box center [424, 282] width 1 height 8
radio input "true"
click at [454, 491] on button "Next" at bounding box center [425, 477] width 162 height 40
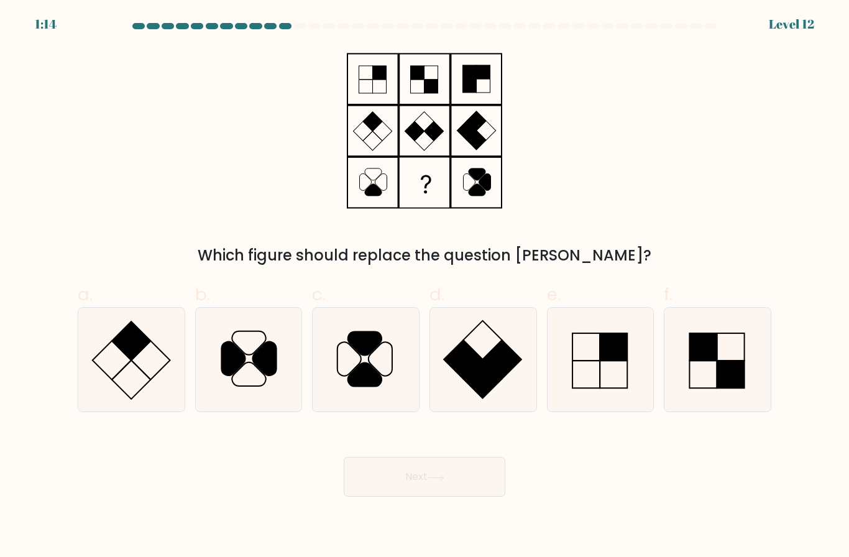
click at [242, 393] on icon at bounding box center [248, 360] width 104 height 104
click at [424, 286] on input "b." at bounding box center [424, 282] width 1 height 8
radio input "true"
click at [429, 497] on button "Next" at bounding box center [425, 477] width 162 height 40
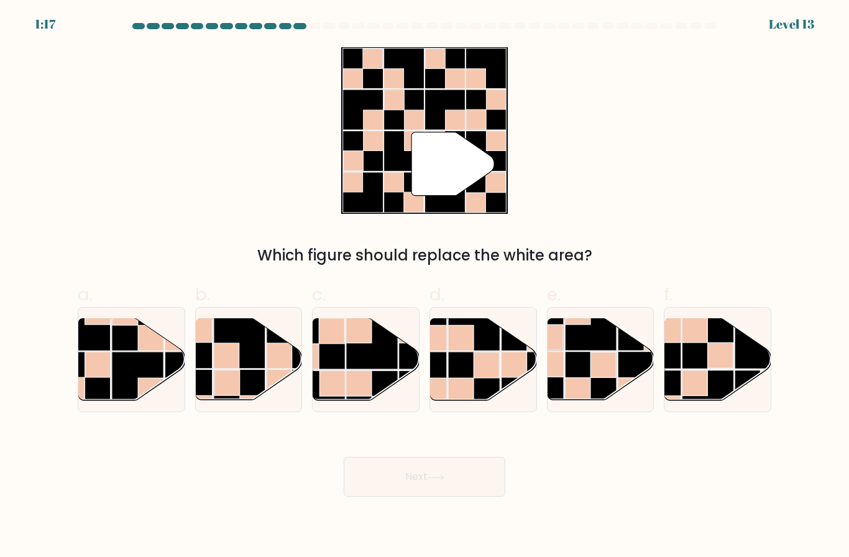
click at [738, 357] on rect at bounding box center [761, 343] width 52 height 52
click at [425, 286] on input "f." at bounding box center [424, 282] width 1 height 8
radio input "true"
click at [444, 481] on icon at bounding box center [436, 477] width 17 height 7
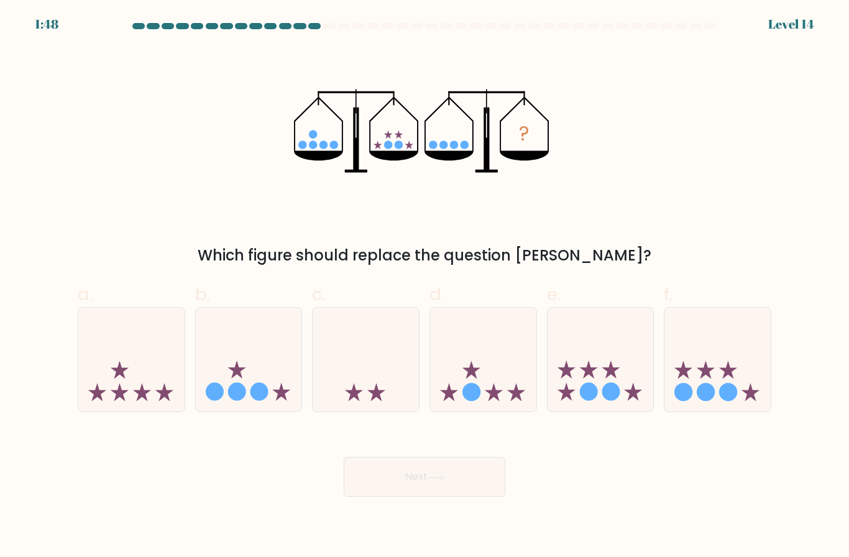
click at [487, 377] on icon at bounding box center [483, 360] width 106 height 88
click at [425, 286] on input "d." at bounding box center [424, 282] width 1 height 8
radio input "true"
click at [437, 484] on button "Next" at bounding box center [425, 477] width 162 height 40
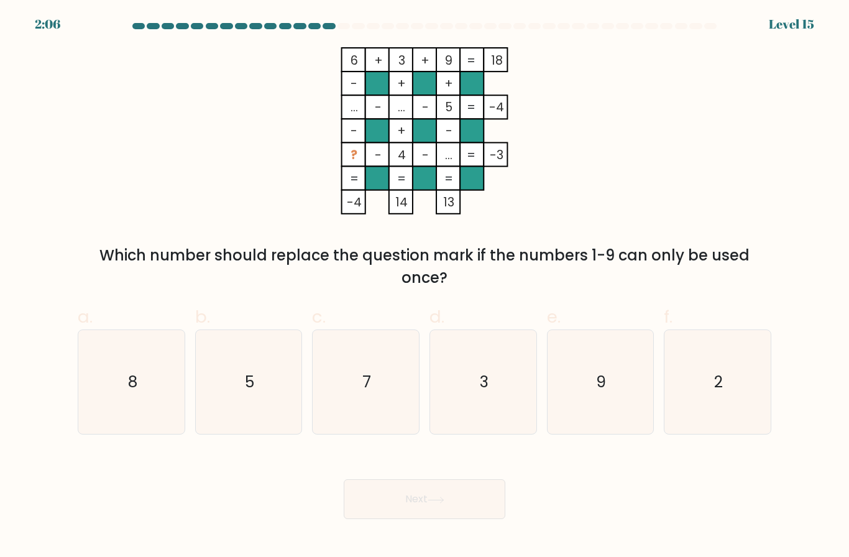
click at [462, 186] on rect at bounding box center [472, 179] width 24 height 24
click at [726, 385] on icon "2" at bounding box center [718, 382] width 104 height 104
click at [425, 286] on input "f. 2" at bounding box center [424, 282] width 1 height 8
radio input "true"
click at [406, 101] on rect at bounding box center [401, 107] width 24 height 24
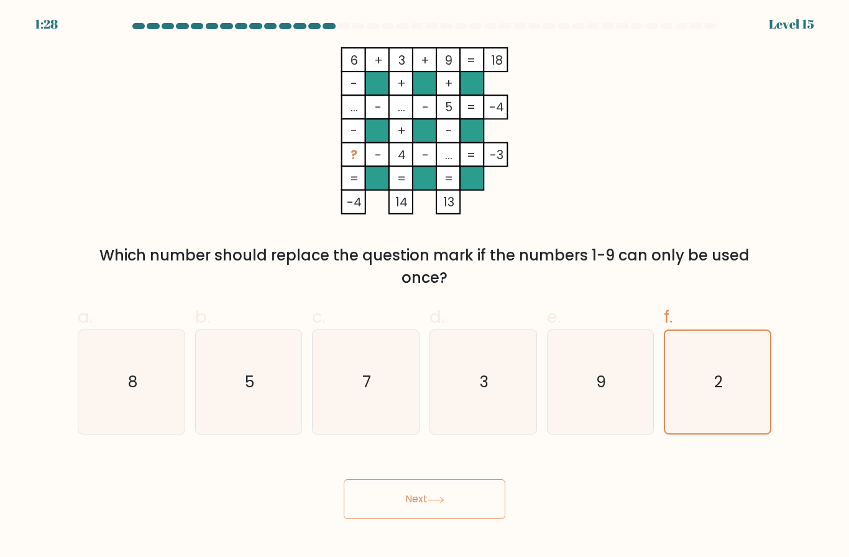
click at [383, 107] on rect at bounding box center [377, 107] width 24 height 24
click at [455, 100] on rect at bounding box center [448, 107] width 24 height 24
click at [504, 111] on tspan "-4" at bounding box center [496, 107] width 15 height 17
click at [473, 107] on tspan "=" at bounding box center [471, 107] width 9 height 17
click at [504, 106] on tspan "-4" at bounding box center [496, 107] width 15 height 17
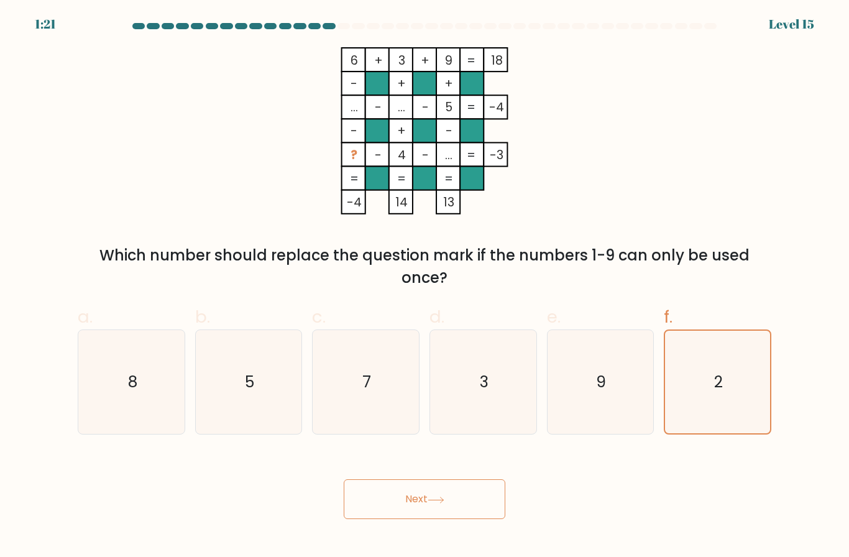
click at [354, 51] on rect at bounding box center [354, 60] width 24 height 24
click at [356, 101] on rect at bounding box center [354, 107] width 24 height 24
click at [453, 509] on button "Next" at bounding box center [425, 499] width 162 height 40
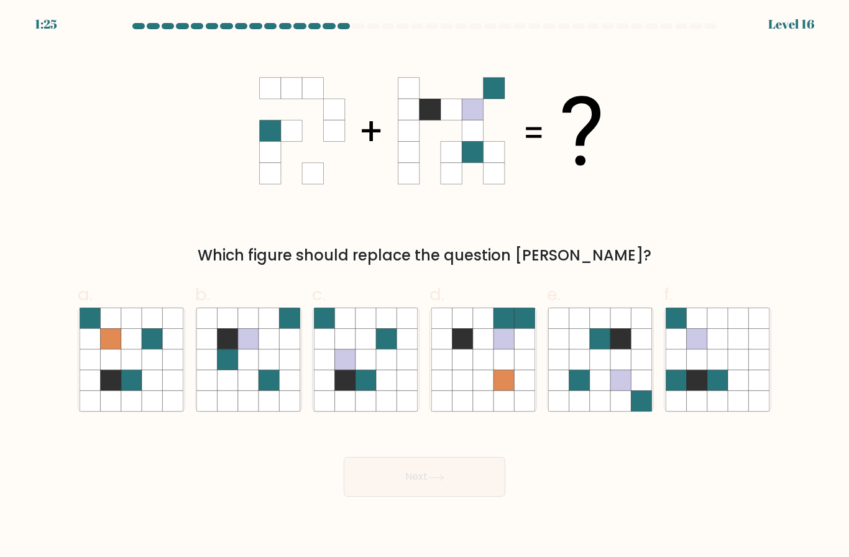
click at [253, 349] on icon at bounding box center [248, 339] width 21 height 21
click at [424, 286] on input "b." at bounding box center [424, 282] width 1 height 8
radio input "true"
click at [612, 370] on icon at bounding box center [621, 359] width 21 height 21
click at [425, 286] on input "e." at bounding box center [424, 282] width 1 height 8
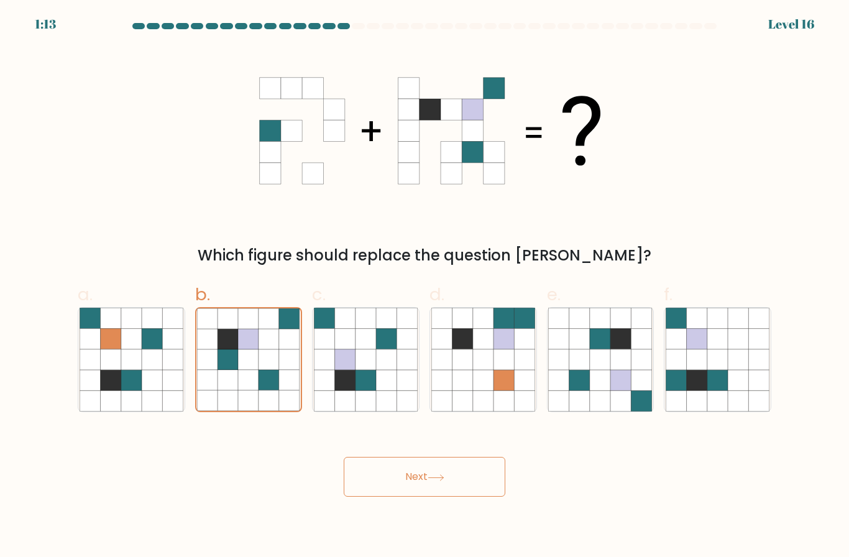
radio input "true"
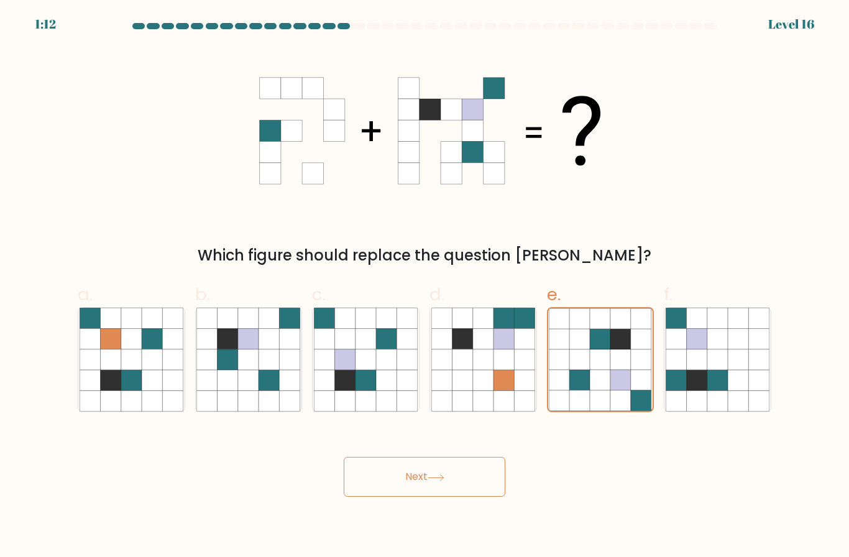
click at [452, 488] on button "Next" at bounding box center [425, 477] width 162 height 40
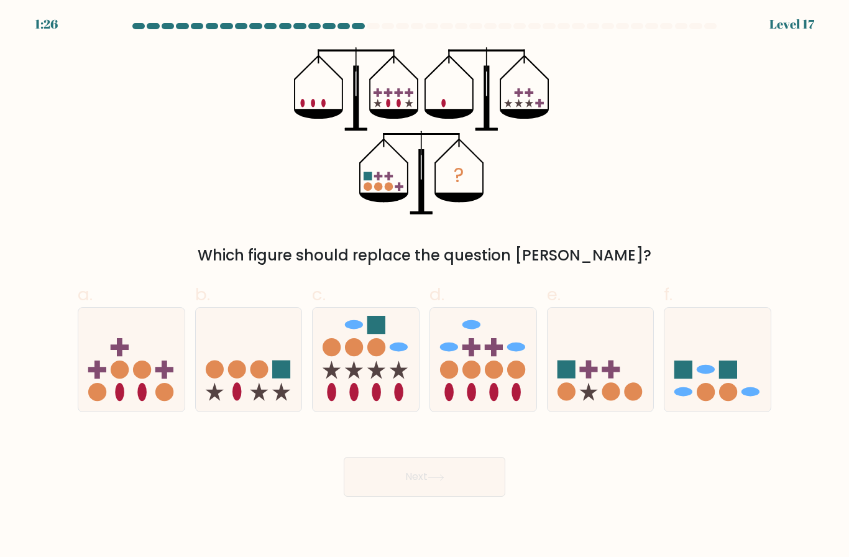
click at [567, 68] on div "? Which figure should replace the question mark?" at bounding box center [424, 156] width 708 height 219
click at [210, 398] on icon at bounding box center [249, 360] width 106 height 88
click at [424, 286] on input "b." at bounding box center [424, 282] width 1 height 8
radio input "true"
click at [475, 489] on button "Next" at bounding box center [425, 477] width 162 height 40
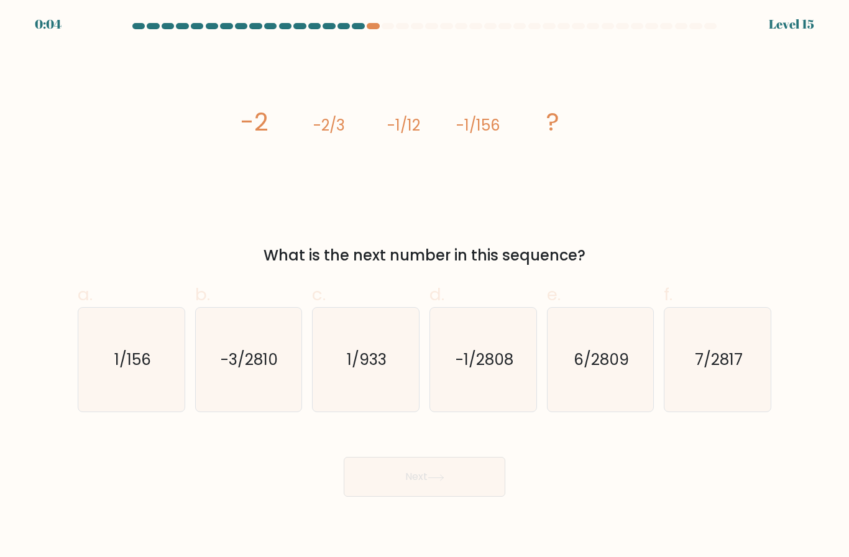
click at [501, 392] on icon "-1/2808" at bounding box center [483, 360] width 104 height 104
click at [425, 286] on input "d. -1/2808" at bounding box center [424, 282] width 1 height 8
radio input "true"
click at [479, 483] on button "Next" at bounding box center [425, 477] width 162 height 40
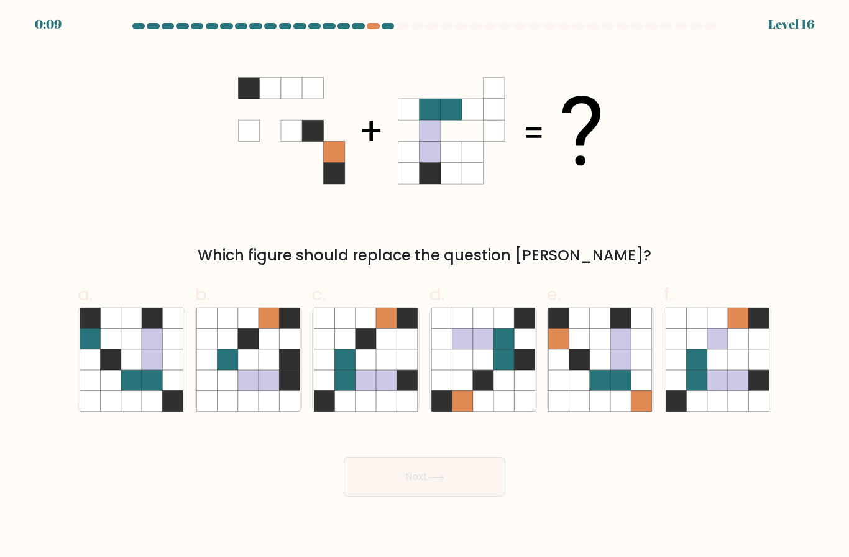
click at [746, 365] on icon at bounding box center [738, 359] width 21 height 21
click at [425, 286] on input "f." at bounding box center [424, 282] width 1 height 8
radio input "true"
click at [454, 492] on button "Next" at bounding box center [425, 477] width 162 height 40
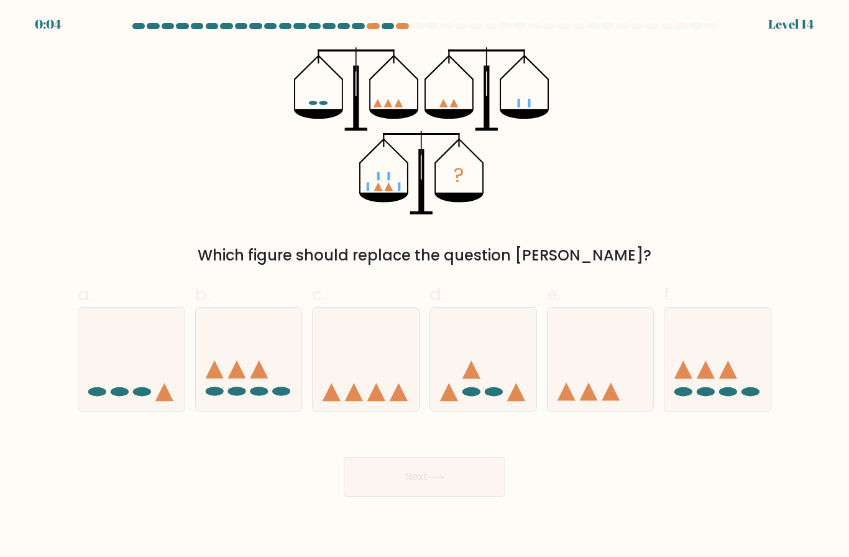
click at [459, 497] on button "Next" at bounding box center [425, 477] width 162 height 40
click at [504, 377] on icon at bounding box center [483, 360] width 106 height 88
click at [425, 286] on input "d." at bounding box center [424, 282] width 1 height 8
radio input "true"
click at [457, 482] on button "Next" at bounding box center [425, 477] width 162 height 40
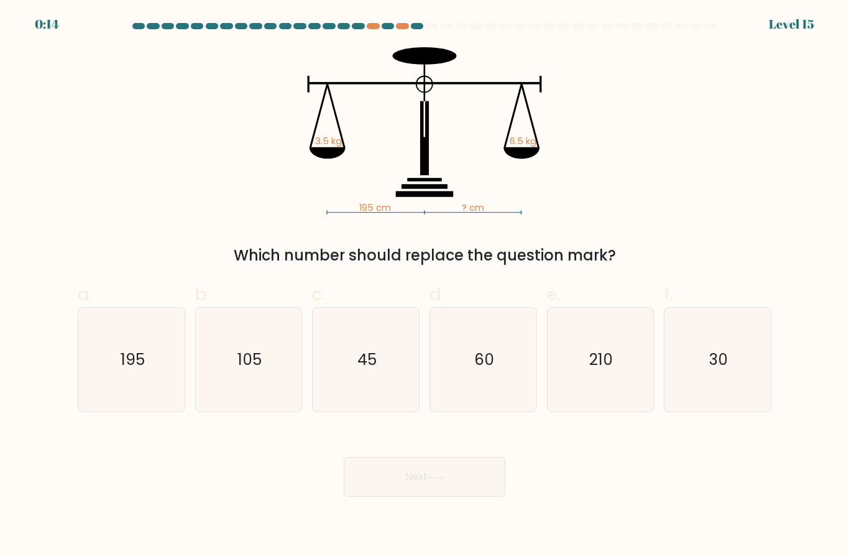
click at [612, 393] on icon "210" at bounding box center [600, 360] width 104 height 104
click at [425, 286] on input "e. 210" at bounding box center [424, 282] width 1 height 8
radio input "true"
click at [448, 479] on button "Next" at bounding box center [425, 477] width 162 height 40
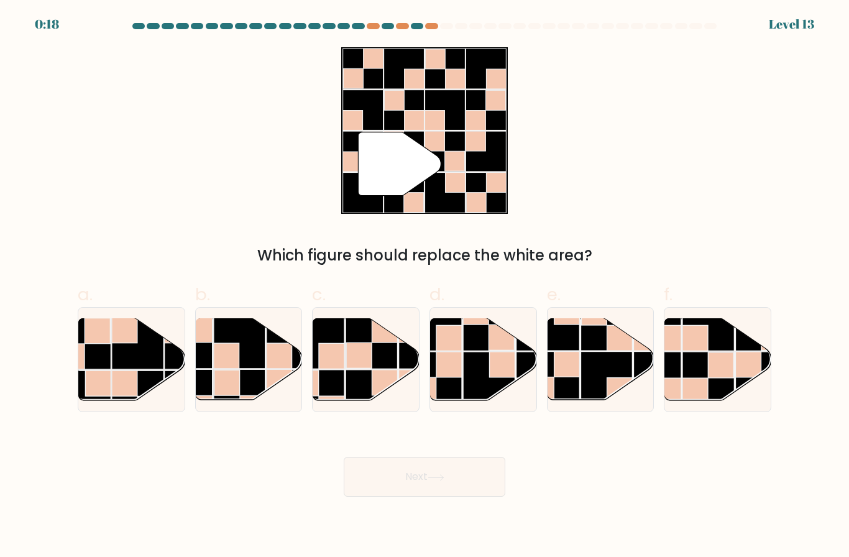
click at [129, 362] on rect at bounding box center [138, 344] width 52 height 52
click at [424, 286] on input "a." at bounding box center [424, 282] width 1 height 8
radio input "true"
click at [459, 497] on button "Next" at bounding box center [425, 477] width 162 height 40
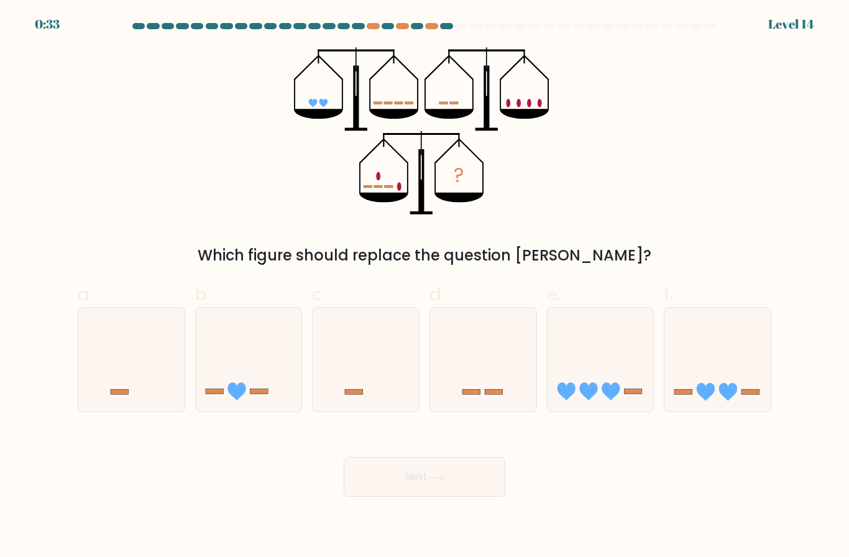
click at [259, 386] on icon at bounding box center [249, 360] width 106 height 88
click at [424, 286] on input "b." at bounding box center [424, 282] width 1 height 8
radio input "true"
click at [436, 495] on button "Next" at bounding box center [425, 477] width 162 height 40
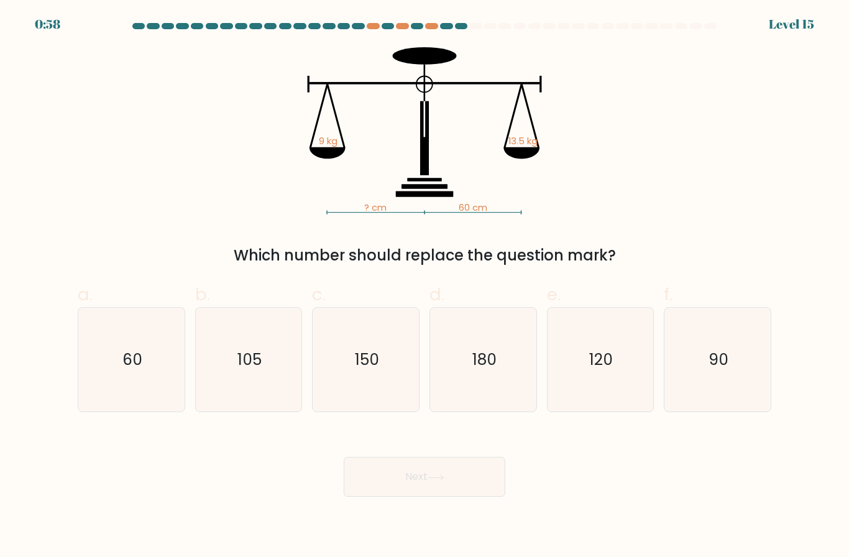
click at [669, 163] on div "? cm 60 cm 9 kg 13.5 kg Which number should replace the question mark?" at bounding box center [424, 156] width 708 height 219
click at [637, 135] on div "? cm 60 cm 9 kg 13.5 kg Which number should replace the question mark?" at bounding box center [424, 156] width 708 height 219
click at [747, 172] on div "? cm 60 cm 9 kg 13.5 kg Which number should replace the question mark?" at bounding box center [424, 156] width 708 height 219
click at [673, 174] on div "? cm 60 cm 9 kg 13.5 kg Which number should replace the question mark?" at bounding box center [424, 156] width 708 height 219
click at [776, 116] on div "? cm 60 cm 9 kg 13.5 kg Which number should replace the question mark?" at bounding box center [424, 156] width 708 height 219
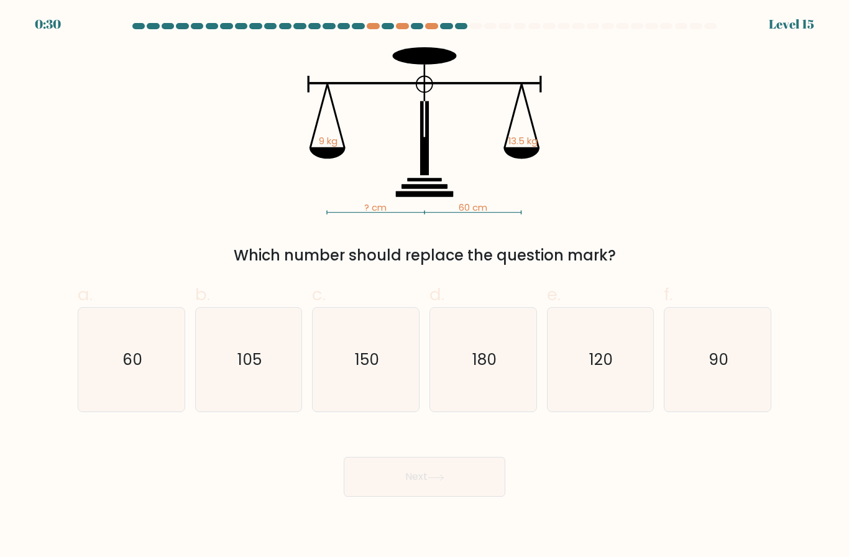
click at [772, 112] on div "? cm 60 cm 9 kg 13.5 kg Which number should replace the question mark?" at bounding box center [424, 156] width 708 height 219
click at [653, 106] on div "? cm 60 cm 9 kg 13.5 kg Which number should replace the question mark?" at bounding box center [424, 156] width 708 height 219
click at [667, 178] on div "? cm 60 cm 9 kg 13.5 kg Which number should replace the question mark?" at bounding box center [424, 156] width 708 height 219
click at [252, 388] on icon "105" at bounding box center [248, 360] width 104 height 104
click at [424, 286] on input "b. 105" at bounding box center [424, 282] width 1 height 8
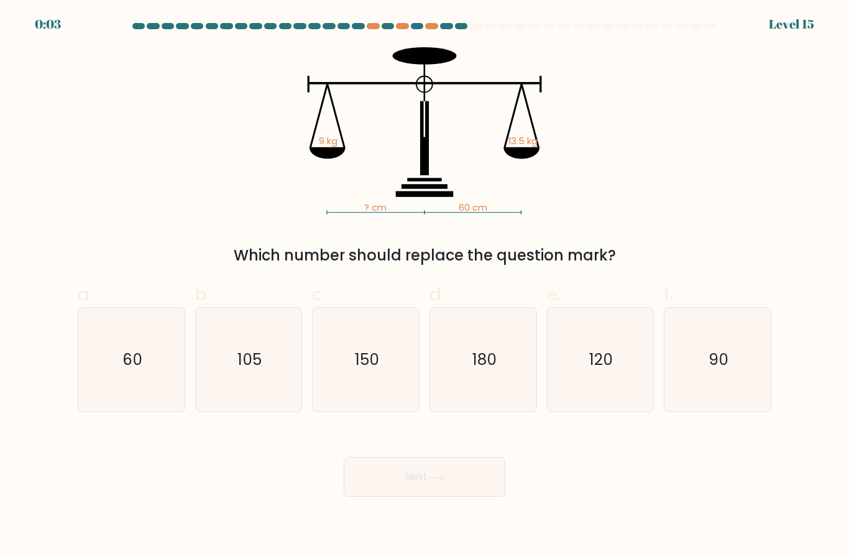
radio input "true"
click at [451, 489] on button "Next" at bounding box center [425, 477] width 162 height 40
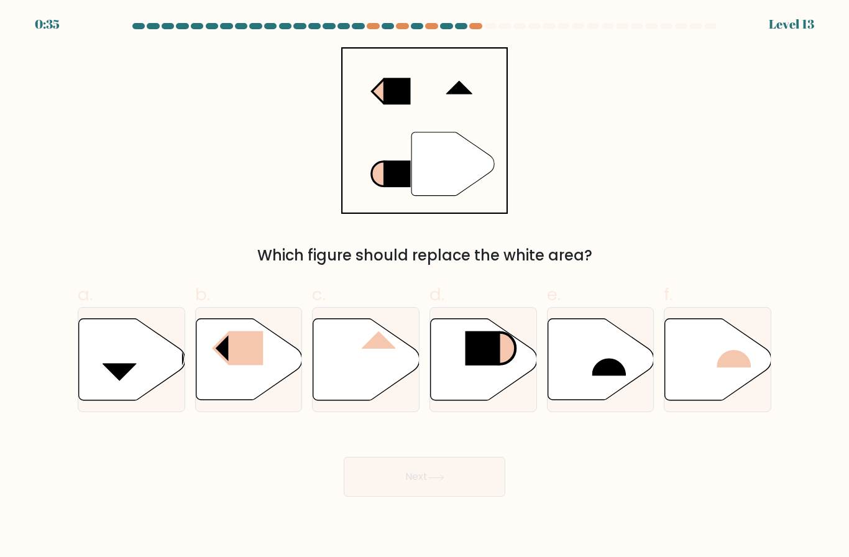
click at [592, 368] on icon at bounding box center [601, 359] width 106 height 81
click at [425, 286] on input "e." at bounding box center [424, 282] width 1 height 8
radio input "true"
click at [462, 484] on button "Next" at bounding box center [425, 477] width 162 height 40
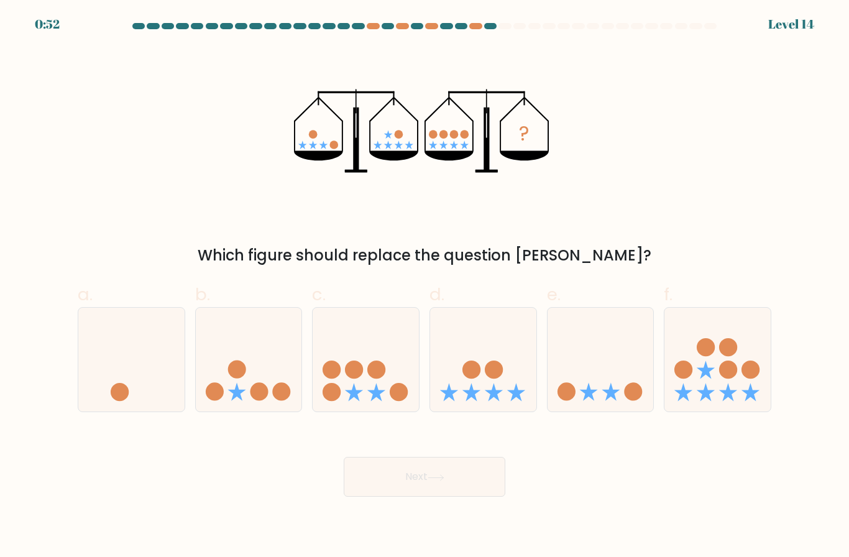
click at [386, 122] on icon "?" at bounding box center [424, 130] width 261 height 167
click at [370, 354] on icon at bounding box center [366, 360] width 106 height 88
click at [424, 286] on input "c." at bounding box center [424, 282] width 1 height 8
radio input "true"
click at [431, 481] on icon at bounding box center [436, 477] width 17 height 7
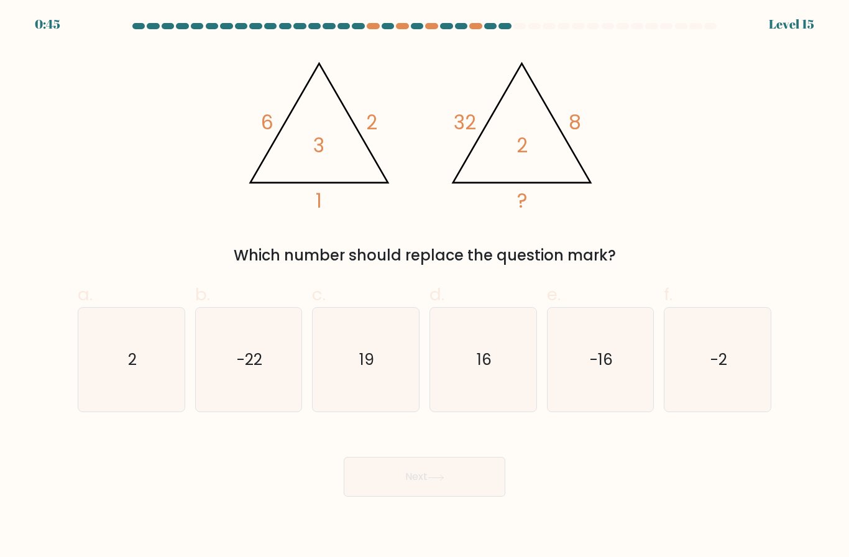
click at [89, 352] on icon "2" at bounding box center [132, 360] width 104 height 104
click at [424, 286] on input "a. 2" at bounding box center [424, 282] width 1 height 8
radio input "true"
click at [473, 491] on button "Next" at bounding box center [425, 477] width 162 height 40
click at [452, 485] on button "Next" at bounding box center [425, 477] width 162 height 40
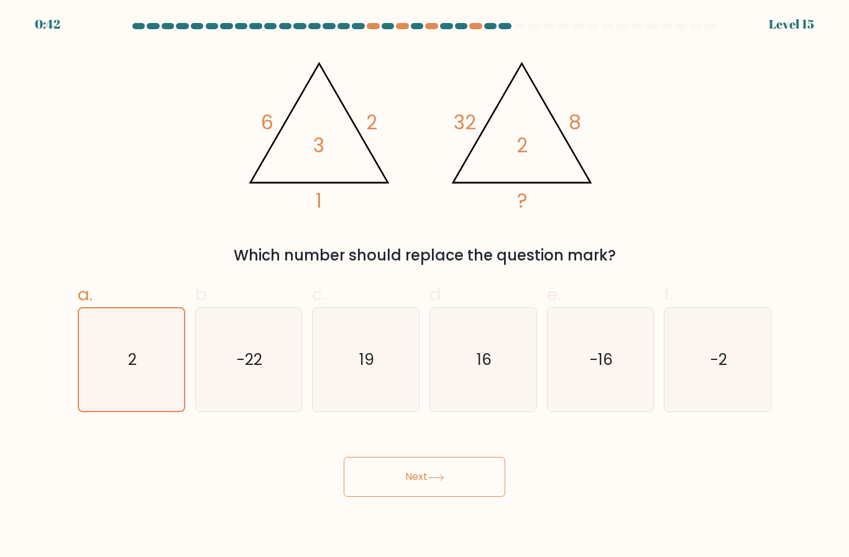
click at [444, 481] on icon at bounding box center [436, 477] width 17 height 7
click at [487, 487] on button "Next" at bounding box center [425, 477] width 162 height 40
click at [487, 486] on button "Next" at bounding box center [425, 477] width 162 height 40
click at [448, 492] on button "Next" at bounding box center [425, 477] width 162 height 40
click at [444, 481] on icon at bounding box center [436, 477] width 17 height 7
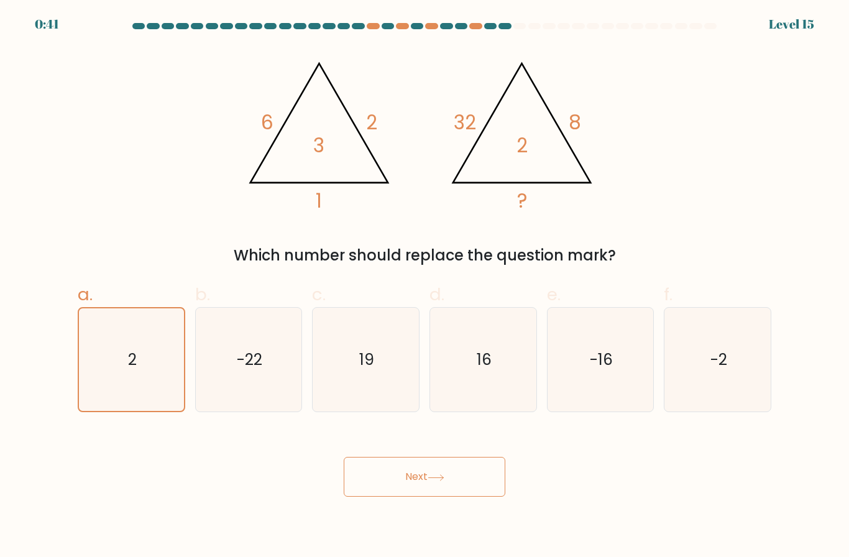
click at [426, 490] on button "Next" at bounding box center [425, 477] width 162 height 40
click at [434, 481] on icon at bounding box center [436, 477] width 17 height 7
click at [732, 380] on icon "-2" at bounding box center [718, 360] width 104 height 104
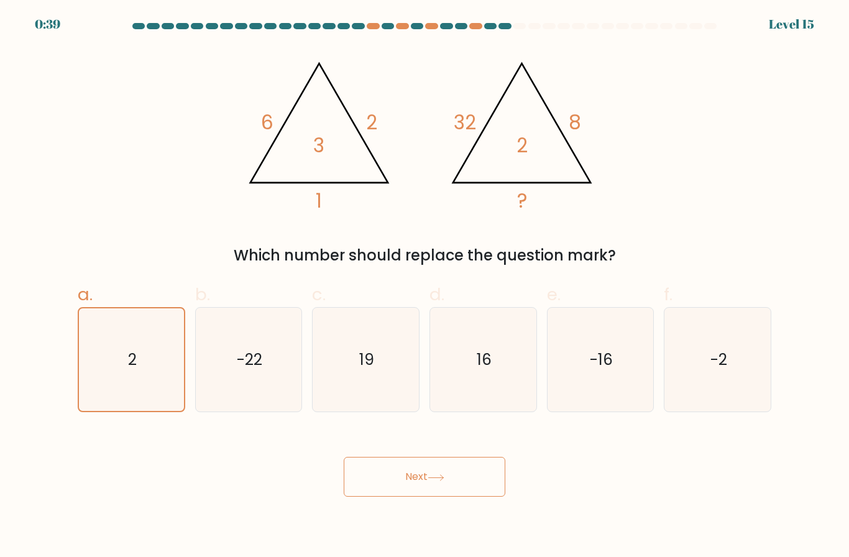
click at [425, 286] on input "f. -2" at bounding box center [424, 282] width 1 height 8
radio input "true"
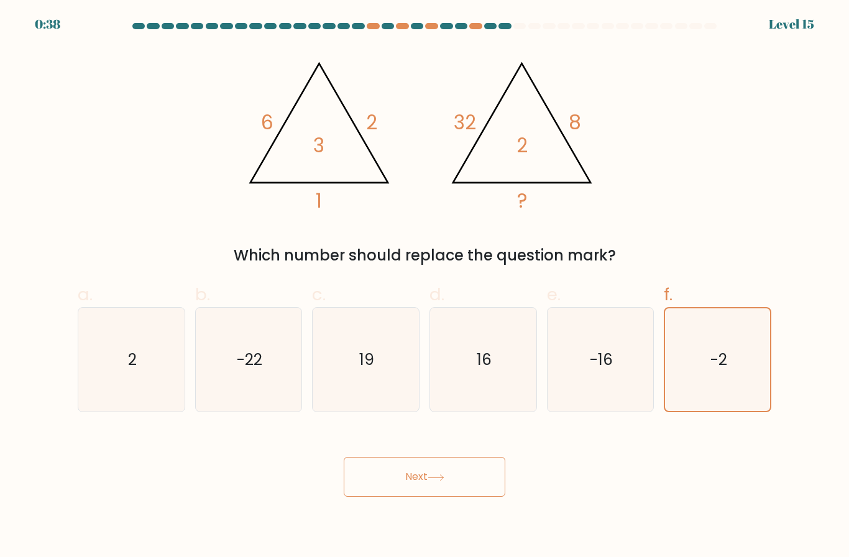
click at [95, 356] on icon "2" at bounding box center [132, 360] width 104 height 104
click at [424, 286] on input "a. 2" at bounding box center [424, 282] width 1 height 8
radio input "true"
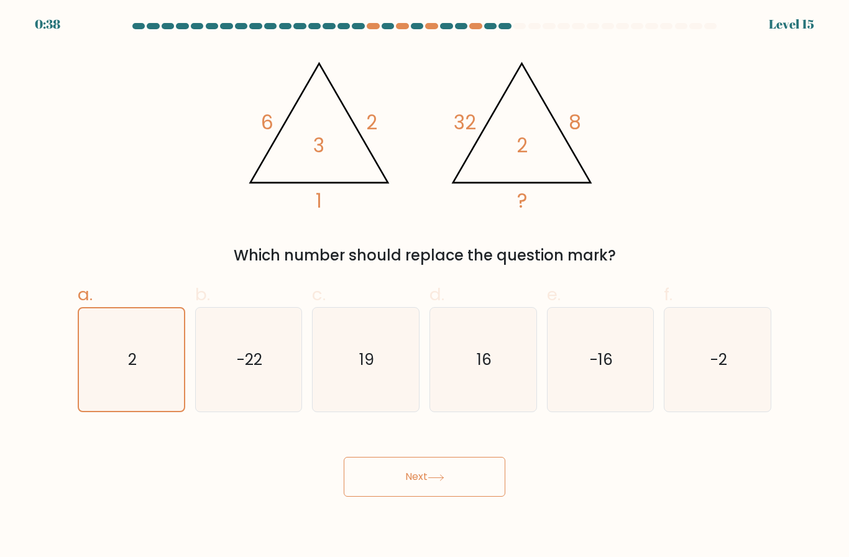
click at [440, 481] on icon at bounding box center [436, 477] width 17 height 7
click at [451, 479] on button "Next" at bounding box center [425, 477] width 162 height 40
click at [451, 478] on button "Next" at bounding box center [425, 477] width 162 height 40
click at [456, 483] on button "Next" at bounding box center [425, 477] width 162 height 40
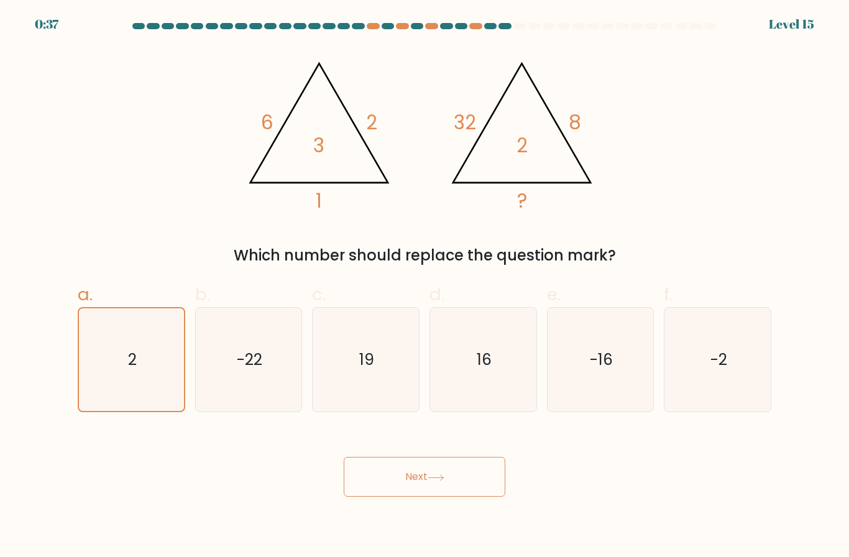
click at [464, 490] on button "Next" at bounding box center [425, 477] width 162 height 40
click at [440, 486] on button "Next" at bounding box center [425, 477] width 162 height 40
click at [439, 486] on button "Next" at bounding box center [425, 477] width 162 height 40
click at [445, 497] on button "Next" at bounding box center [425, 477] width 162 height 40
click at [444, 497] on button "Next" at bounding box center [425, 477] width 162 height 40
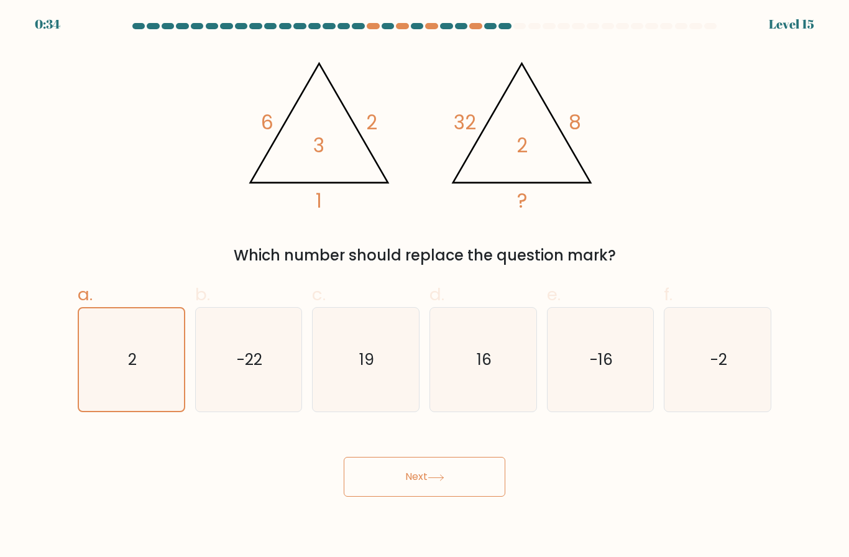
click at [447, 482] on button "Next" at bounding box center [425, 477] width 162 height 40
click at [464, 497] on button "Next" at bounding box center [425, 477] width 162 height 40
click at [459, 497] on button "Next" at bounding box center [425, 477] width 162 height 40
click at [821, 250] on form at bounding box center [424, 260] width 849 height 474
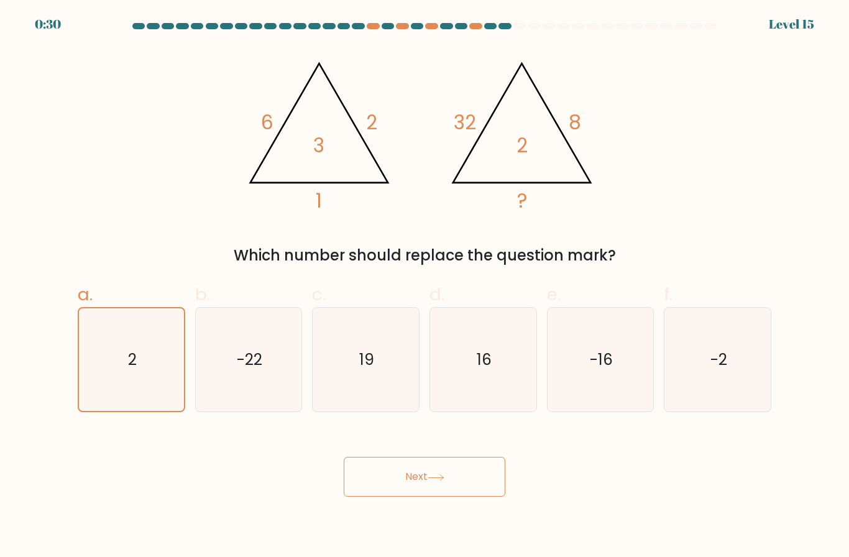
click at [454, 385] on icon "16" at bounding box center [483, 360] width 104 height 104
click at [425, 286] on input "d. 16" at bounding box center [424, 282] width 1 height 8
radio input "true"
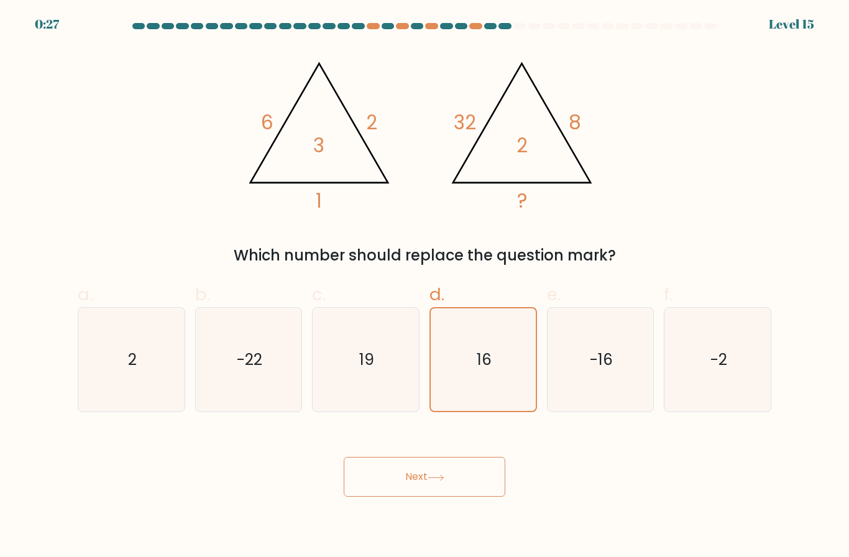
click at [112, 351] on icon "2" at bounding box center [132, 360] width 104 height 104
click at [424, 286] on input "a. 2" at bounding box center [424, 282] width 1 height 8
radio input "true"
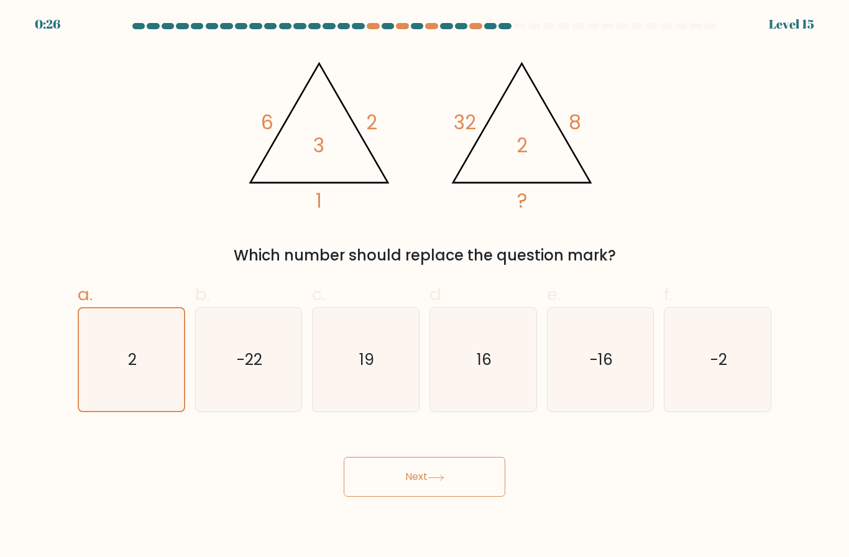
click at [450, 493] on button "Next" at bounding box center [425, 477] width 162 height 40
click at [448, 492] on button "Next" at bounding box center [425, 477] width 162 height 40
click at [444, 481] on icon at bounding box center [436, 477] width 17 height 7
click at [441, 484] on button "Next" at bounding box center [425, 477] width 162 height 40
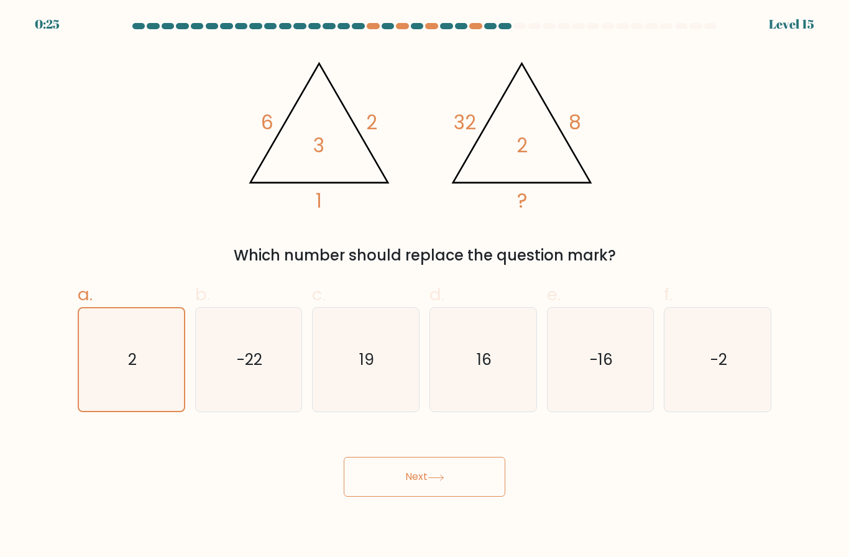
click at [444, 481] on icon at bounding box center [436, 477] width 17 height 7
click at [443, 480] on icon at bounding box center [435, 478] width 15 height 6
click at [490, 346] on icon "16" at bounding box center [483, 360] width 104 height 104
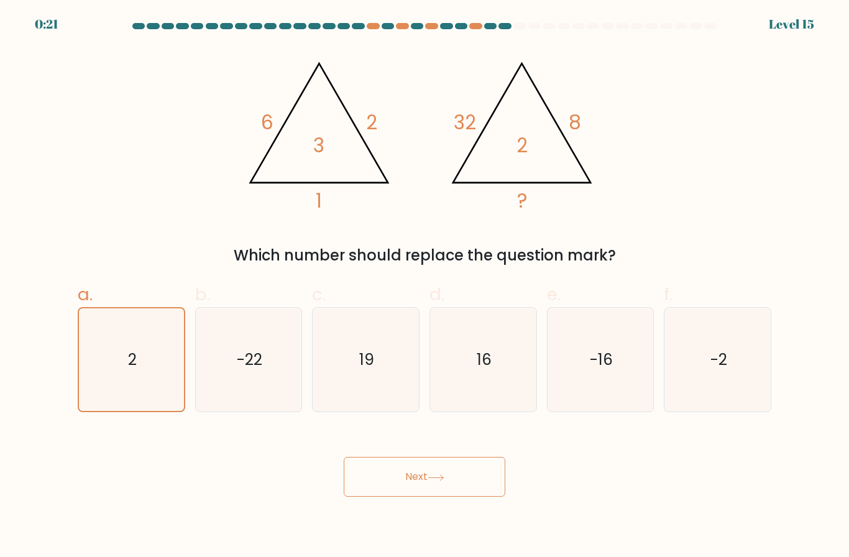
click at [425, 286] on input "d. 16" at bounding box center [424, 282] width 1 height 8
radio input "true"
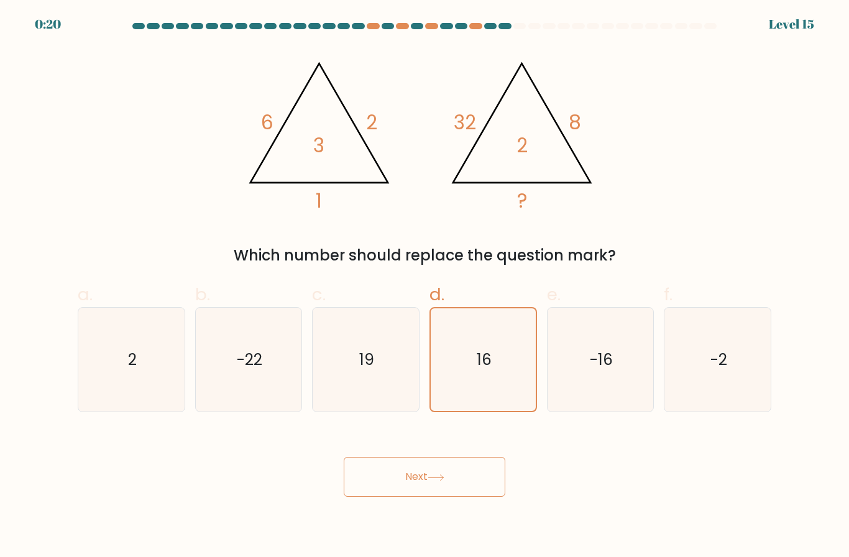
click at [457, 457] on button "Next" at bounding box center [425, 477] width 162 height 40
click at [458, 457] on button "Next" at bounding box center [425, 477] width 162 height 40
click at [457, 457] on button "Next" at bounding box center [425, 477] width 162 height 40
click at [88, 355] on icon "2" at bounding box center [132, 360] width 104 height 104
click at [424, 286] on input "a. 2" at bounding box center [424, 282] width 1 height 8
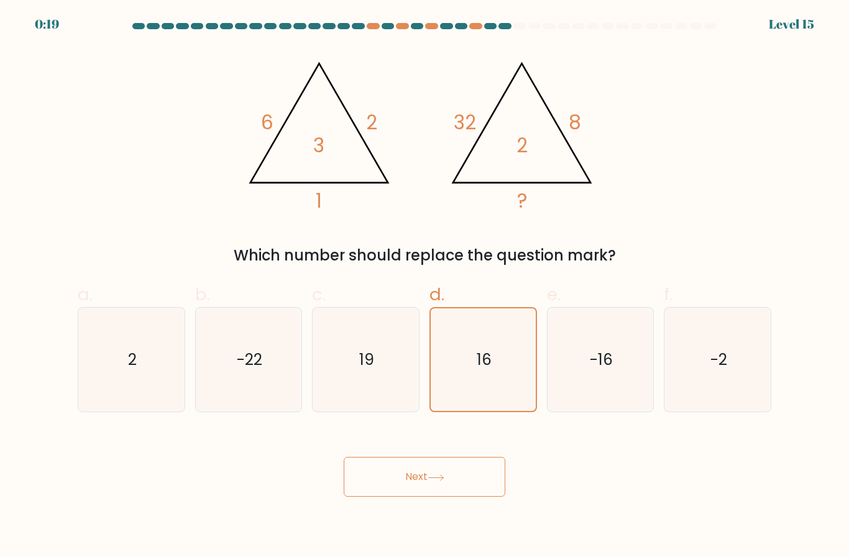
radio input "true"
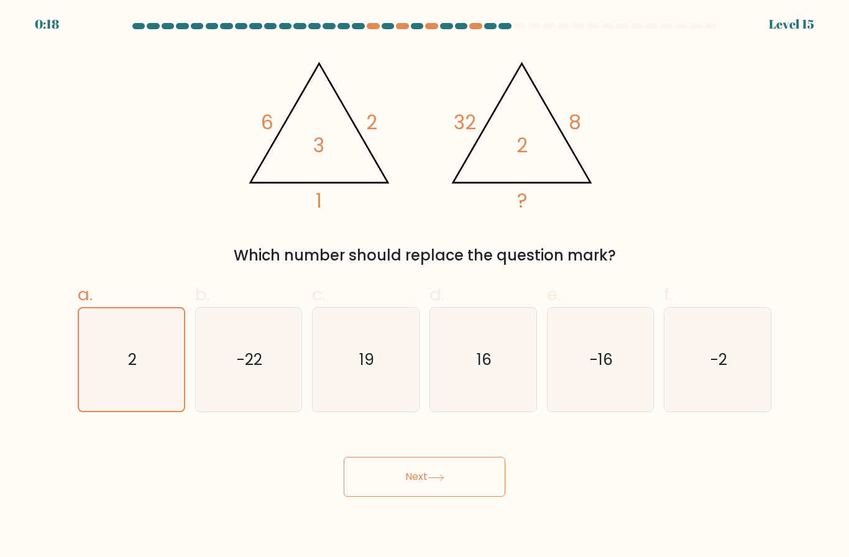
click at [89, 357] on icon "2" at bounding box center [131, 359] width 103 height 103
click at [424, 286] on input "a. 2" at bounding box center [424, 282] width 1 height 8
click at [450, 484] on button "Next" at bounding box center [425, 477] width 162 height 40
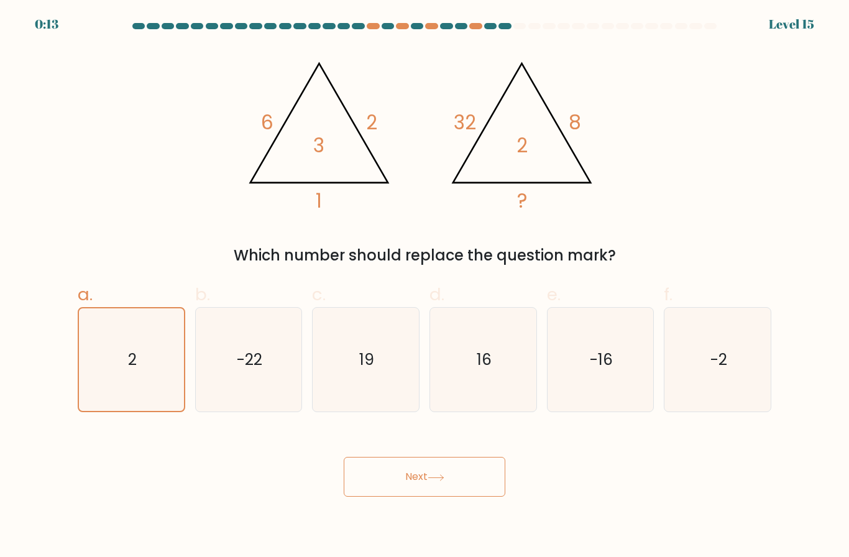
click at [448, 491] on button "Next" at bounding box center [425, 477] width 162 height 40
click at [448, 490] on button "Next" at bounding box center [425, 477] width 162 height 40
click at [443, 481] on icon at bounding box center [436, 477] width 17 height 7
click at [451, 488] on button "Next" at bounding box center [425, 477] width 162 height 40
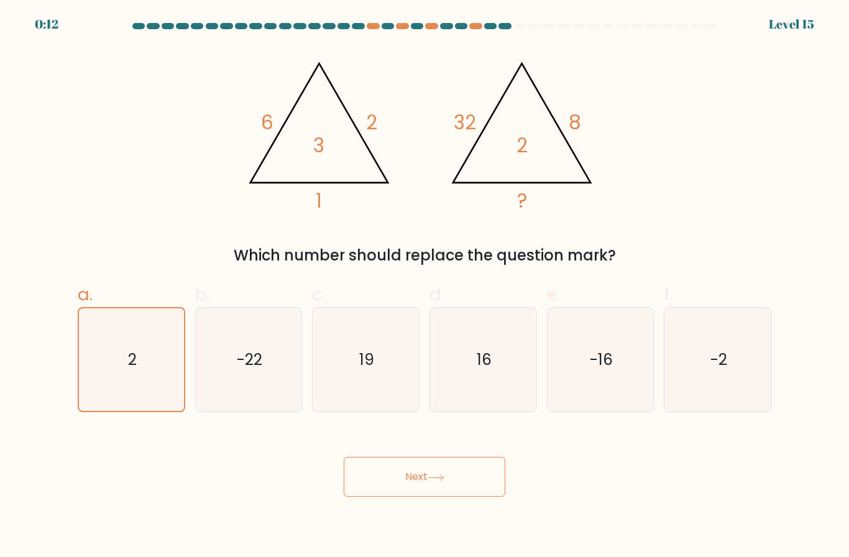
click at [451, 488] on button "Next" at bounding box center [425, 477] width 162 height 40
click at [444, 481] on icon at bounding box center [436, 477] width 17 height 7
click at [360, 551] on body "0:10 Level 15" at bounding box center [424, 278] width 849 height 557
click at [446, 486] on button "Next" at bounding box center [425, 477] width 162 height 40
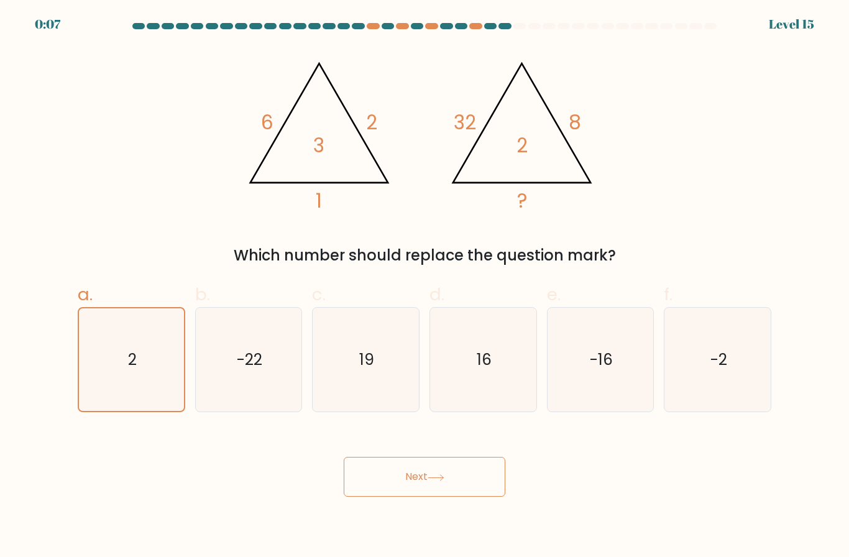
click at [445, 485] on button "Next" at bounding box center [425, 477] width 162 height 40
click at [459, 493] on button "Next" at bounding box center [425, 477] width 162 height 40
click at [449, 497] on button "Next" at bounding box center [425, 477] width 162 height 40
click at [448, 497] on button "Next" at bounding box center [425, 477] width 162 height 40
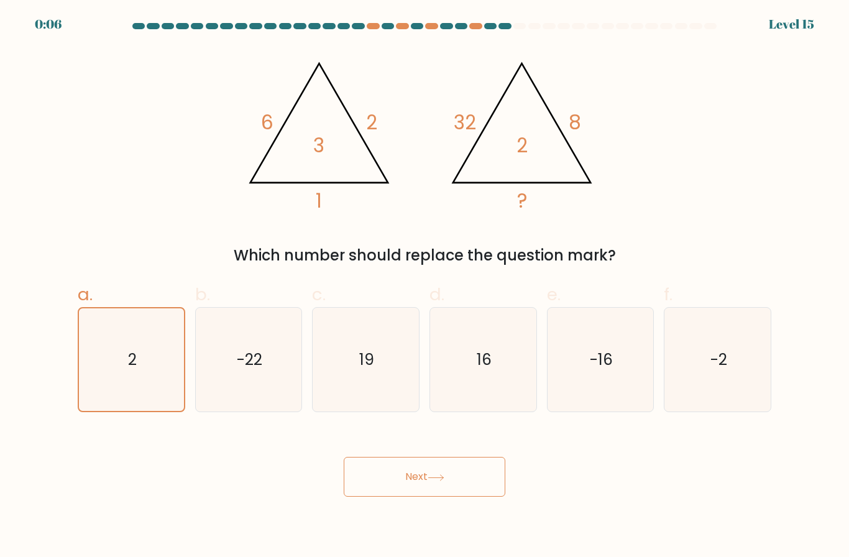
click at [450, 487] on button "Next" at bounding box center [425, 477] width 162 height 40
click at [450, 486] on button "Next" at bounding box center [425, 477] width 162 height 40
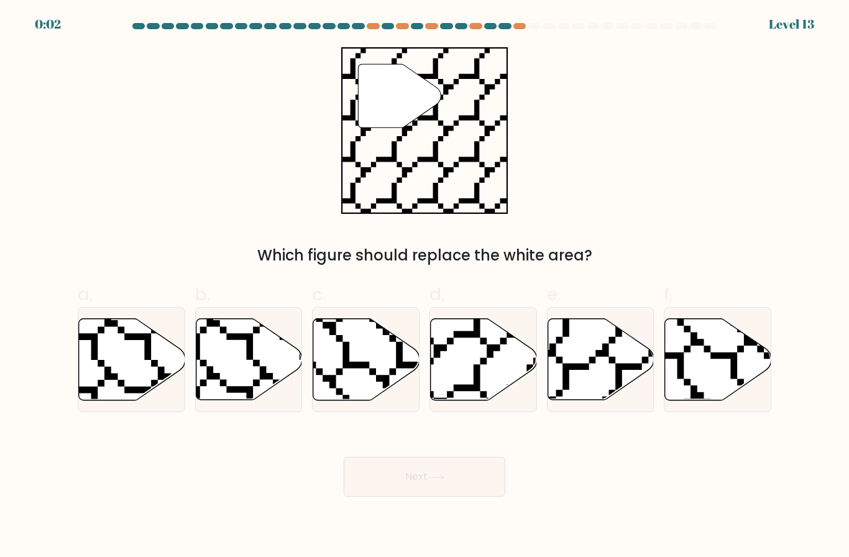
click at [101, 346] on icon at bounding box center [164, 403] width 213 height 212
click at [424, 286] on input "a." at bounding box center [424, 282] width 1 height 8
radio input "true"
click at [438, 479] on button "Next" at bounding box center [425, 477] width 162 height 40
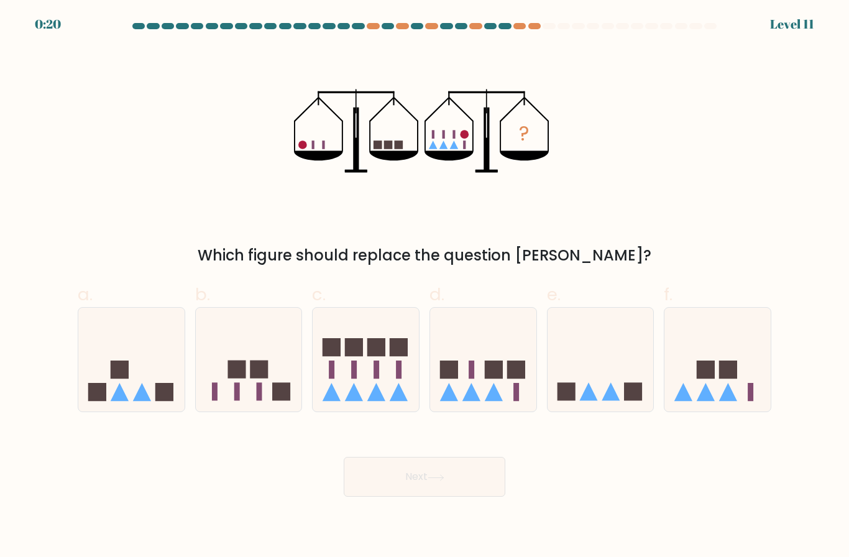
click at [485, 403] on icon at bounding box center [483, 360] width 106 height 88
click at [425, 286] on input "d." at bounding box center [424, 282] width 1 height 8
radio input "true"
click at [461, 497] on button "Next" at bounding box center [425, 477] width 162 height 40
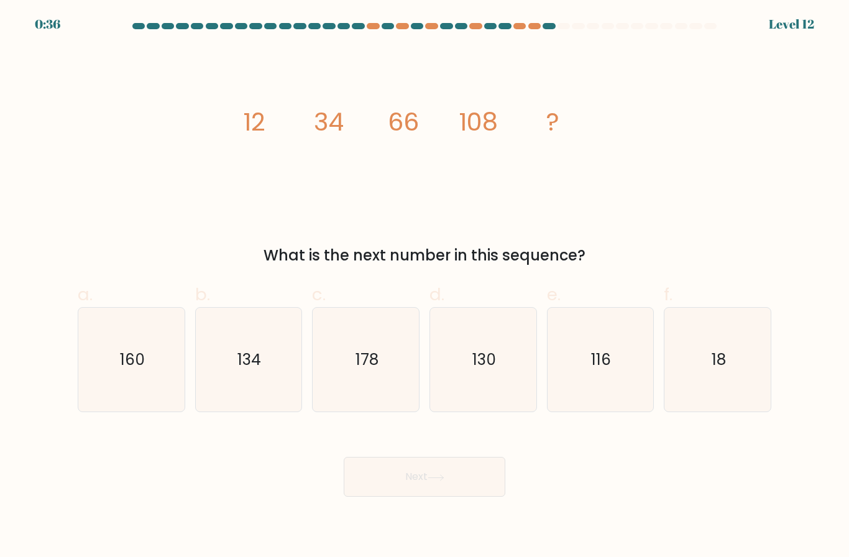
click at [153, 357] on icon "160" at bounding box center [132, 360] width 104 height 104
click at [424, 286] on input "a. 160" at bounding box center [424, 282] width 1 height 8
radio input "true"
click at [428, 482] on button "Next" at bounding box center [425, 477] width 162 height 40
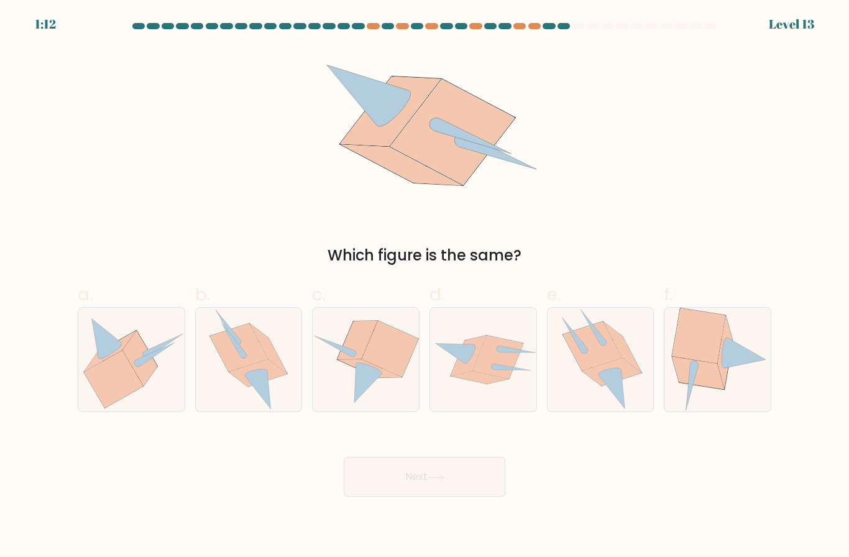
scroll to position [6, 0]
click at [275, 372] on icon at bounding box center [258, 372] width 58 height 27
click at [424, 286] on input "b." at bounding box center [424, 282] width 1 height 8
radio input "true"
click at [453, 475] on button "Next" at bounding box center [425, 477] width 162 height 40
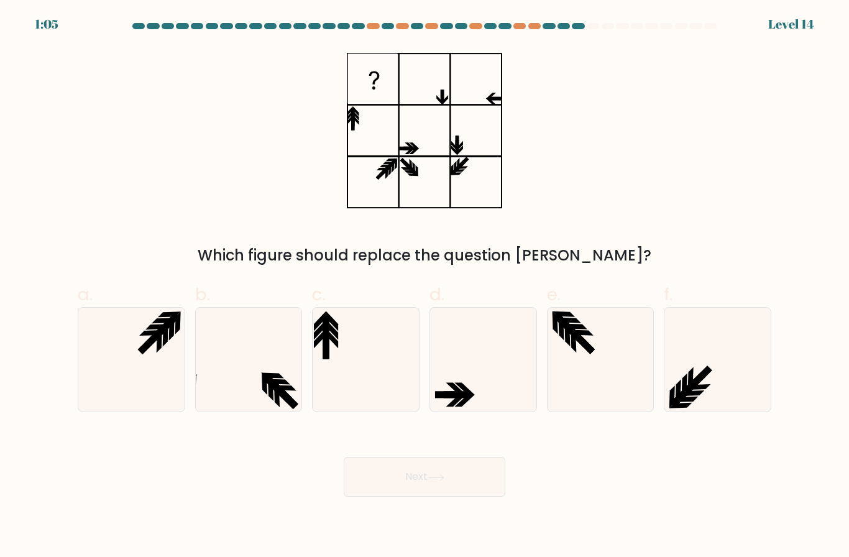
click at [461, 333] on icon at bounding box center [483, 360] width 104 height 104
click at [425, 286] on input "d." at bounding box center [424, 282] width 1 height 8
radio input "true"
click at [438, 481] on icon at bounding box center [436, 477] width 17 height 7
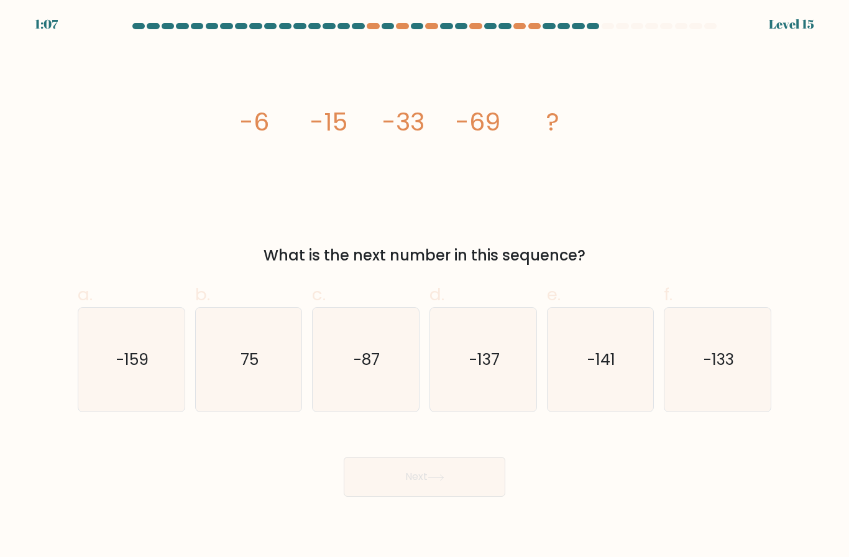
click at [367, 121] on icon "image/svg+xml -6 -15 -33 -69 ?" at bounding box center [424, 130] width 373 height 167
click at [433, 95] on icon "image/svg+xml -6 -15 -33 -69 ?" at bounding box center [424, 130] width 373 height 167
click at [432, 94] on icon "image/svg+xml -6 -15 -33 -69 ?" at bounding box center [424, 130] width 373 height 167
click at [500, 85] on icon "image/svg+xml -6 -15 -33 -69 ?" at bounding box center [424, 130] width 373 height 167
click at [433, 94] on icon "image/svg+xml -6 -15 -33 -69 ?" at bounding box center [424, 130] width 373 height 167
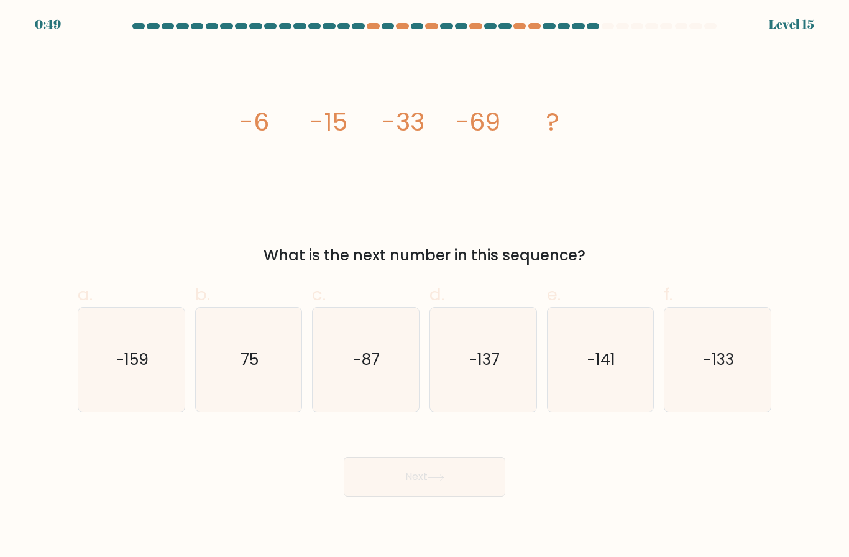
click at [526, 64] on icon "image/svg+xml -6 -15 -33 -69 ?" at bounding box center [424, 130] width 373 height 167
click at [436, 88] on icon "image/svg+xml -6 -15 -33 -69 ?" at bounding box center [424, 130] width 373 height 167
click at [268, 94] on icon "image/svg+xml -6 -15 -33 -69 ?" at bounding box center [424, 130] width 373 height 167
click at [31, 70] on form at bounding box center [424, 260] width 849 height 474
click at [300, 93] on icon "image/svg+xml -6 -15 -33 -69 ?" at bounding box center [424, 130] width 373 height 167
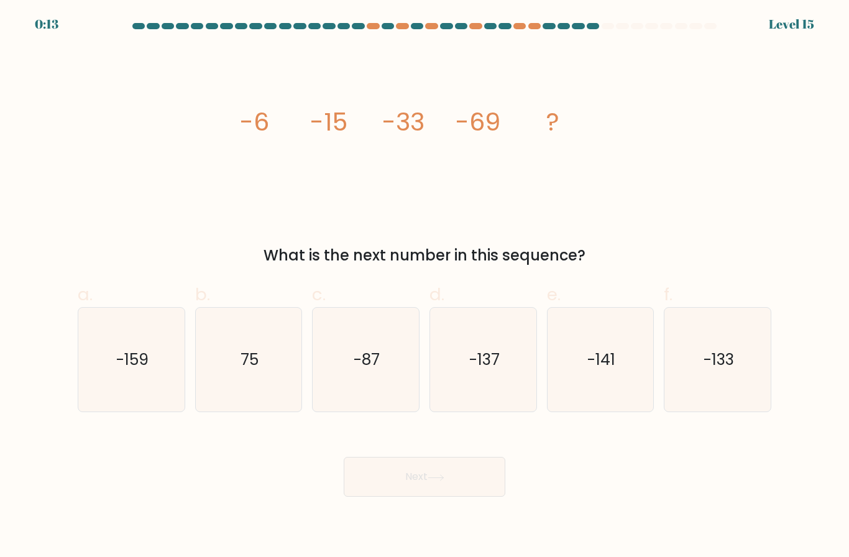
click at [628, 357] on icon "-141" at bounding box center [600, 360] width 104 height 104
click at [425, 286] on input "e. -141" at bounding box center [424, 282] width 1 height 8
radio input "true"
click at [459, 480] on button "Next" at bounding box center [425, 477] width 162 height 40
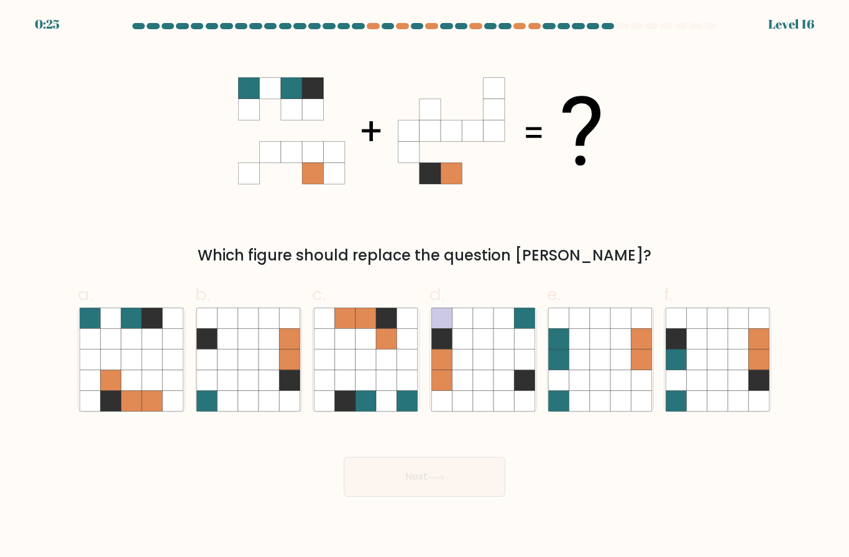
click at [754, 328] on icon at bounding box center [759, 318] width 21 height 21
click at [425, 286] on input "f." at bounding box center [424, 282] width 1 height 8
radio input "true"
click at [442, 497] on button "Next" at bounding box center [425, 477] width 162 height 40
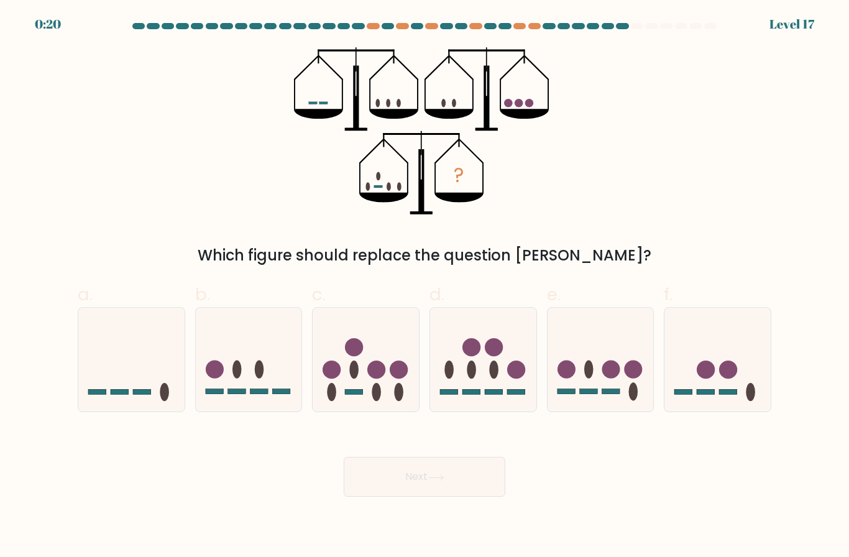
scroll to position [11, 0]
click at [249, 343] on icon at bounding box center [249, 360] width 106 height 88
click at [424, 286] on input "b." at bounding box center [424, 282] width 1 height 8
radio input "true"
click at [458, 485] on button "Next" at bounding box center [425, 477] width 162 height 40
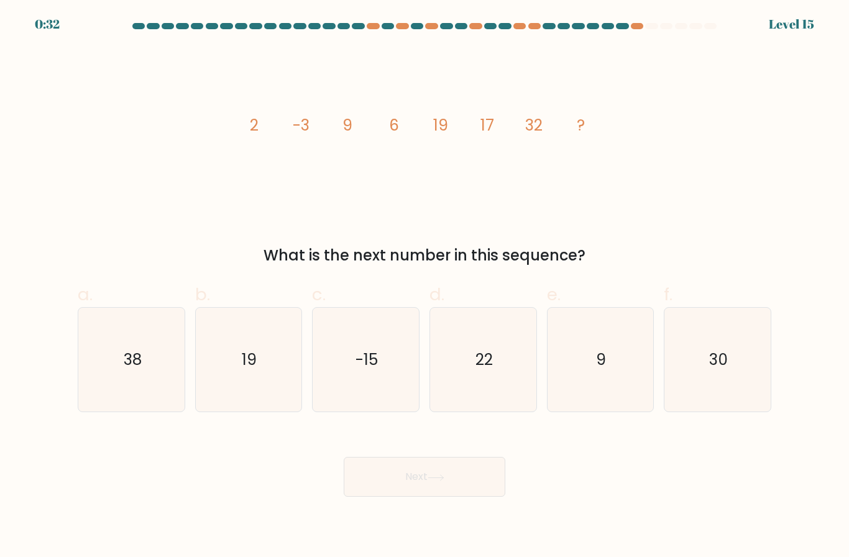
click at [234, 101] on div "image/svg+xml 2 -3 9 6 19 17 32 ? What is the next number in this sequence?" at bounding box center [424, 156] width 708 height 219
click at [319, 105] on icon "image/svg+xml 2 -3 9 6 19 17 32 ?" at bounding box center [424, 130] width 373 height 167
click at [310, 102] on icon "image/svg+xml 2 -3 9 6 19 17 32 ?" at bounding box center [424, 130] width 373 height 167
click at [370, 83] on icon "image/svg+xml 2 -3 9 6 19 17 32 ?" at bounding box center [424, 130] width 373 height 167
click at [401, 109] on icon "image/svg+xml 2 -3 9 6 19 17 32 ?" at bounding box center [424, 130] width 373 height 167
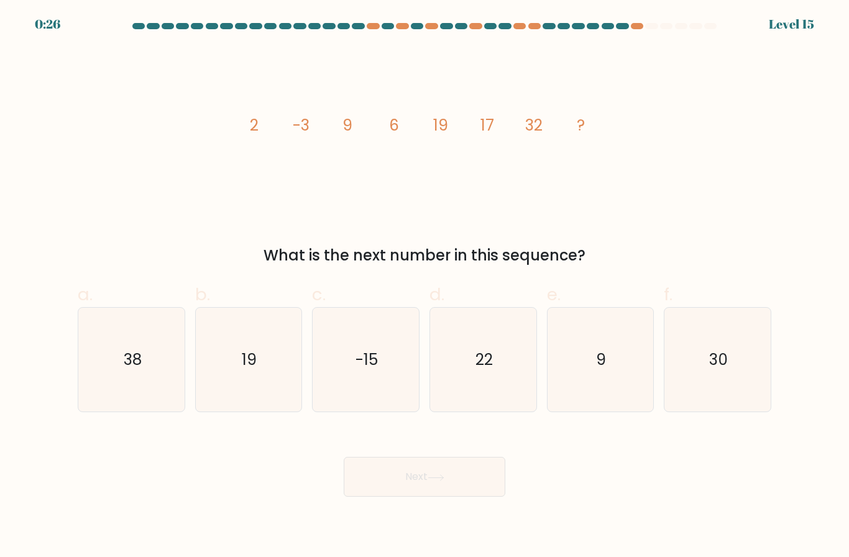
click at [405, 110] on icon "image/svg+xml 2 -3 9 6 19 17 32 ?" at bounding box center [424, 130] width 373 height 167
click at [22, 108] on form at bounding box center [424, 260] width 849 height 474
click at [534, 97] on icon "image/svg+xml 2 -3 9 6 19 17 32 ?" at bounding box center [424, 130] width 373 height 167
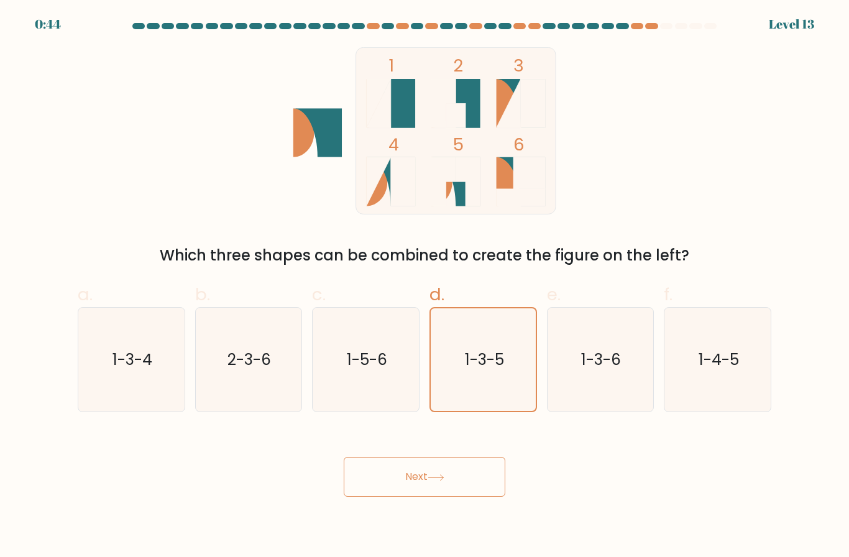
click at [756, 353] on icon "1-4-5" at bounding box center [718, 360] width 104 height 104
click at [425, 286] on input "f. 1-4-5" at bounding box center [424, 282] width 1 height 8
radio input "true"
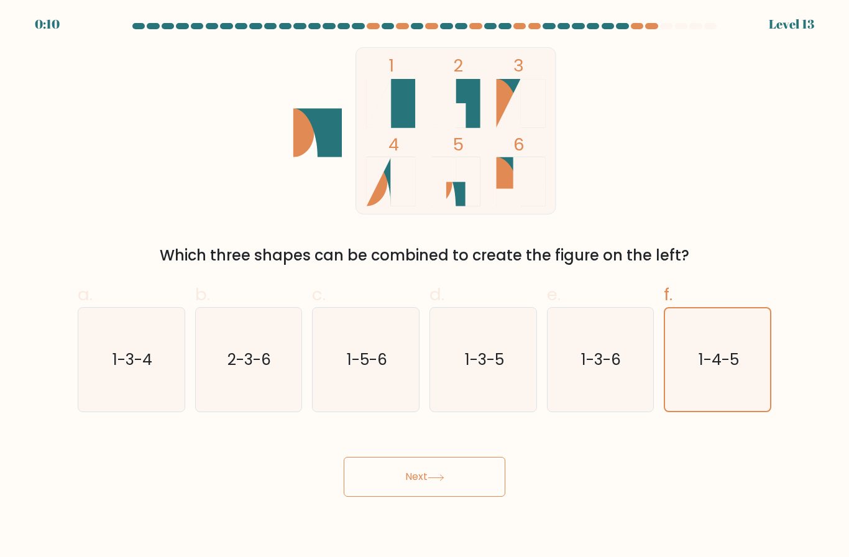
click at [502, 214] on rect at bounding box center [455, 130] width 199 height 167
click at [557, 362] on icon "1-3-6" at bounding box center [600, 360] width 104 height 104
click at [425, 286] on input "e. 1-3-6" at bounding box center [424, 282] width 1 height 8
radio input "true"
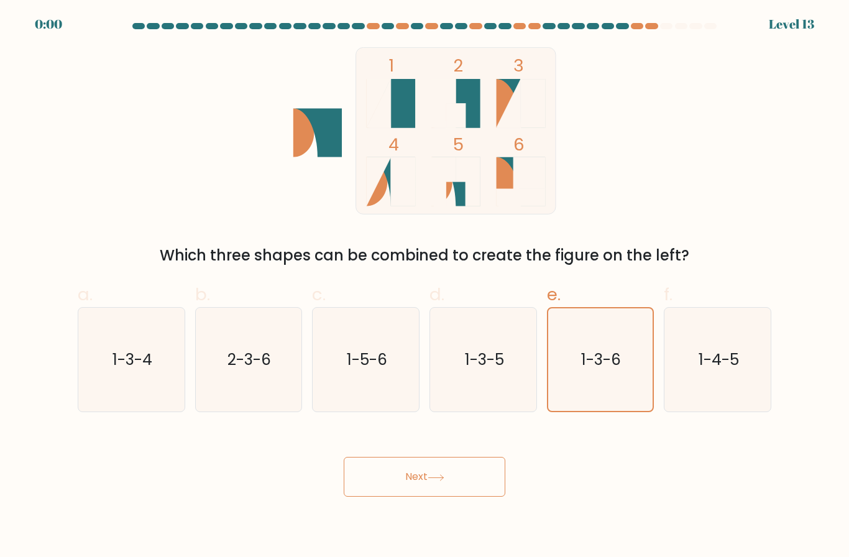
click at [452, 365] on icon "1-3-5" at bounding box center [483, 360] width 104 height 104
click at [425, 286] on input "d. 1-3-5" at bounding box center [424, 282] width 1 height 8
radio input "true"
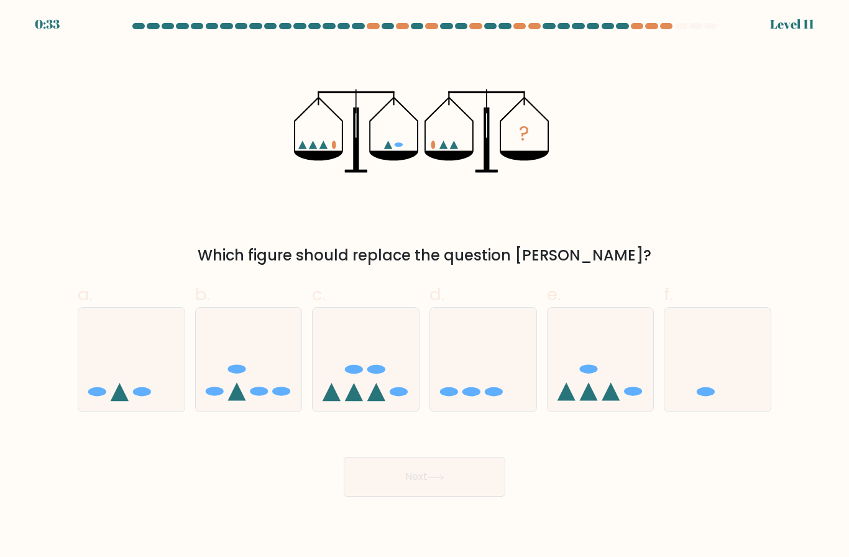
click at [724, 359] on icon at bounding box center [717, 360] width 106 height 88
click at [425, 286] on input "f." at bounding box center [424, 282] width 1 height 8
radio input "true"
click at [433, 496] on button "Next" at bounding box center [425, 477] width 162 height 40
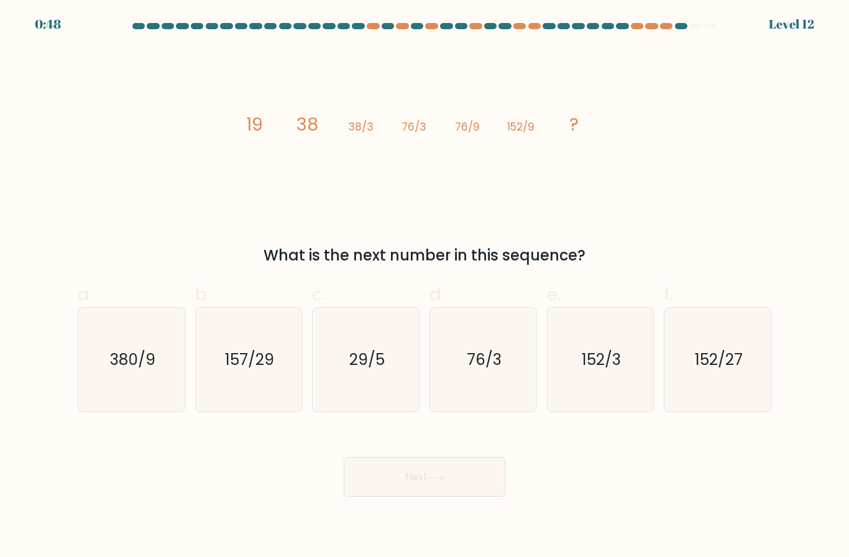
click at [352, 114] on icon "image/svg+xml 19 38 38/3 76/3 76/9 152/9 ?" at bounding box center [424, 130] width 373 height 167
click at [736, 393] on icon "152/27" at bounding box center [718, 360] width 104 height 104
click at [425, 286] on input "f. 152/27" at bounding box center [424, 282] width 1 height 8
radio input "true"
click at [442, 497] on button "Next" at bounding box center [425, 477] width 162 height 40
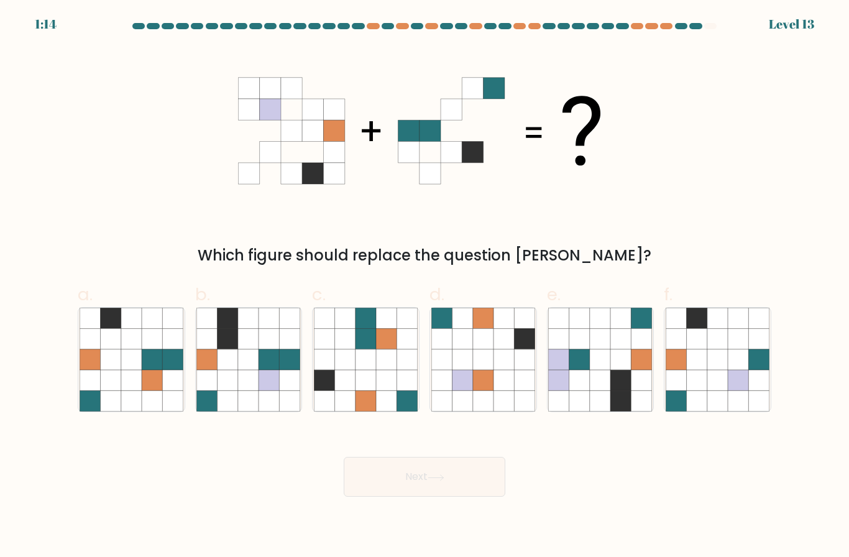
click at [629, 370] on icon at bounding box center [621, 359] width 21 height 21
click at [425, 286] on input "e." at bounding box center [424, 282] width 1 height 8
radio input "true"
click at [493, 347] on icon at bounding box center [503, 339] width 21 height 21
click at [425, 286] on input "d." at bounding box center [424, 282] width 1 height 8
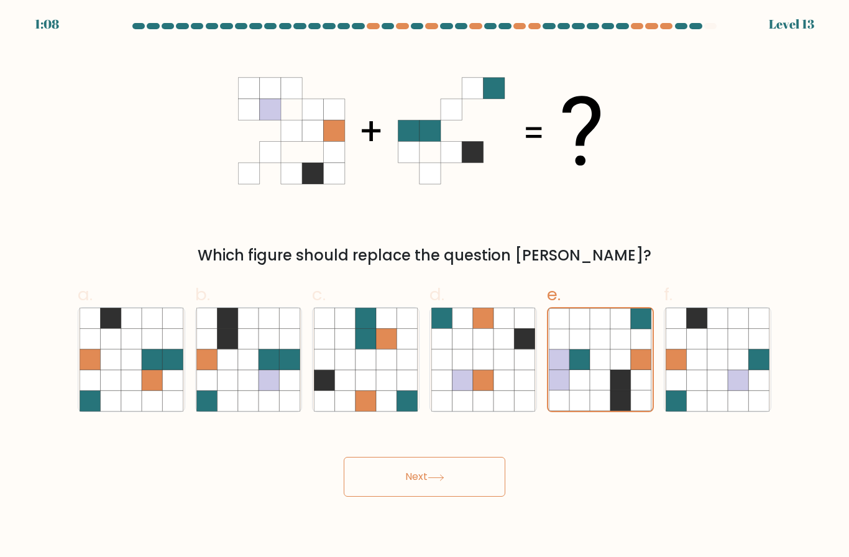
radio input "true"
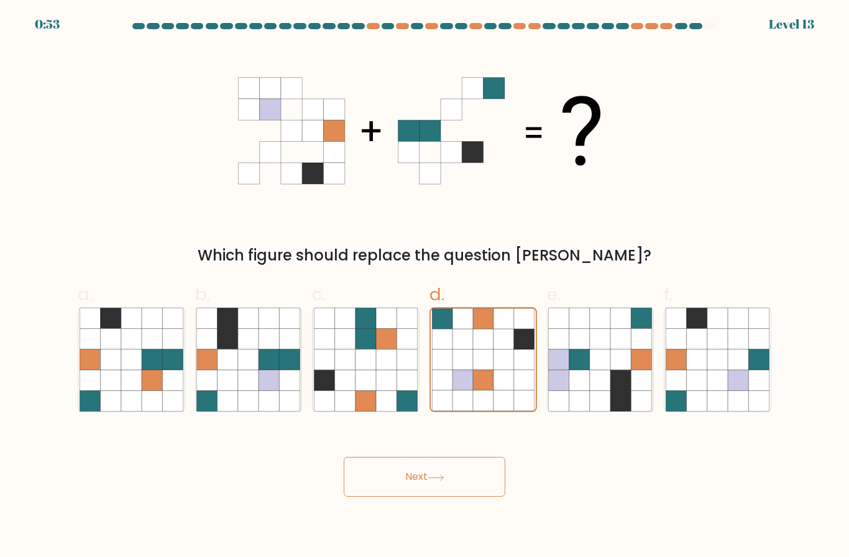
click at [257, 384] on icon at bounding box center [248, 380] width 21 height 21
click at [424, 286] on input "b." at bounding box center [424, 282] width 1 height 8
radio input "true"
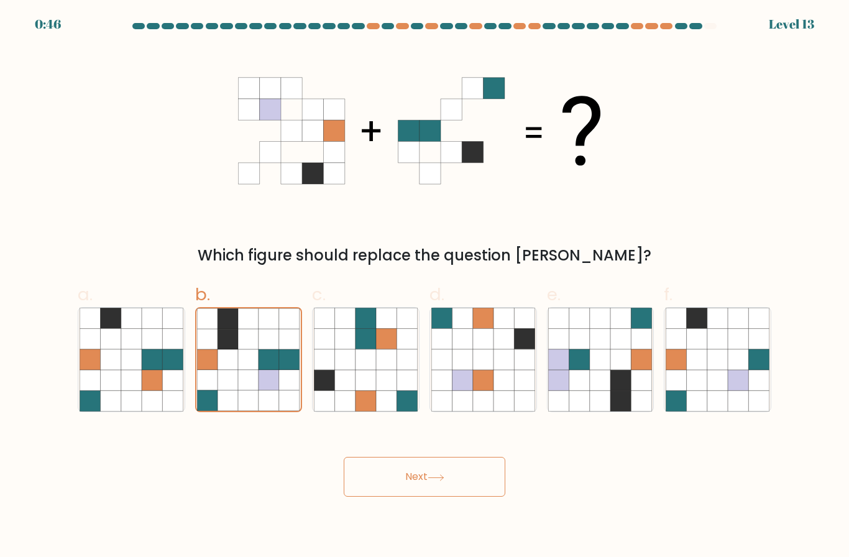
click at [437, 481] on icon at bounding box center [436, 477] width 17 height 7
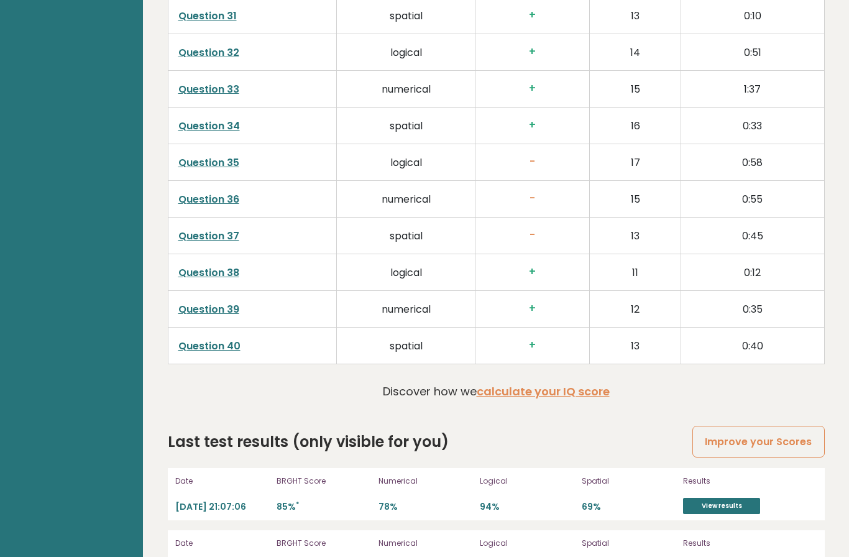
scroll to position [3050, 0]
click at [589, 393] on link "calculate your IQ score" at bounding box center [543, 392] width 133 height 16
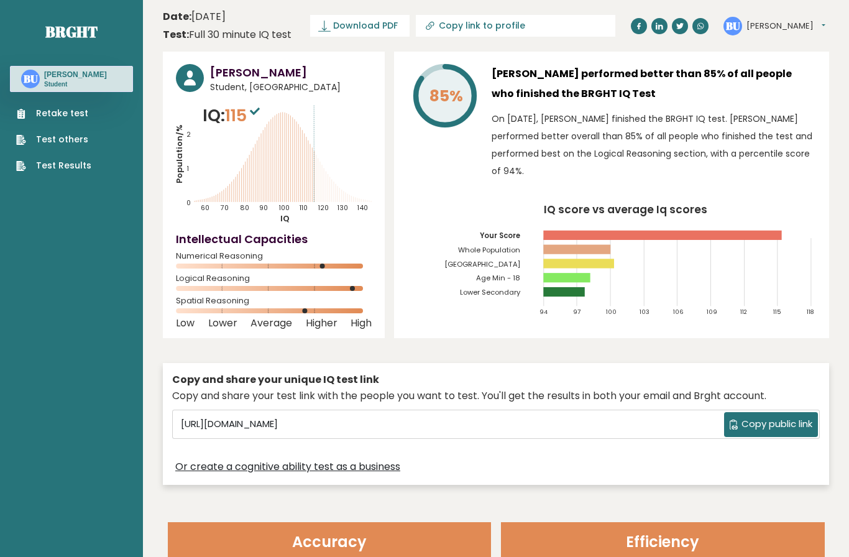
click at [212, 73] on h3 "[PERSON_NAME]" at bounding box center [291, 72] width 162 height 17
click at [216, 74] on h3 "[PERSON_NAME]" at bounding box center [291, 72] width 162 height 17
click at [215, 73] on h3 "[PERSON_NAME]" at bounding box center [291, 72] width 162 height 17
click at [186, 80] on circle at bounding box center [190, 78] width 28 height 28
click at [211, 264] on icon at bounding box center [274, 266] width 196 height 5
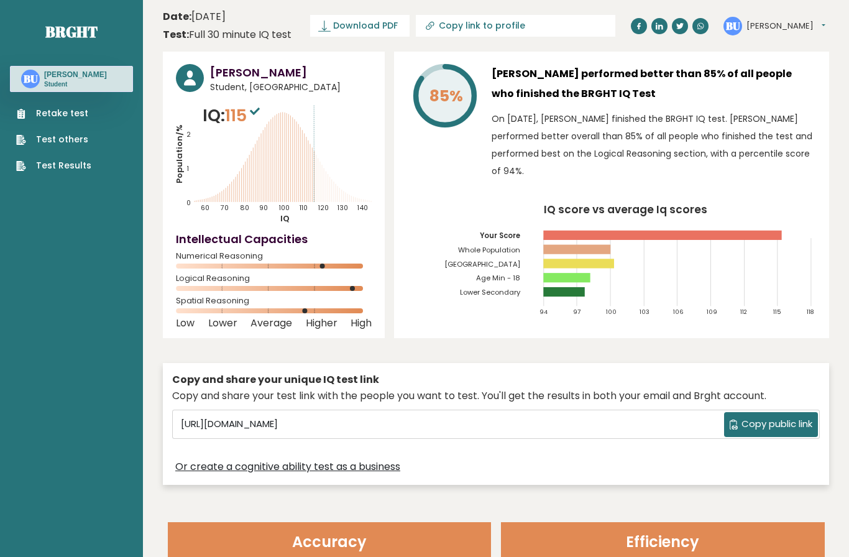
click at [55, 75] on h3 "[PERSON_NAME]" at bounding box center [75, 75] width 63 height 10
click at [32, 75] on text "BU" at bounding box center [31, 78] width 14 height 14
click at [28, 82] on text "BU" at bounding box center [31, 78] width 14 height 14
click at [27, 83] on text "BU" at bounding box center [31, 78] width 14 height 14
click at [751, 31] on button "[PERSON_NAME]" at bounding box center [785, 26] width 79 height 12
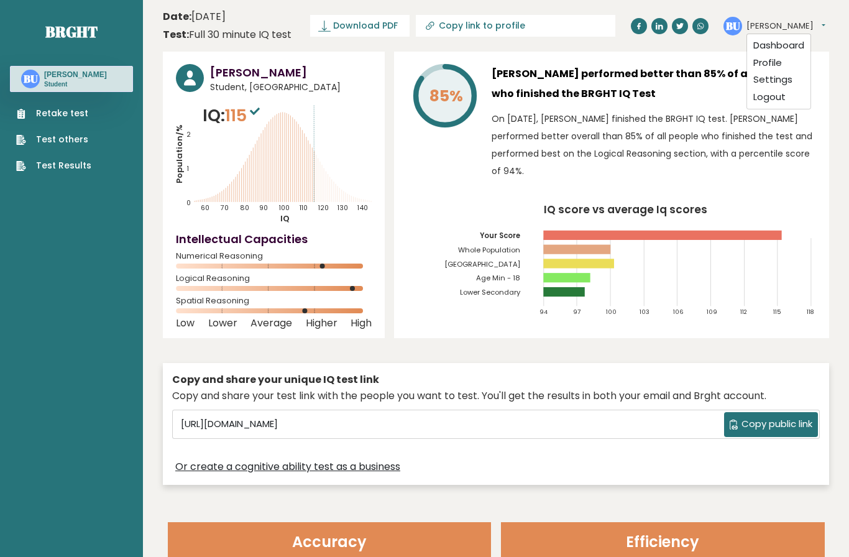
click at [781, 58] on link "Profile" at bounding box center [778, 62] width 63 height 17
click at [39, 116] on link "Retake test" at bounding box center [53, 113] width 75 height 13
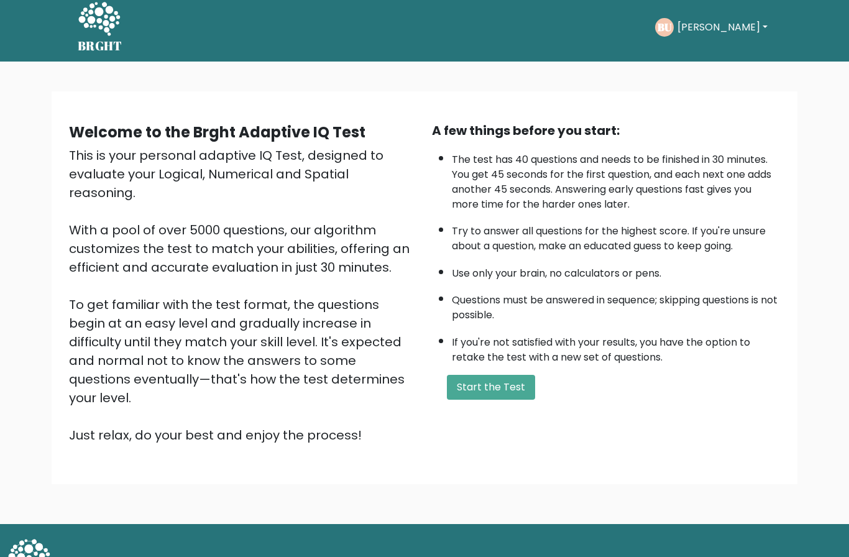
scroll to position [10, 0]
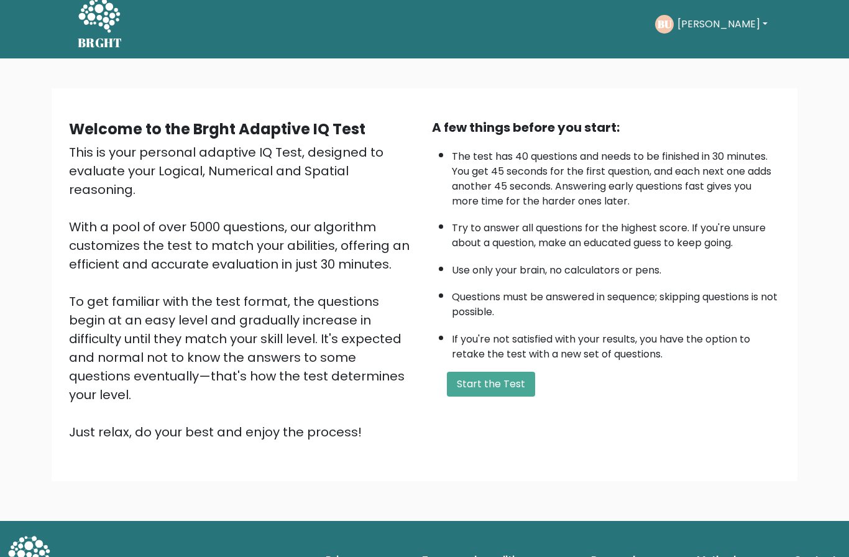
click at [88, 22] on icon at bounding box center [99, 16] width 42 height 34
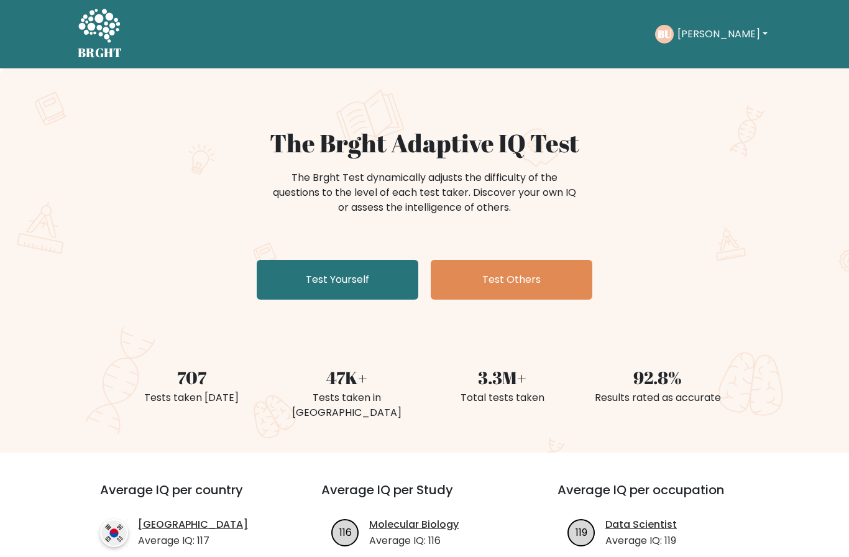
click at [539, 278] on link "Test Others" at bounding box center [512, 280] width 162 height 40
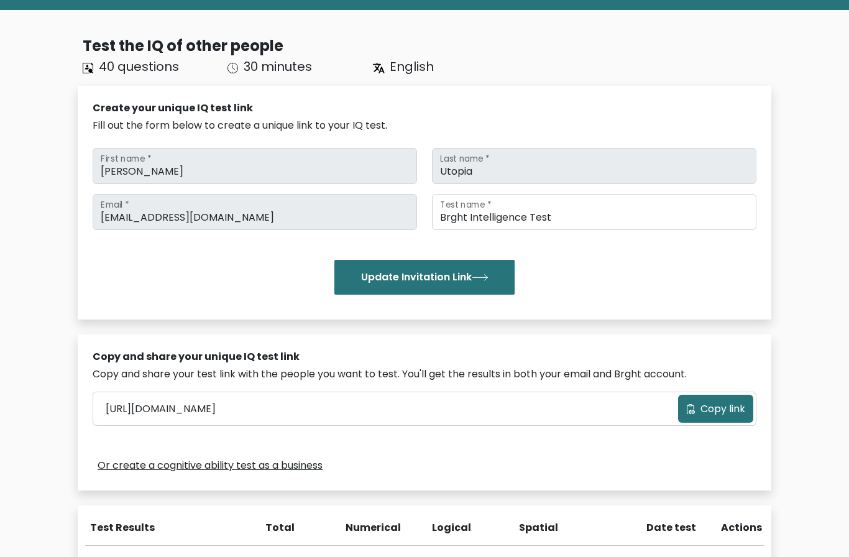
scroll to position [50, 0]
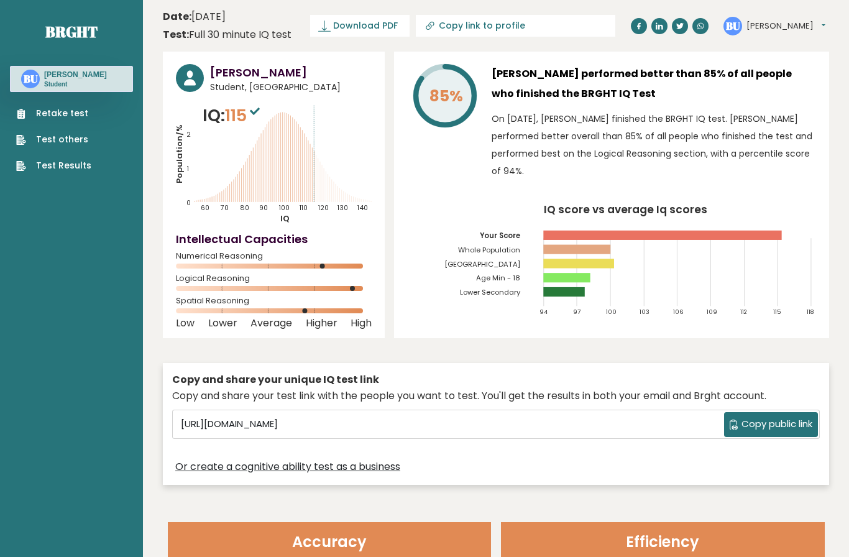
click at [218, 87] on span "Student, [GEOGRAPHIC_DATA]" at bounding box center [291, 87] width 162 height 13
click at [193, 71] on circle at bounding box center [190, 78] width 28 height 28
click at [252, 113] on sup at bounding box center [255, 110] width 16 height 17
click at [213, 108] on p "IQ: 115" at bounding box center [233, 115] width 60 height 25
click at [180, 115] on text "140" at bounding box center [276, 154] width 201 height 116
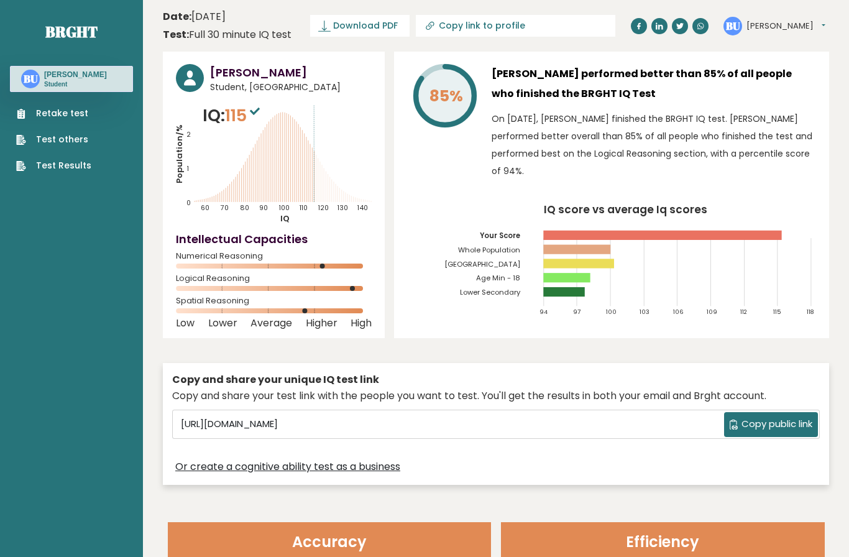
click at [176, 144] on icon "Population/% IQ 0 1 2 60 70 80 90 100 110 120 130 140" at bounding box center [274, 163] width 196 height 121
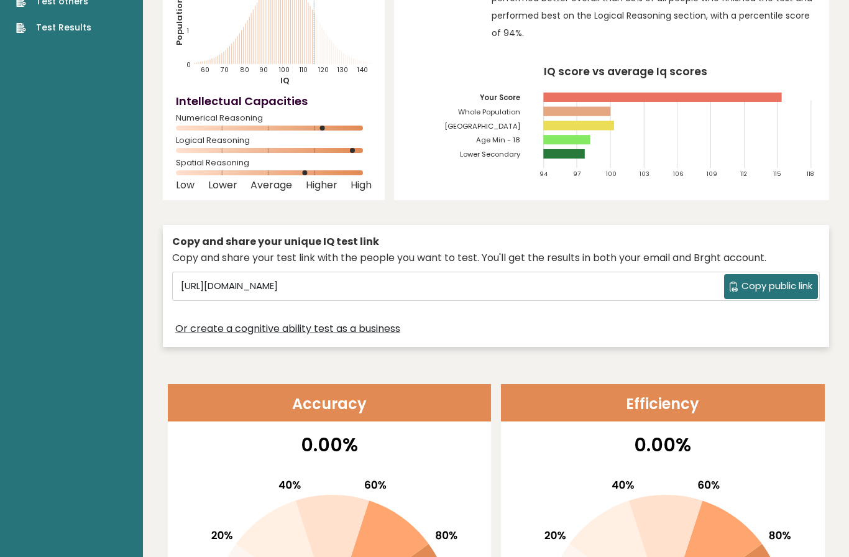
click at [34, 32] on link "Test Results" at bounding box center [53, 27] width 75 height 13
